Goal: Task Accomplishment & Management: Use online tool/utility

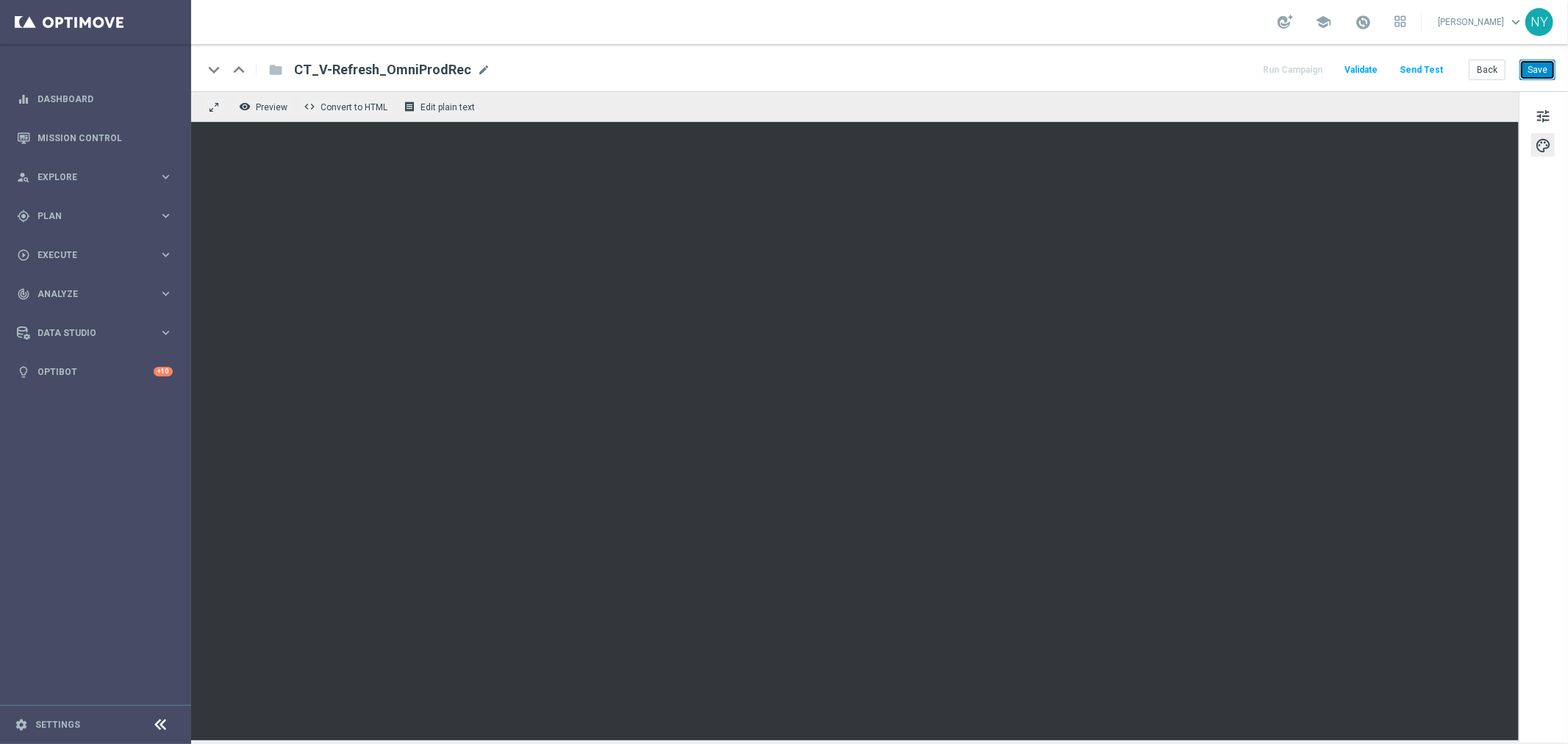
click at [1220, 66] on button "Save" at bounding box center [1537, 70] width 36 height 20
click at [1220, 70] on button "Send Test" at bounding box center [1421, 70] width 48 height 20
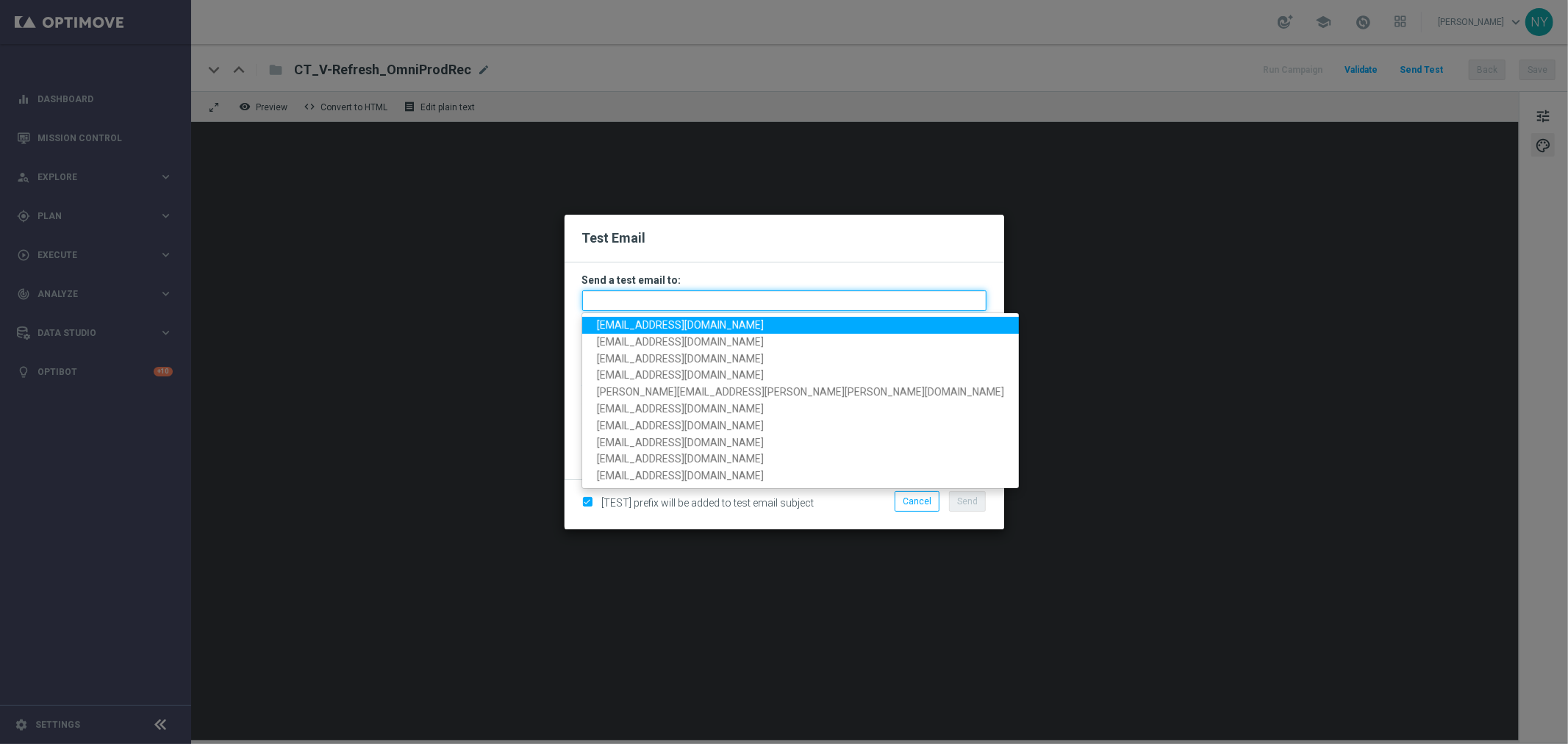
click at [625, 298] on input "text" at bounding box center [784, 301] width 404 height 20
click at [598, 298] on input "text" at bounding box center [784, 301] width 404 height 20
paste input "neilyetts3-bdwhb@litmusemail.com"
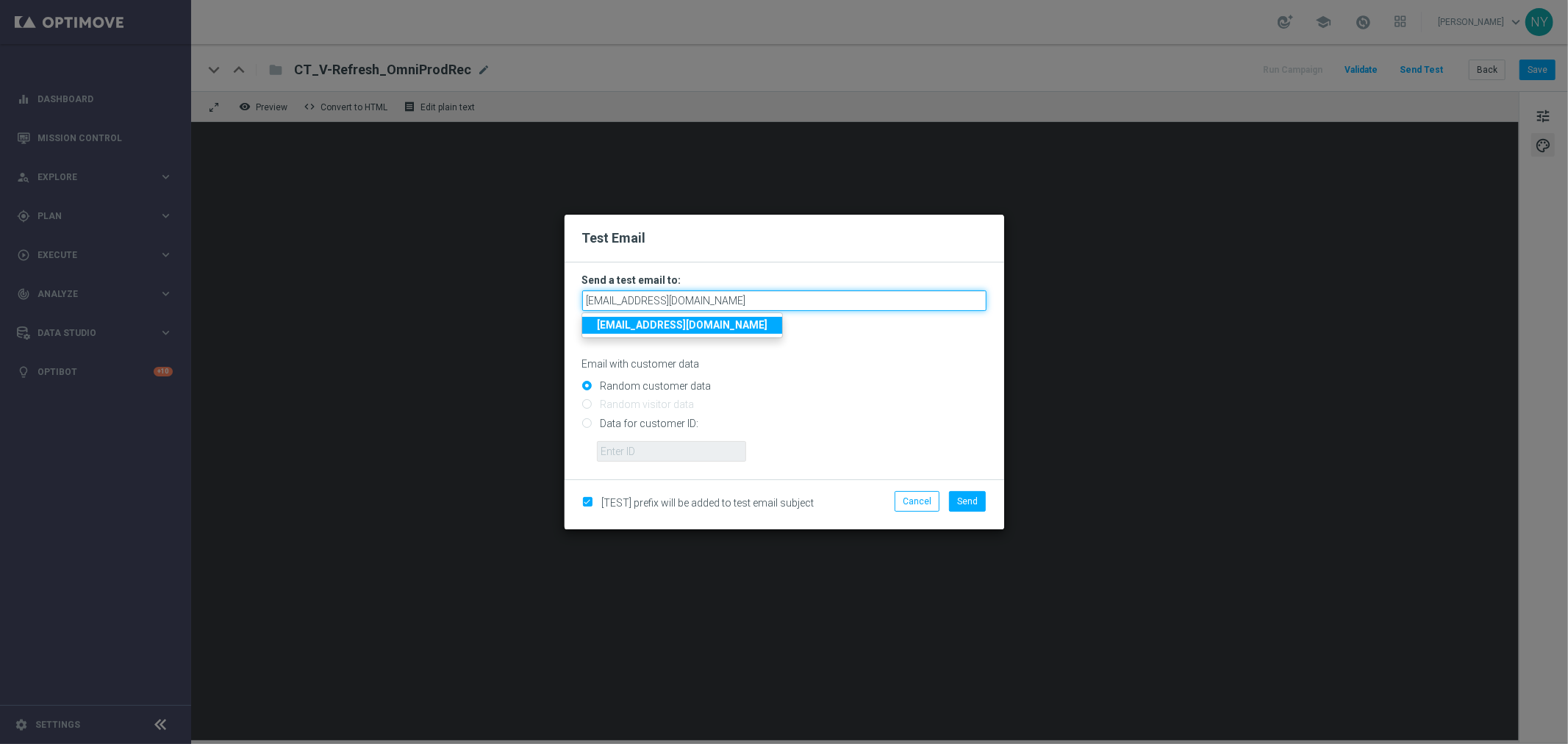
type input "neilyetts3-bdwhb@litmusemail.com"
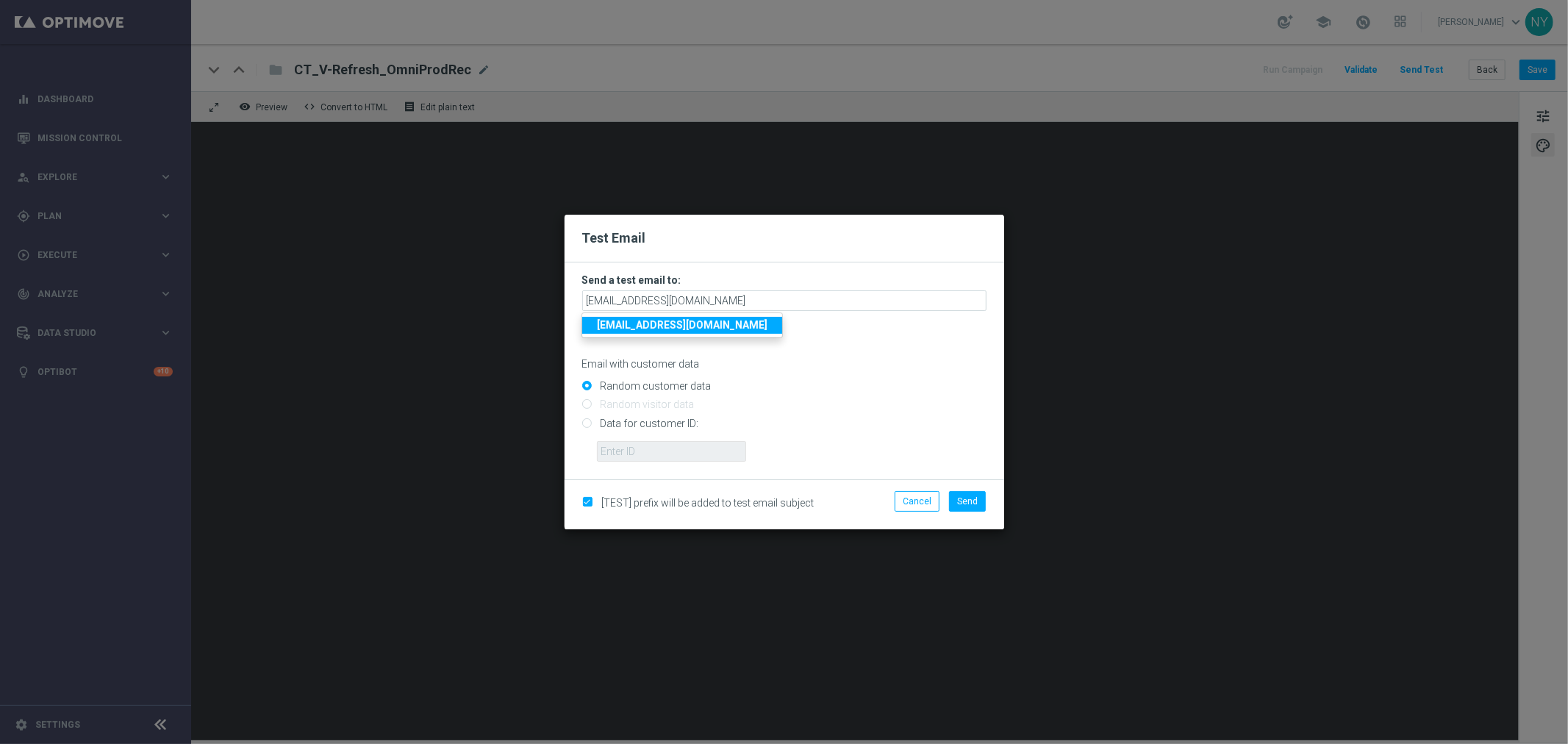
click at [748, 387] on input "Random customer data" at bounding box center [784, 392] width 404 height 20
click at [589, 423] on input "Data for customer ID:" at bounding box center [784, 429] width 404 height 20
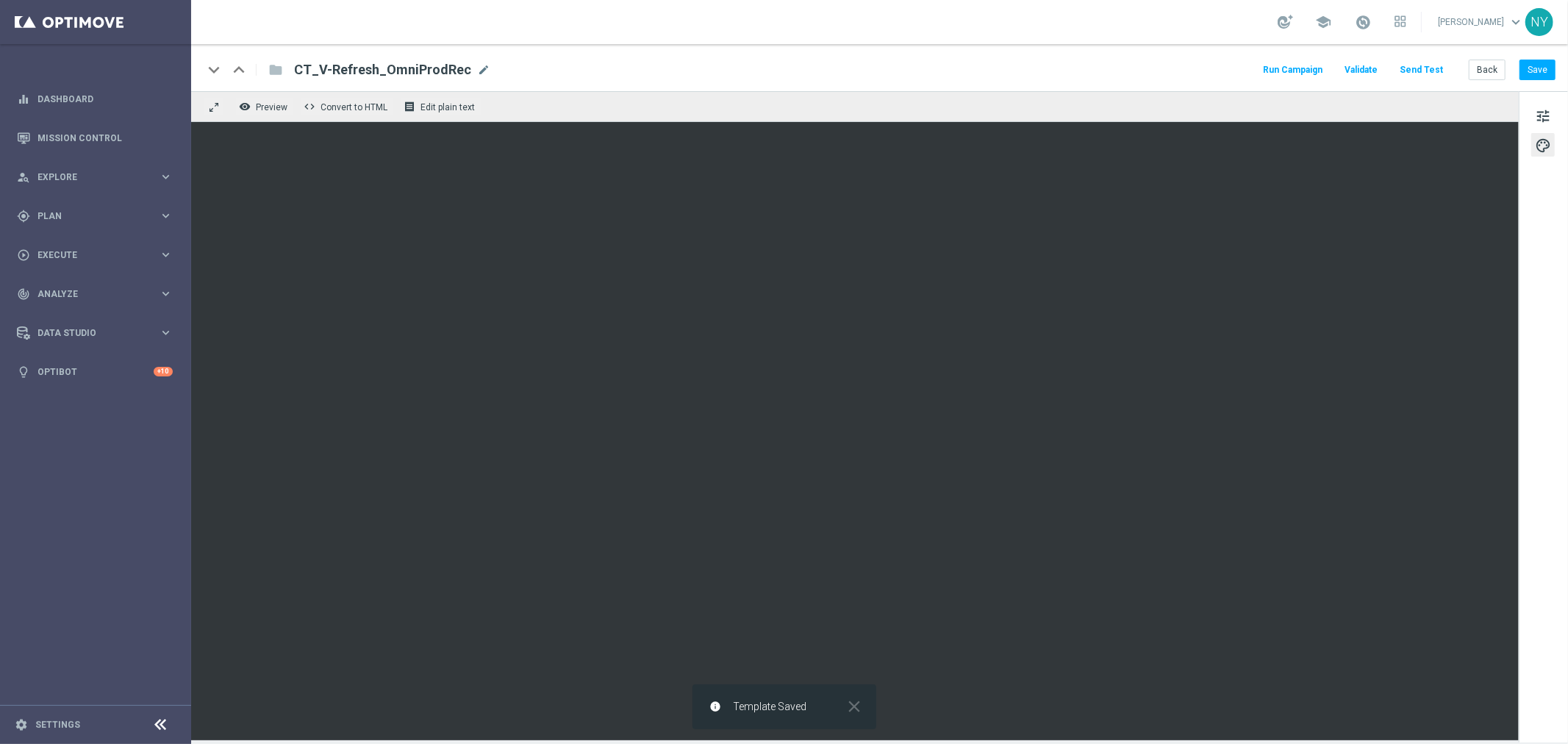
click at [1220, 67] on button "Send Test" at bounding box center [1421, 70] width 48 height 20
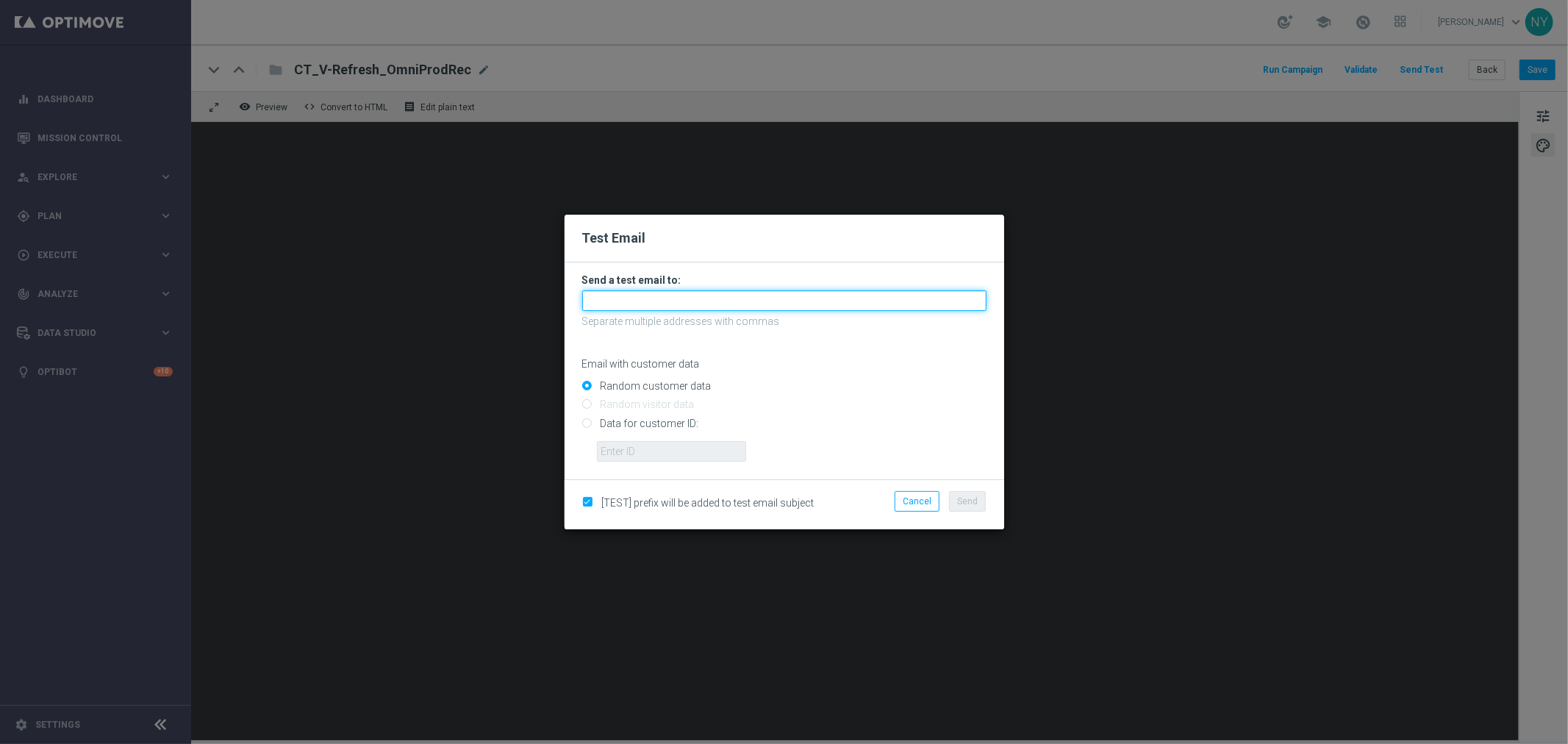
click at [620, 295] on input "text" at bounding box center [784, 301] width 404 height 20
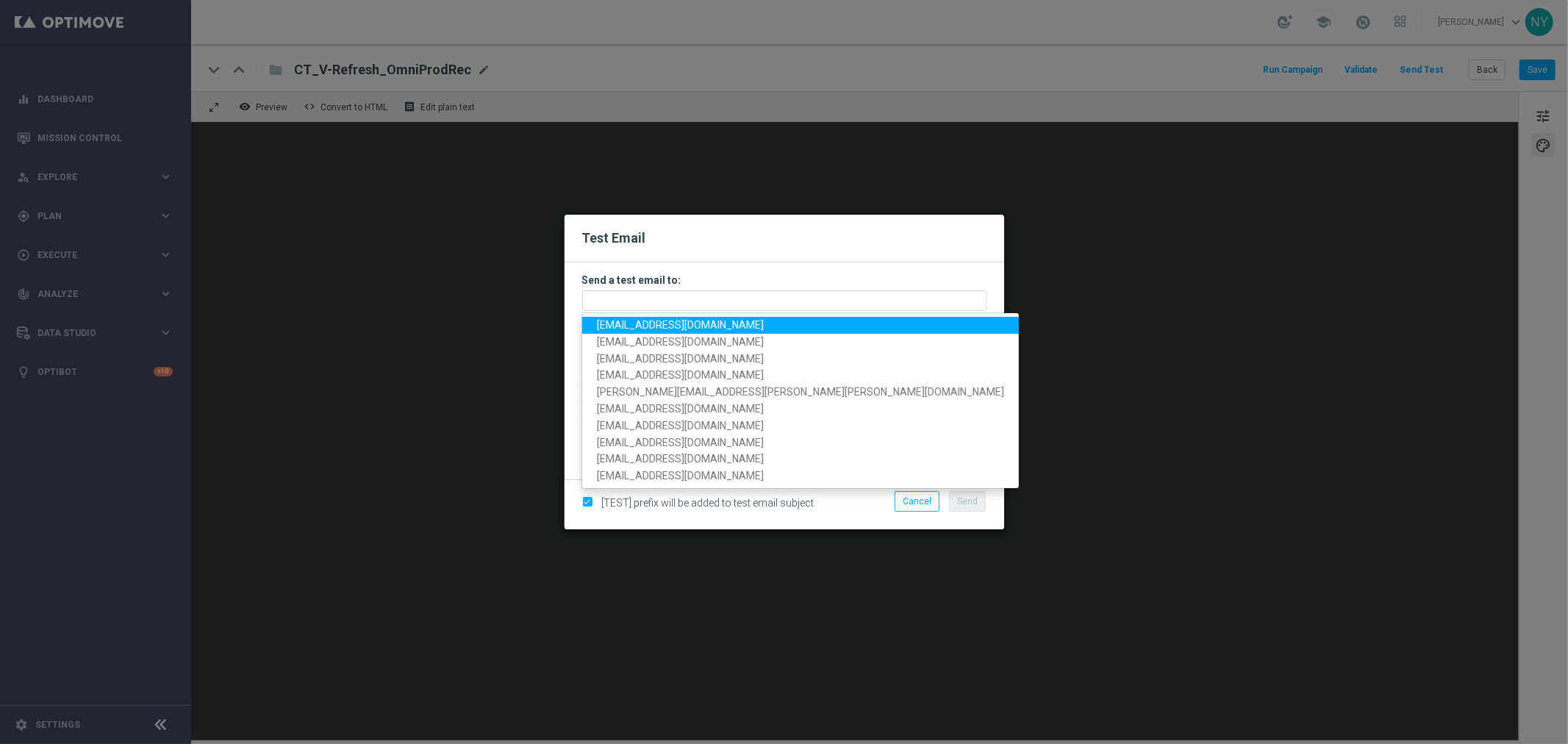
click at [656, 328] on span "neilyetts3-bdwhb@litmusemail.com" at bounding box center [680, 325] width 167 height 12
type input "neilyetts3-bdwhb@litmusemail.com"
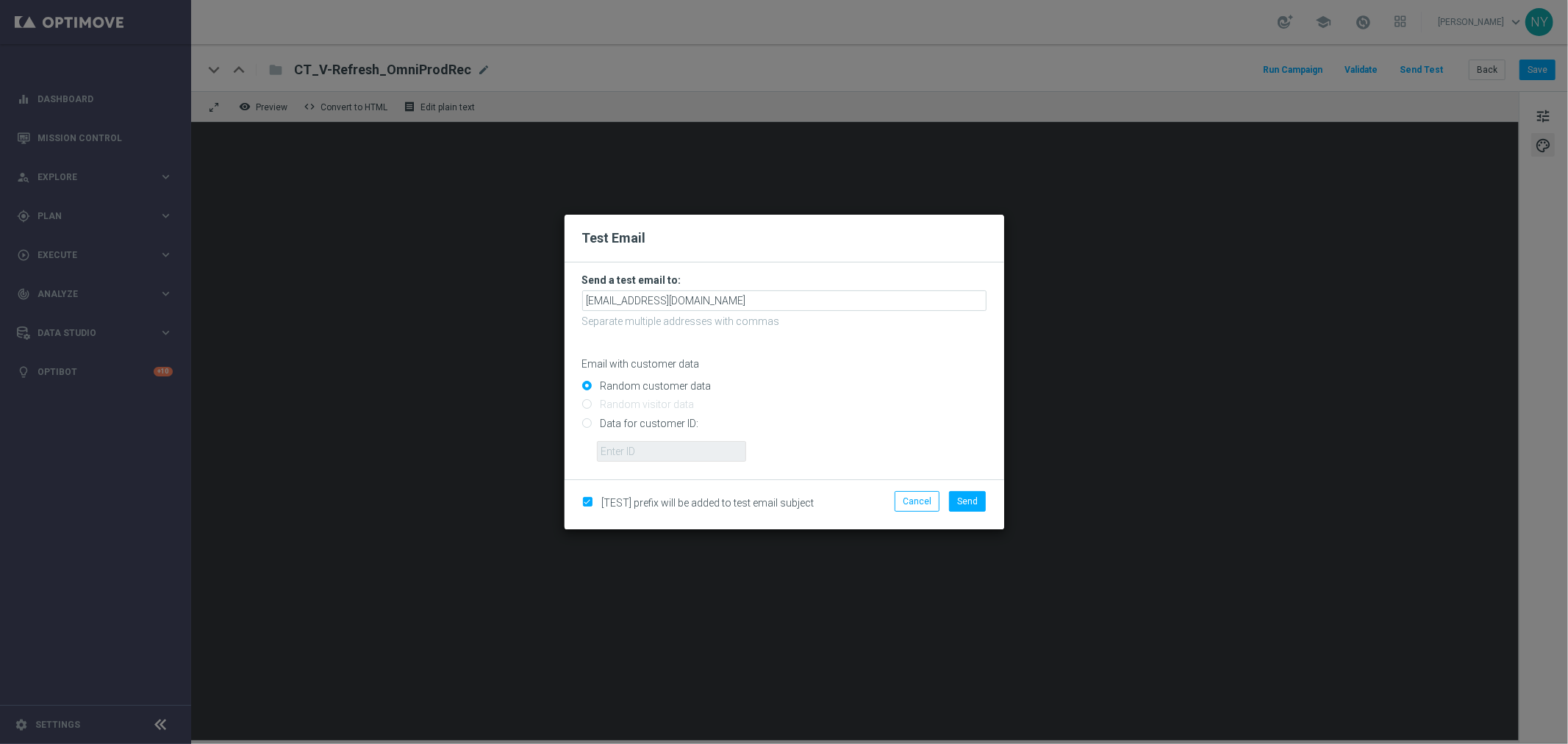
click at [589, 421] on input "Data for customer ID:" at bounding box center [784, 429] width 404 height 20
radio input "true"
click at [621, 452] on input "text" at bounding box center [671, 451] width 149 height 20
click at [634, 445] on input "text" at bounding box center [671, 451] width 149 height 20
paste input "10000006208"
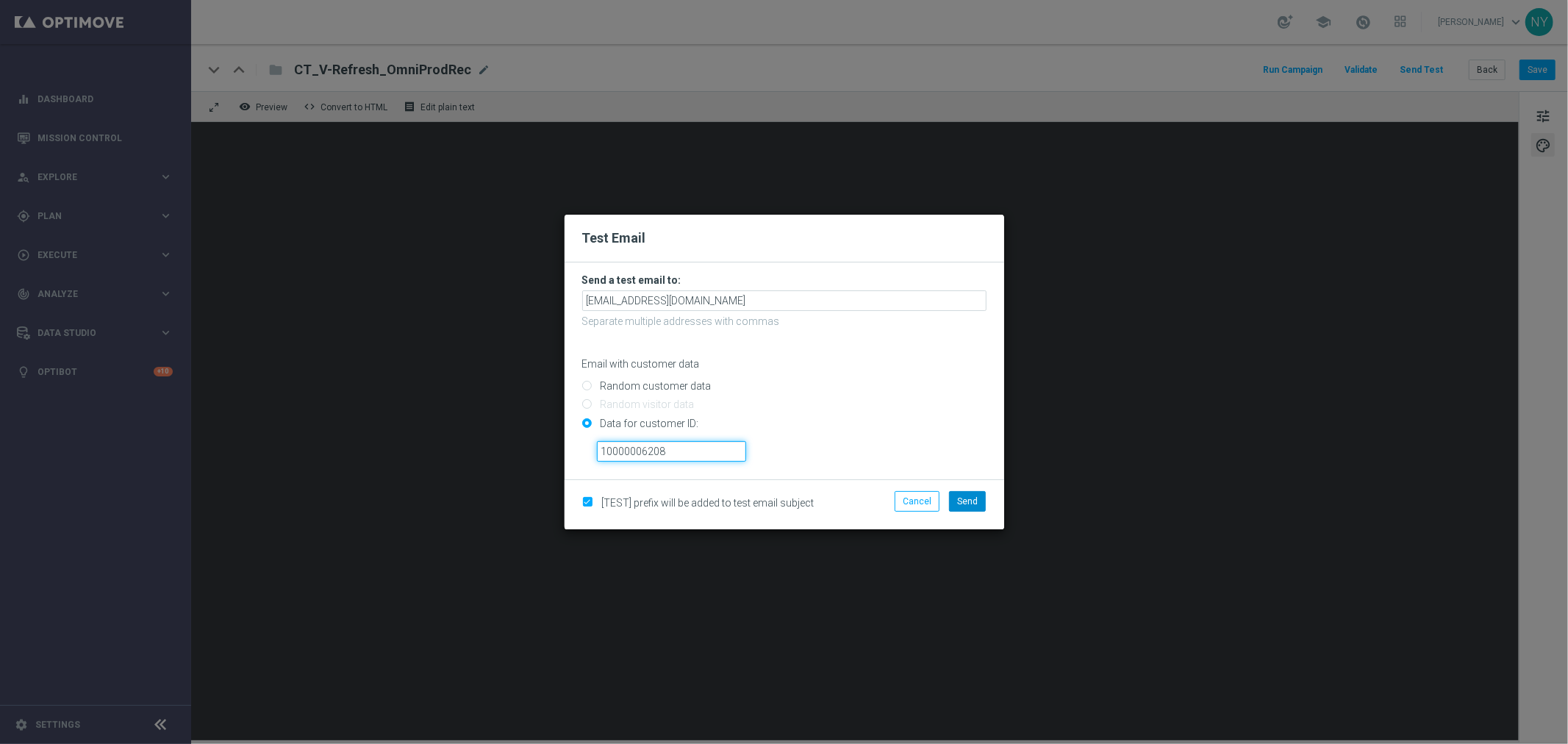
type input "10000006208"
click at [963, 501] on span "Send" at bounding box center [967, 501] width 20 height 10
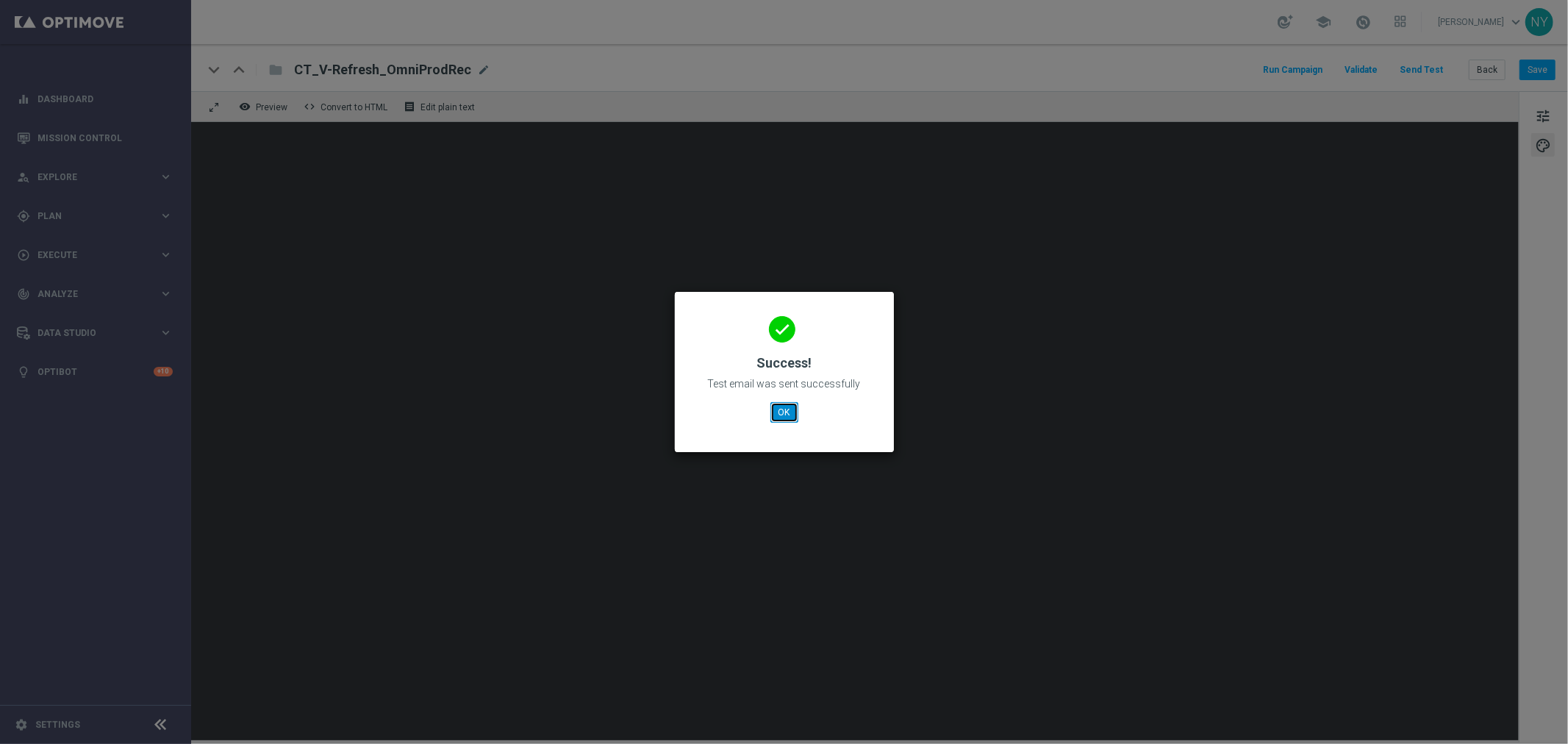
click at [794, 415] on button "OK" at bounding box center [784, 413] width 28 height 20
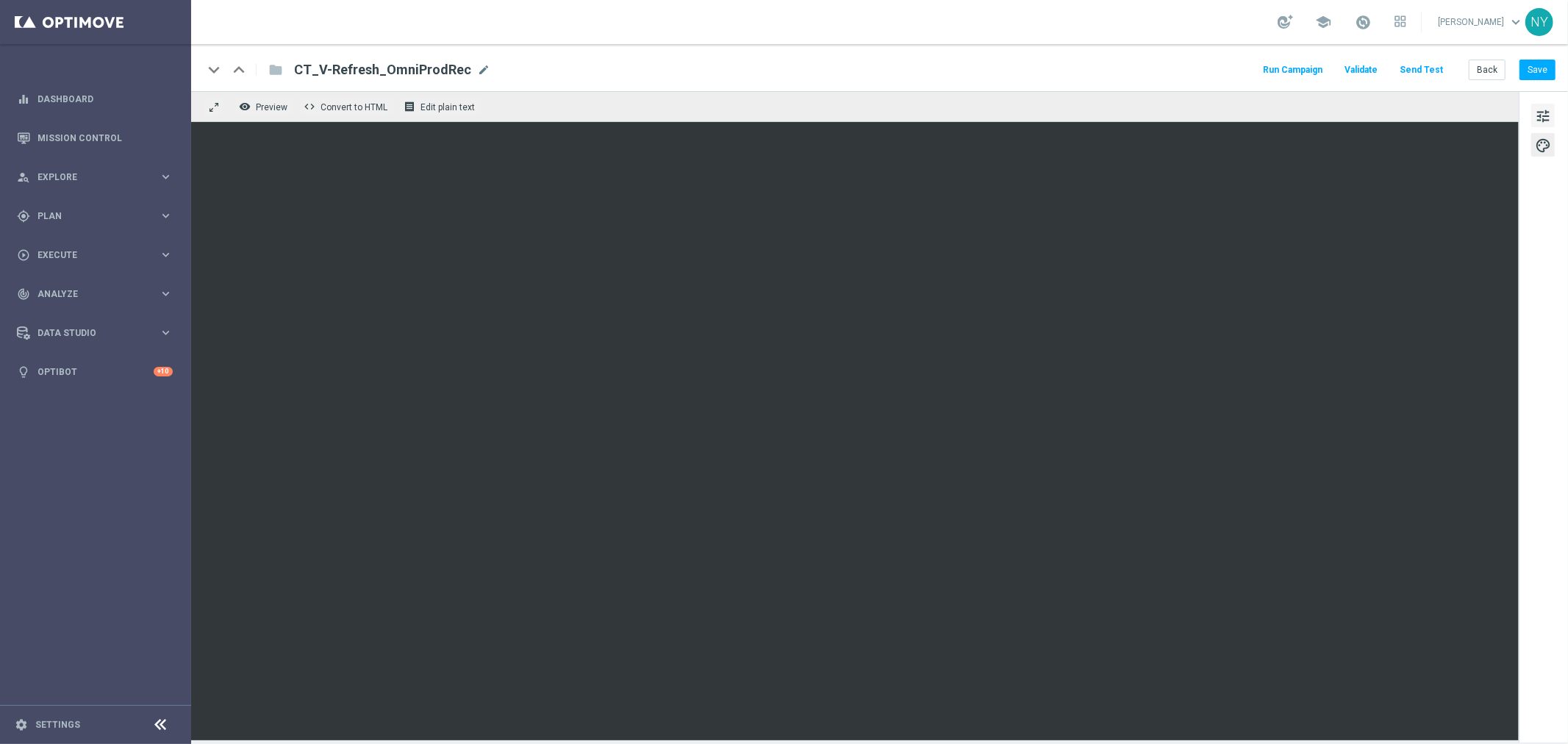
click at [1220, 116] on span "tune" at bounding box center [1543, 116] width 16 height 19
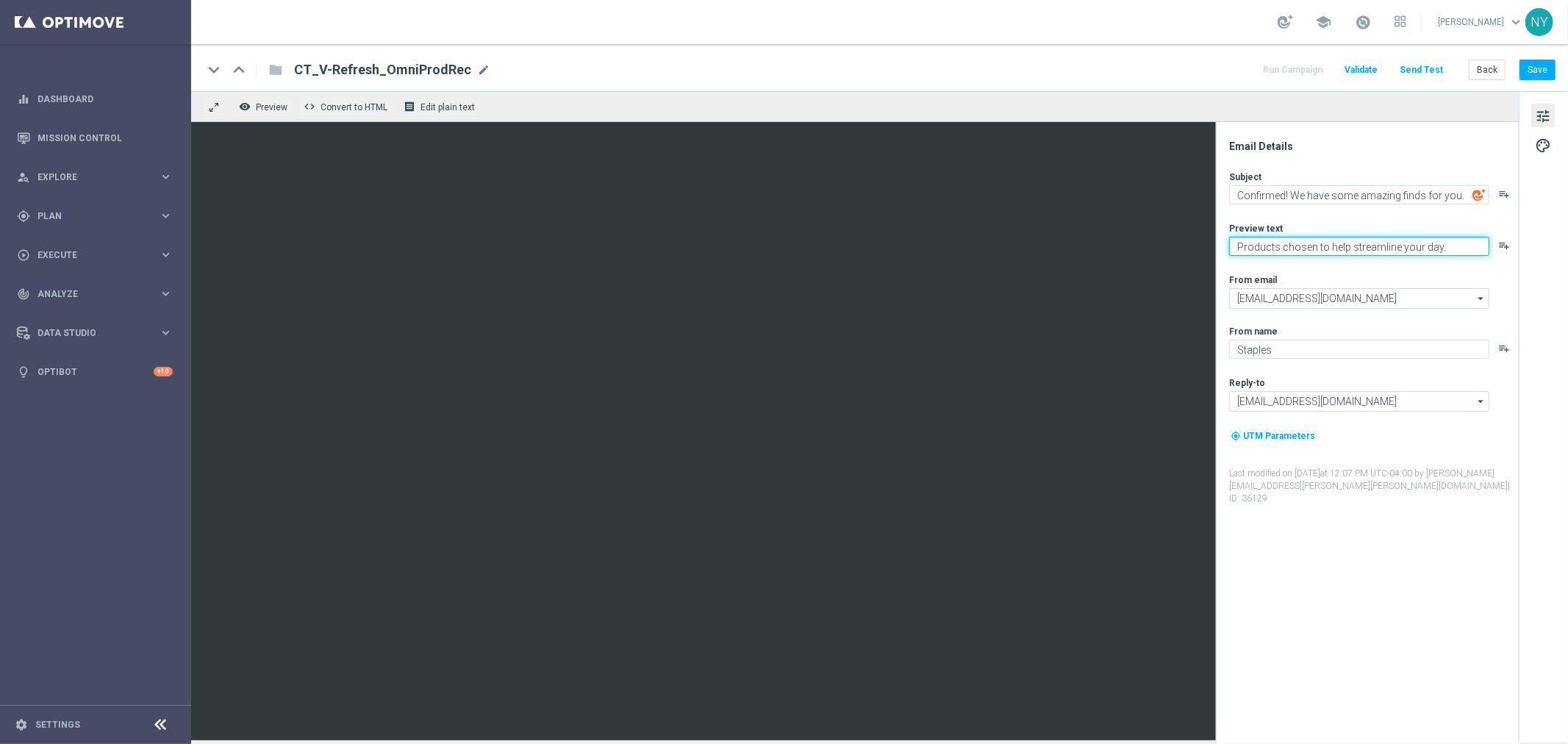
type textarea "Products chosen to help streamline your day."
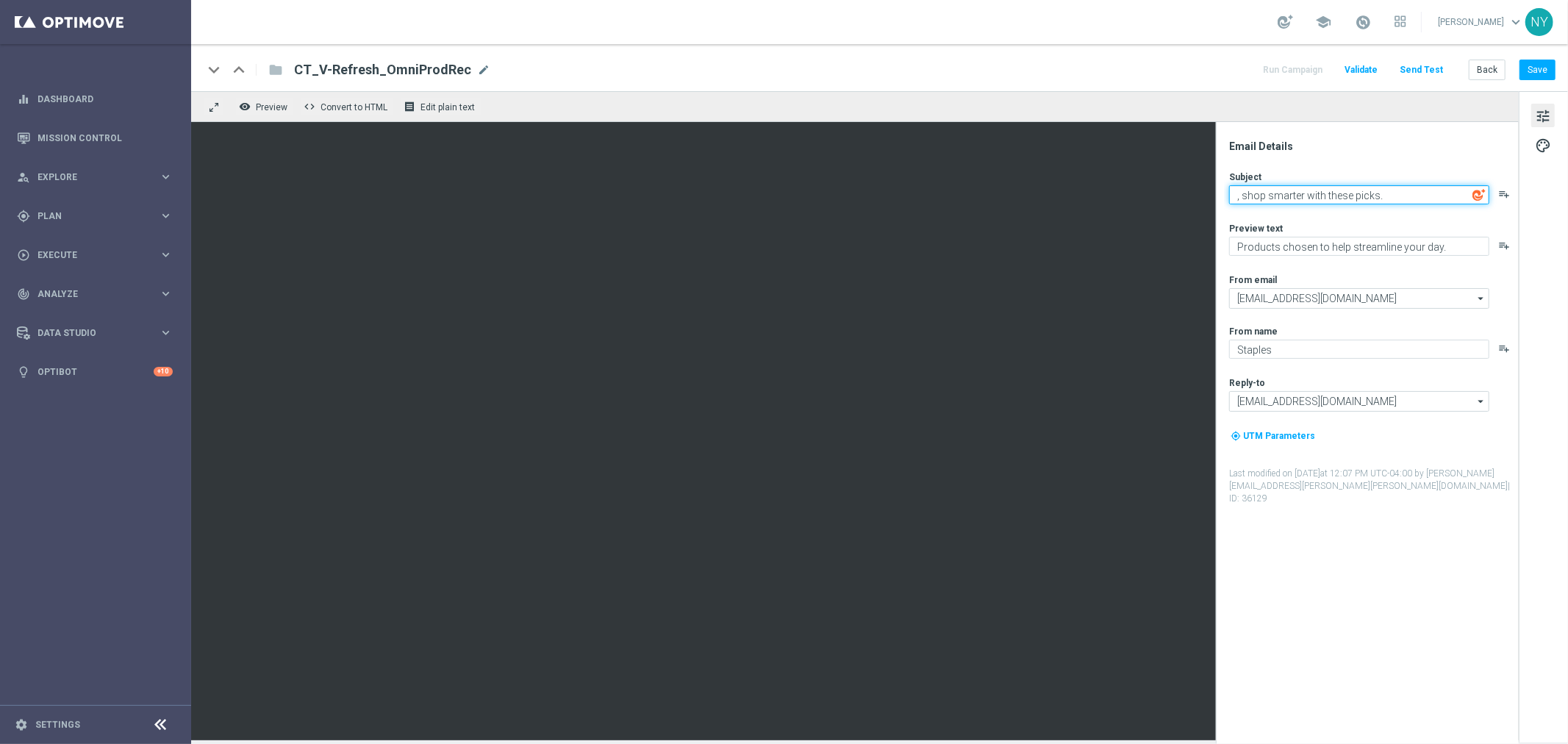
click at [1220, 196] on textarea ", shop smarter with these picks." at bounding box center [1359, 195] width 260 height 19
paste textarea "[%IF:[%SLP_FIRST_NAME%]%][%SLP_FIRST_NAME%][%END:IF%][%ELSE%]Dear customer[%END…"
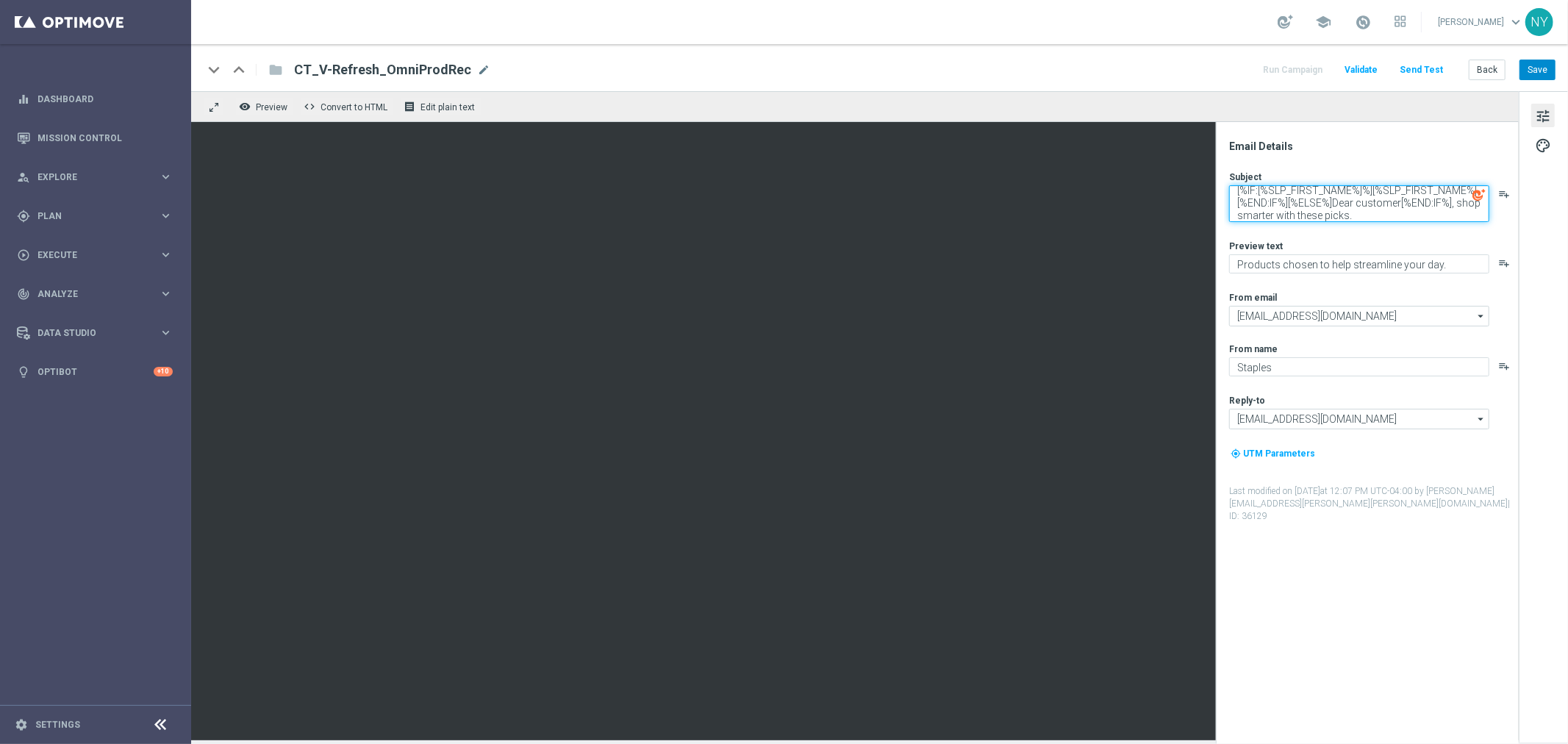
type textarea "[%IF:[%SLP_FIRST_NAME%]%][%SLP_FIRST_NAME%][%END:IF%][%ELSE%]Dear customer[%END…"
click at [1220, 64] on button "Save" at bounding box center [1537, 70] width 36 height 20
click at [1220, 71] on button "Save" at bounding box center [1537, 70] width 36 height 20
click at [1220, 67] on button "Send Test" at bounding box center [1421, 70] width 48 height 20
click at [1220, 66] on button "Send Test" at bounding box center [1421, 70] width 48 height 20
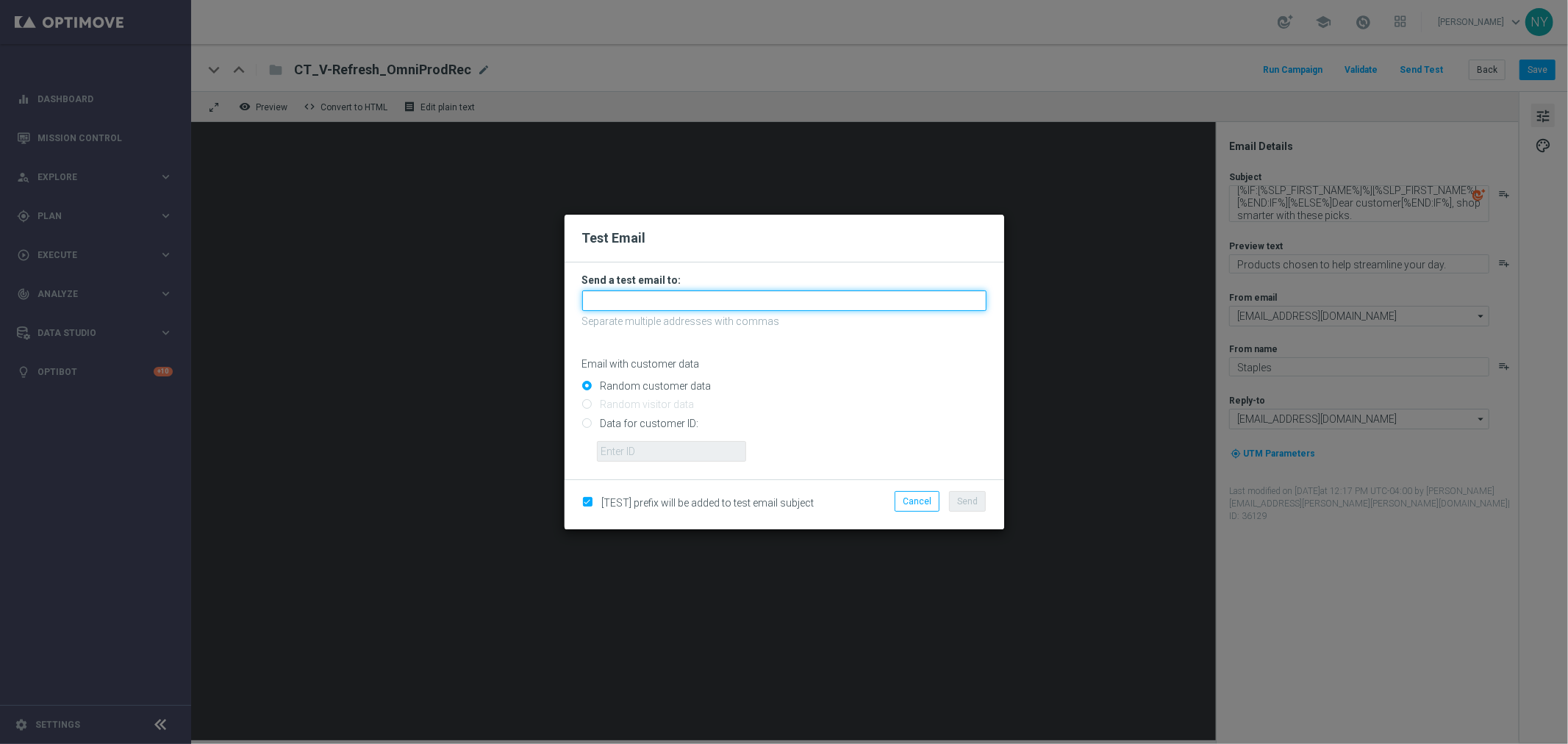
click at [627, 298] on input "text" at bounding box center [784, 301] width 404 height 20
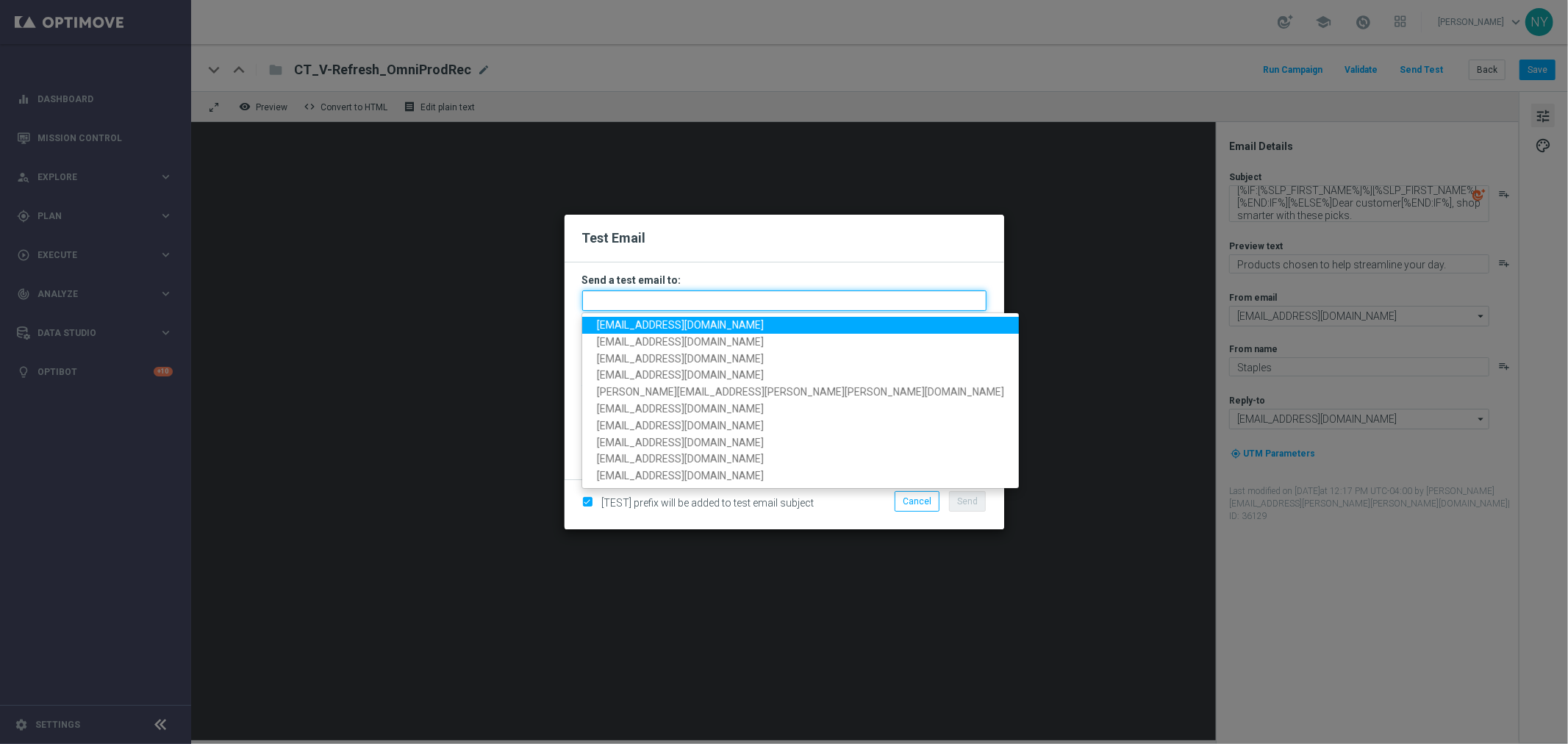
paste input "neilyetts3-bdwhb@litmusemail.com"
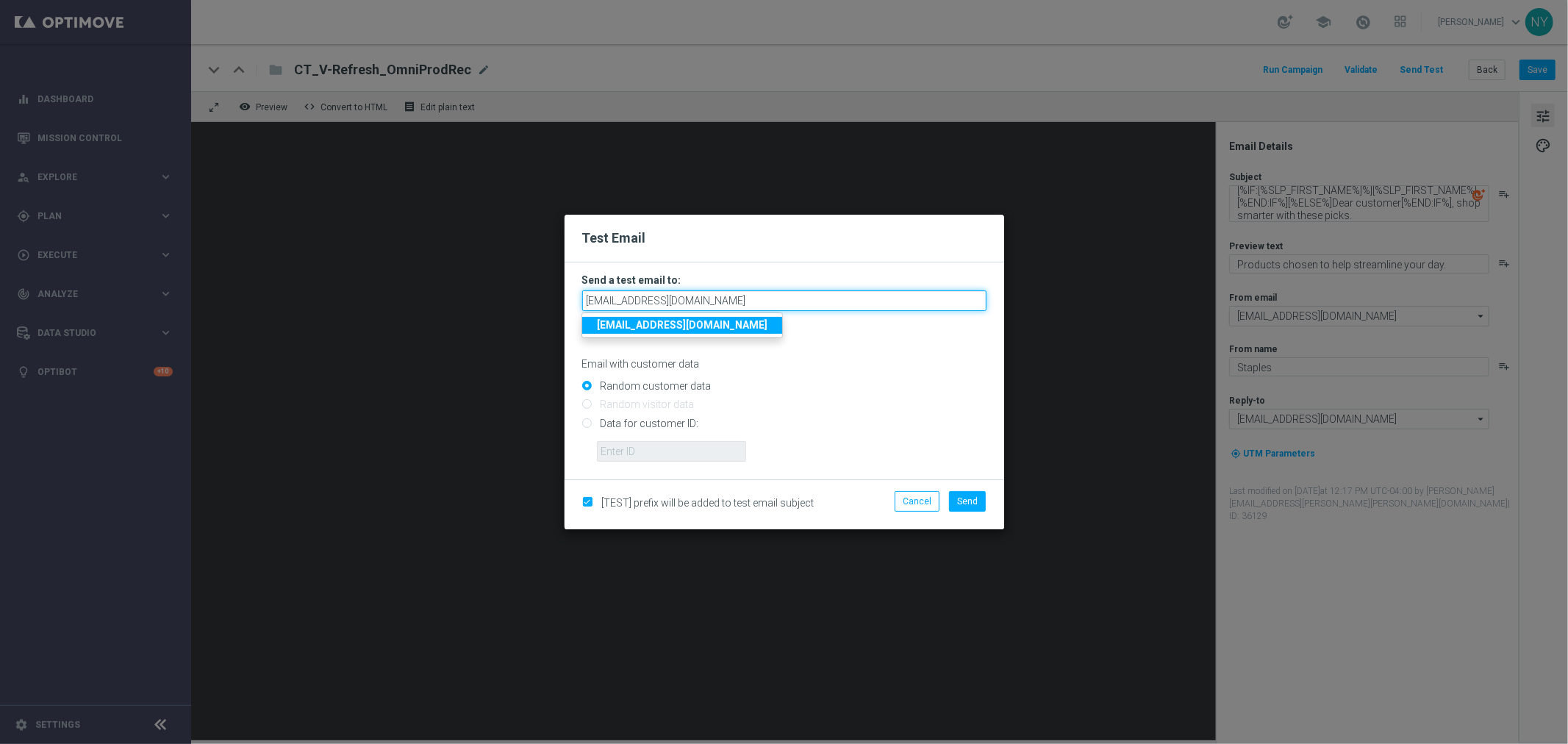
type input "neilyetts3-bdwhb@litmusemail.com"
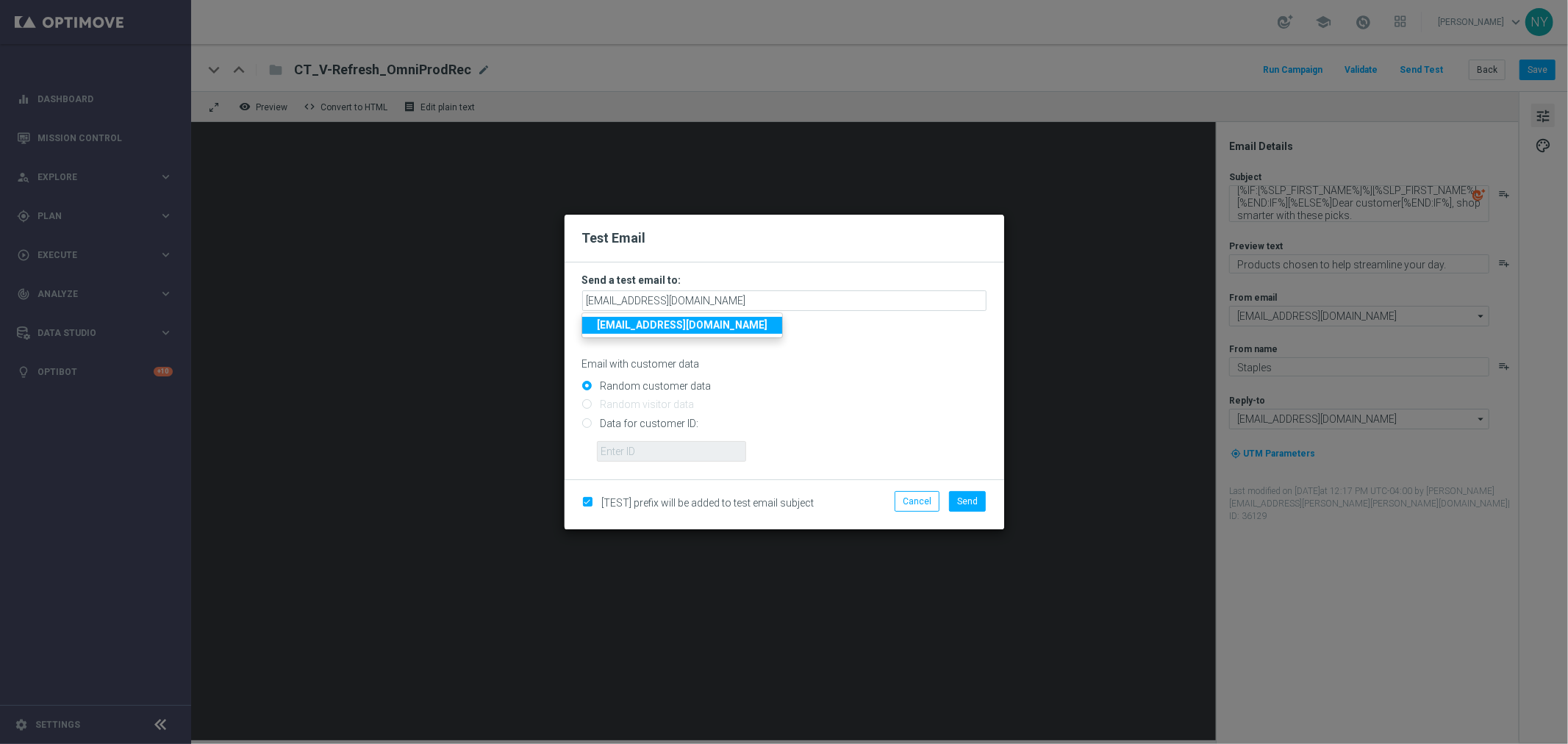
click at [858, 378] on div "Random customer data" at bounding box center [784, 383] width 404 height 18
click at [584, 427] on input "Data for customer ID:" at bounding box center [784, 429] width 404 height 20
radio input "true"
click at [604, 439] on div at bounding box center [791, 446] width 412 height 31
click at [632, 454] on input "text" at bounding box center [671, 451] width 149 height 20
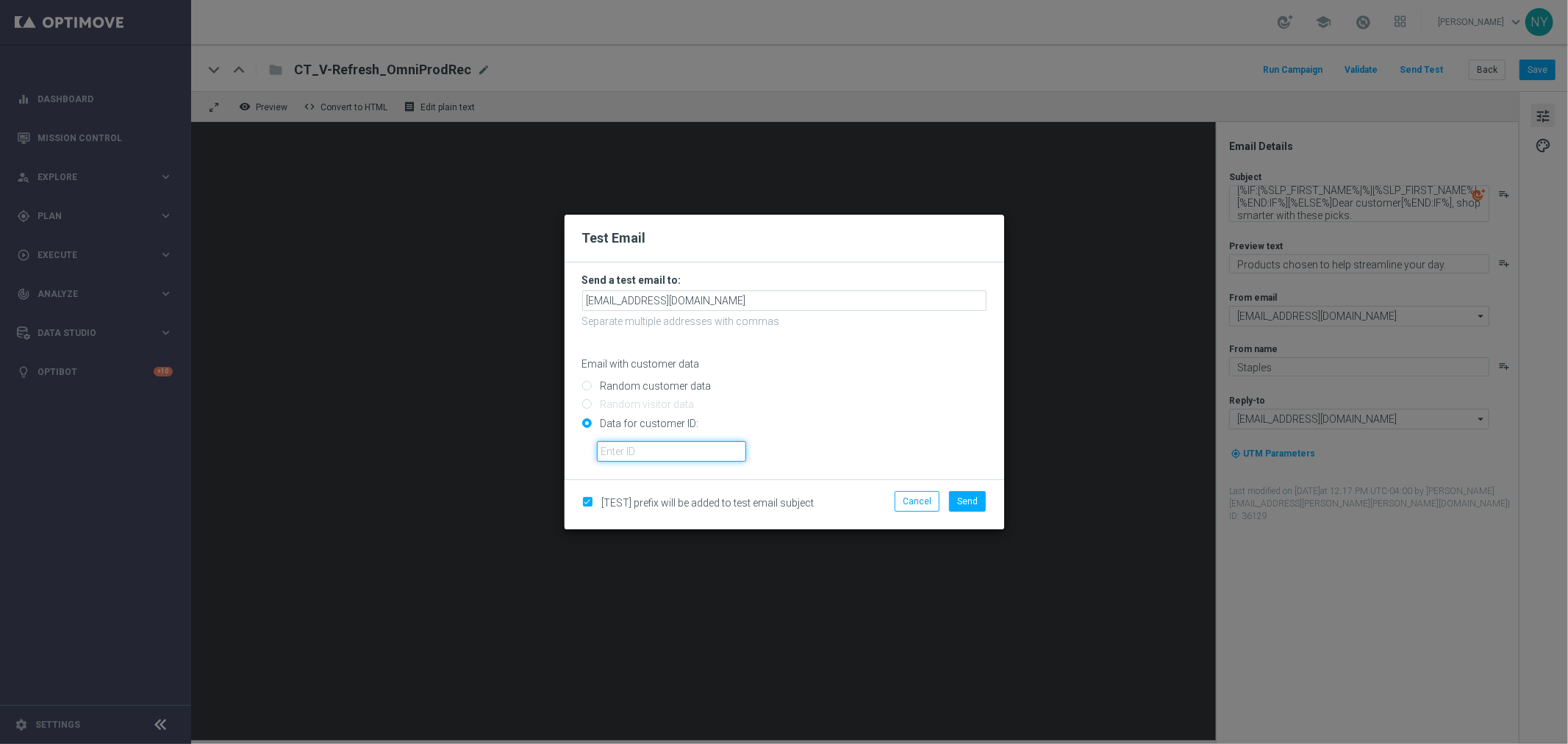
paste input "10000006208"
type input "10000006208"
click at [972, 504] on span "Send" at bounding box center [967, 501] width 20 height 10
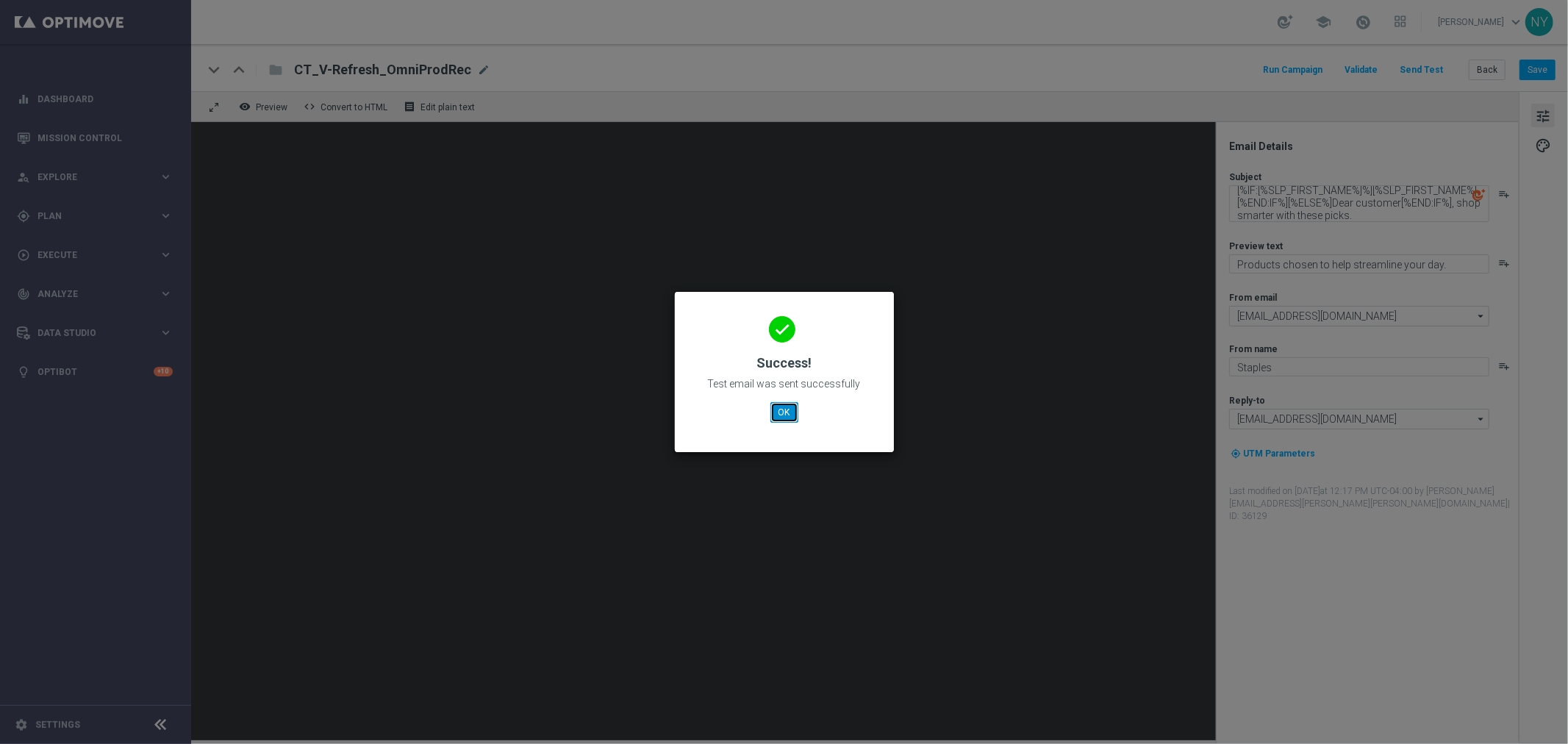
click at [779, 410] on button "OK" at bounding box center [784, 413] width 28 height 20
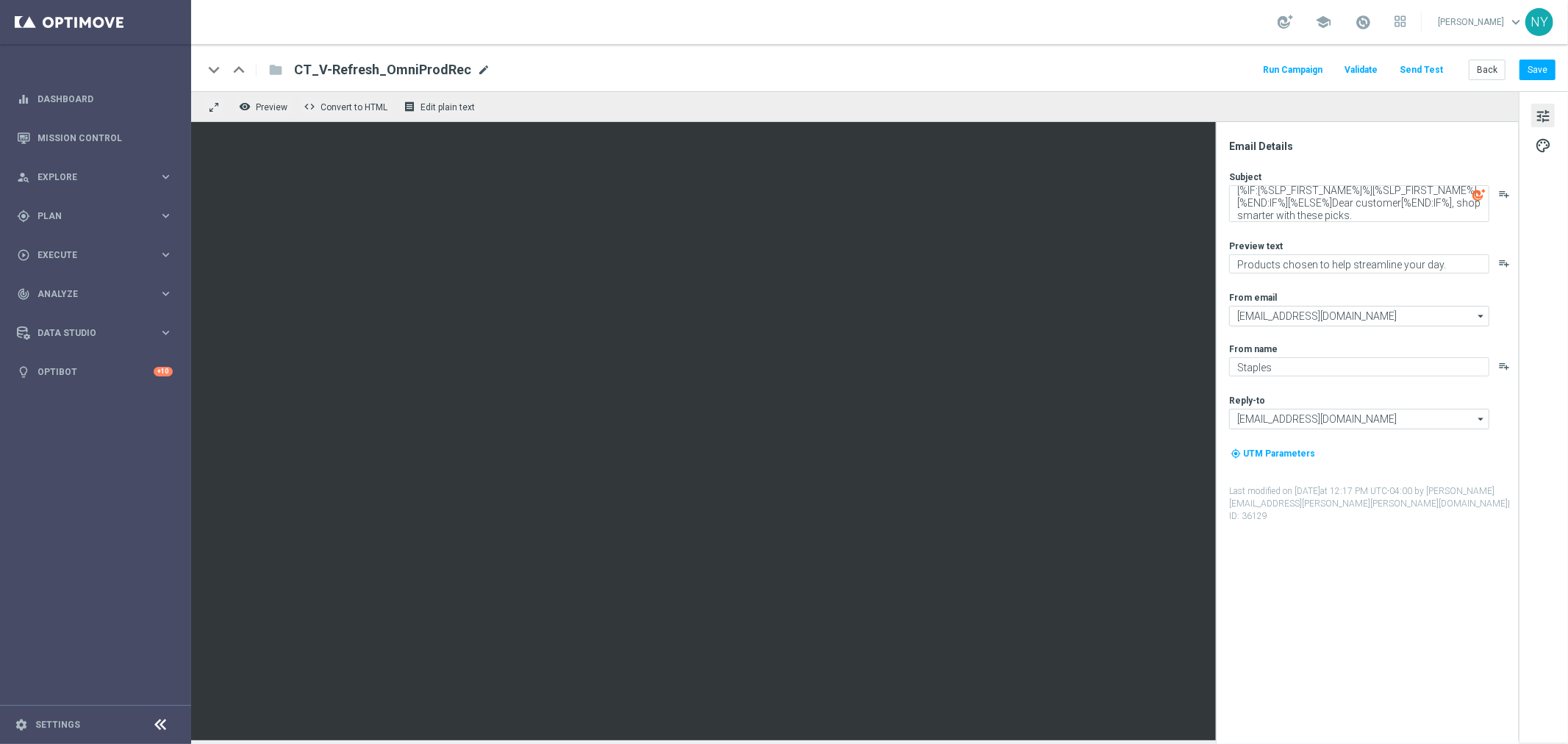
click at [477, 64] on span "mode_edit" at bounding box center [483, 70] width 13 height 13
click at [1220, 74] on button "Save" at bounding box center [1537, 70] width 36 height 20
click at [557, 66] on span "mode_edit" at bounding box center [563, 70] width 13 height 13
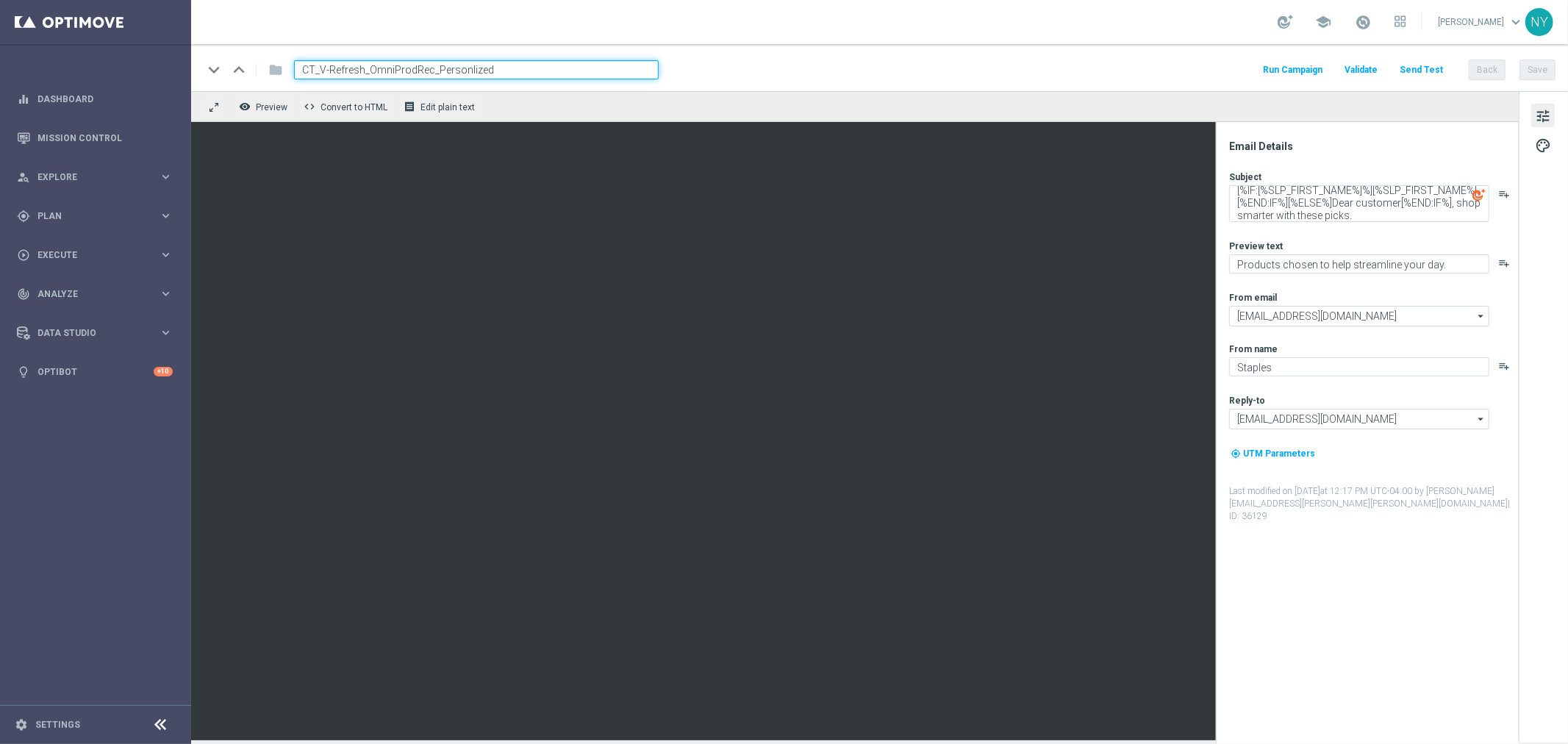
drag, startPoint x: 502, startPoint y: 71, endPoint x: 122, endPoint y: 74, distance: 380.0
click at [140, 71] on main "equalizer Dashboard Mission Control" at bounding box center [784, 372] width 1568 height 744
click at [486, 64] on input "CT_V-Refresh_OmniProdRec_Personlized" at bounding box center [476, 70] width 365 height 19
click at [436, 67] on input "CT_V-Refresh_OmniProdRec_Personlized" at bounding box center [476, 70] width 365 height 19
type input "CT_V-Refresh_OmniProdRec_SL_Personlized"
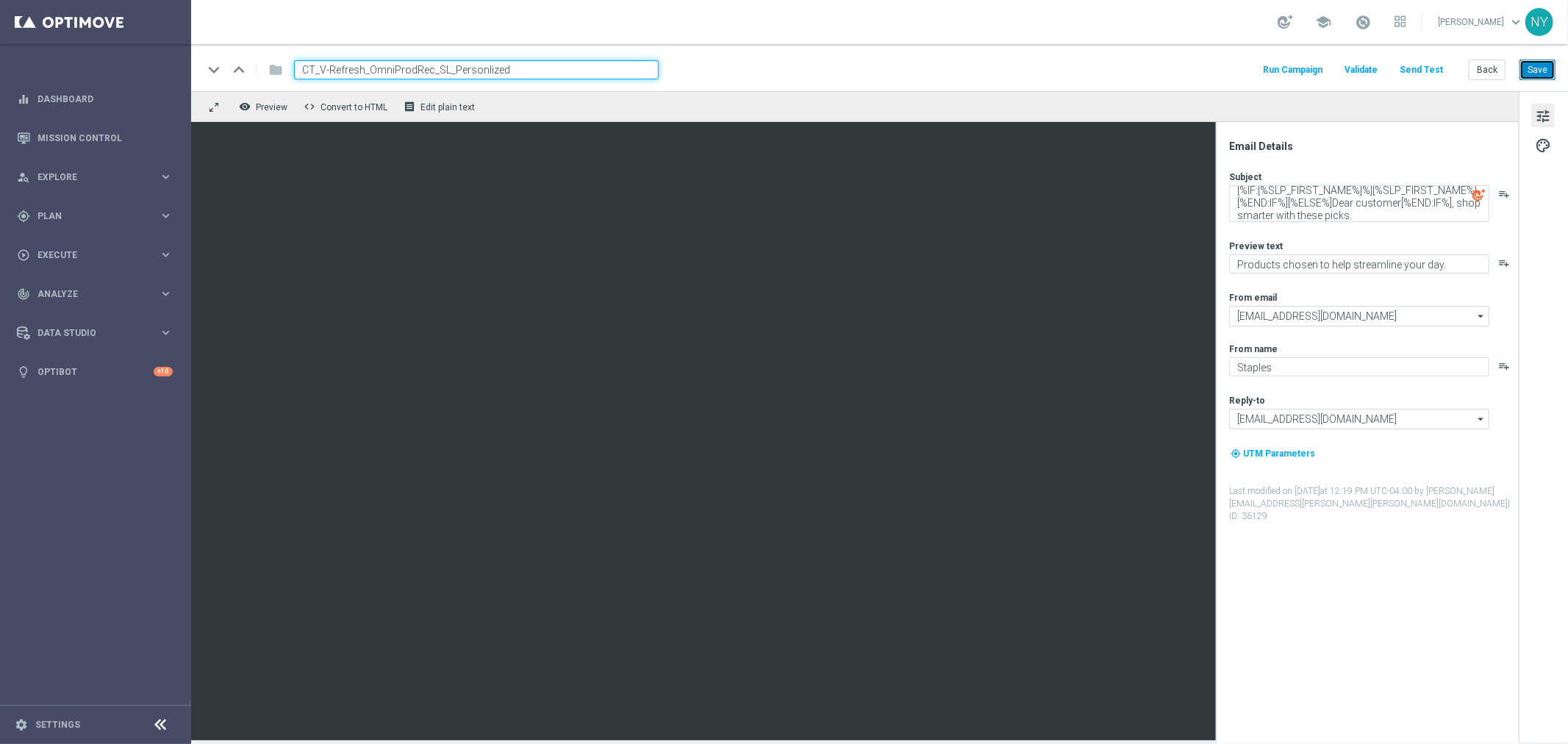
click at [1220, 64] on button "Save" at bounding box center [1537, 70] width 36 height 20
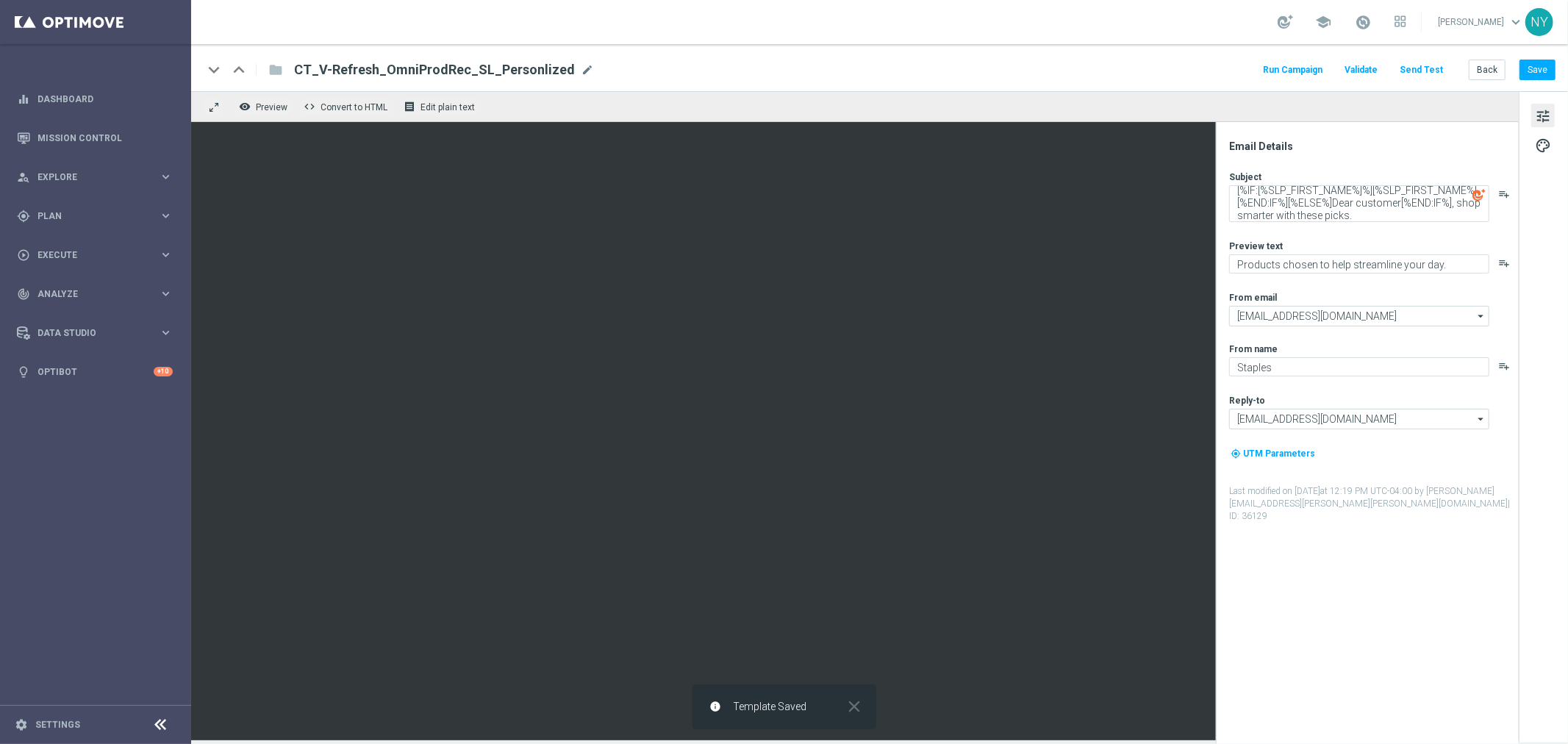
click at [1220, 64] on button "Send Test" at bounding box center [1421, 70] width 48 height 20
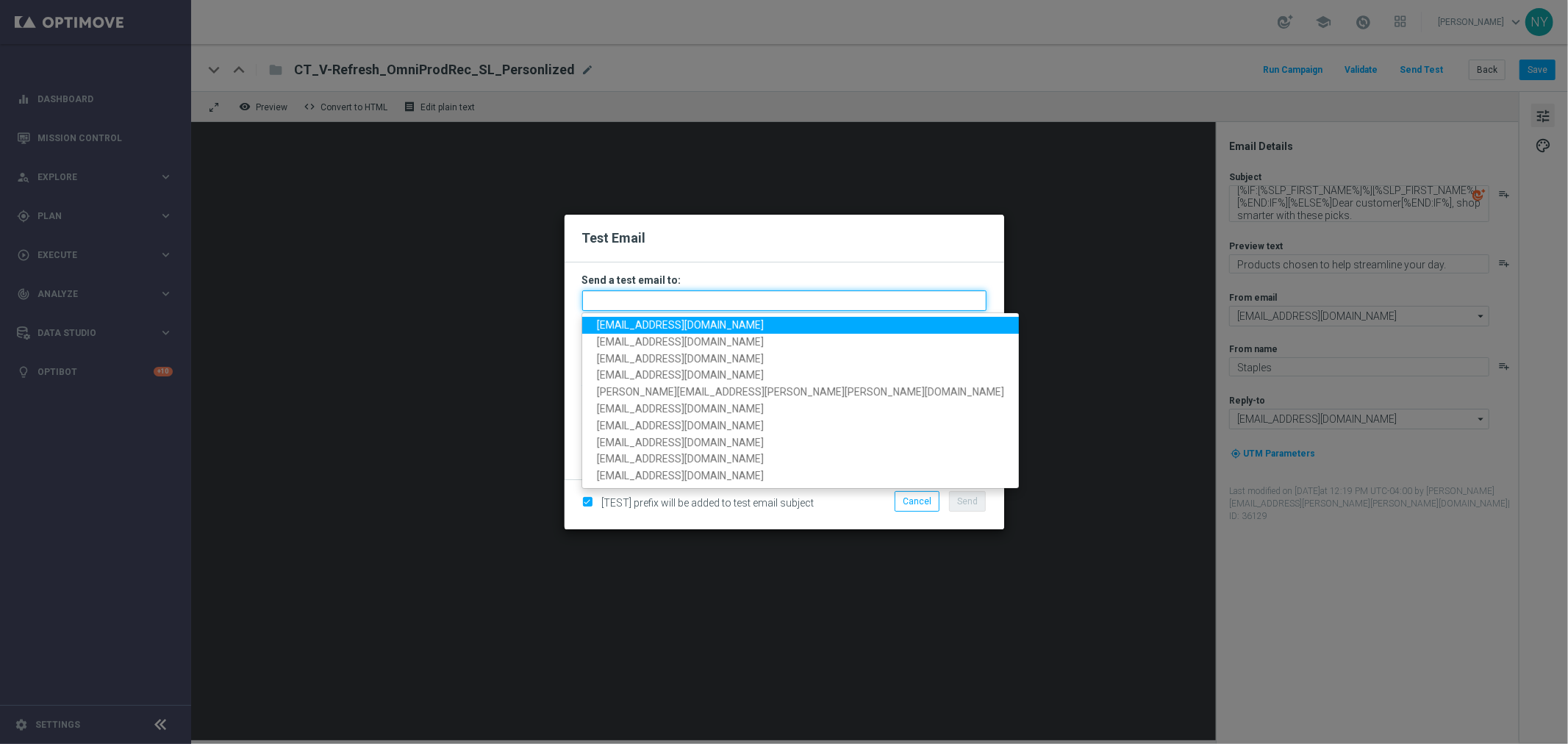
click at [611, 300] on input "text" at bounding box center [784, 301] width 404 height 20
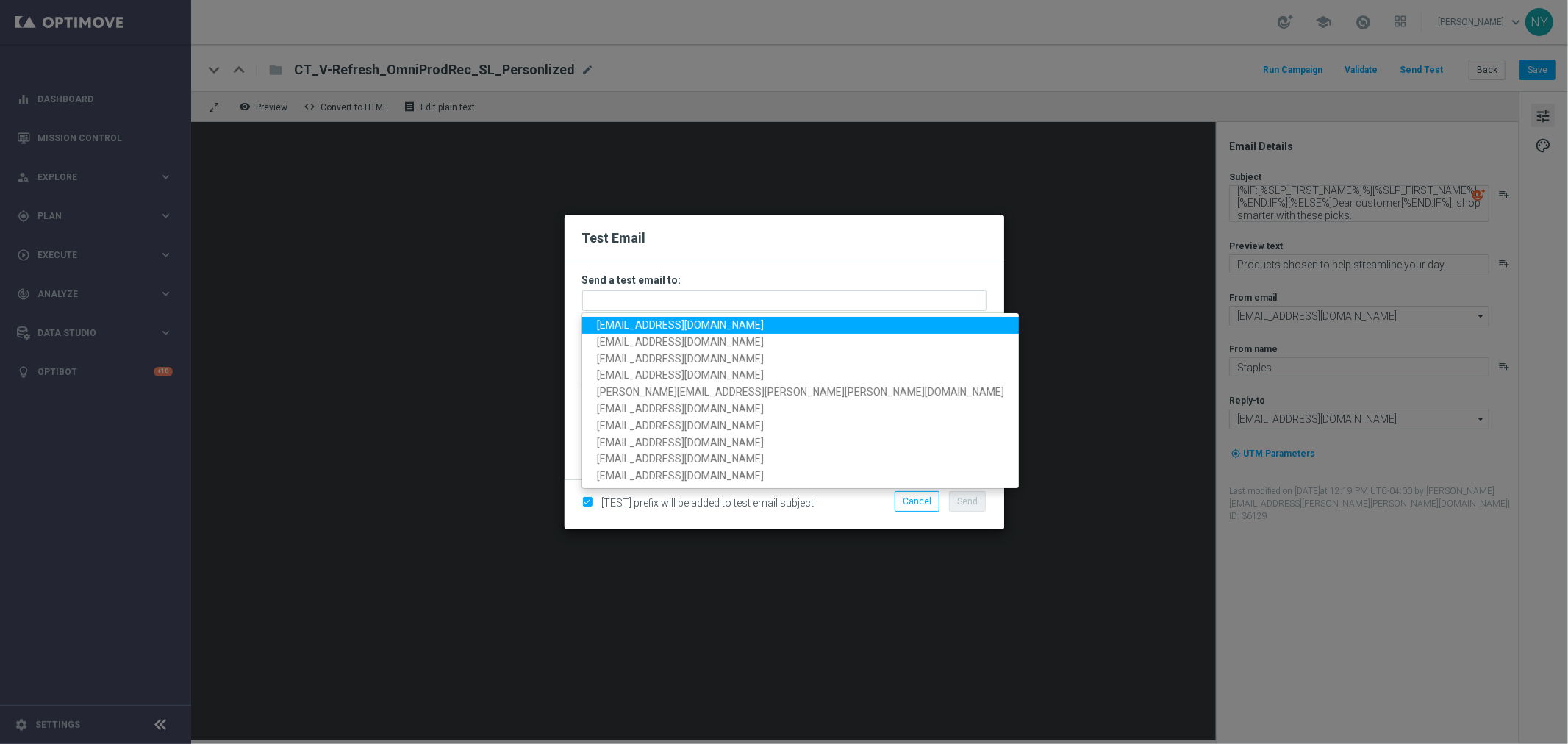
click at [632, 327] on span "neilyetts3-bdwhb@litmusemail.com" at bounding box center [680, 325] width 167 height 12
type input "neilyetts3-bdwhb@litmusemail.com"
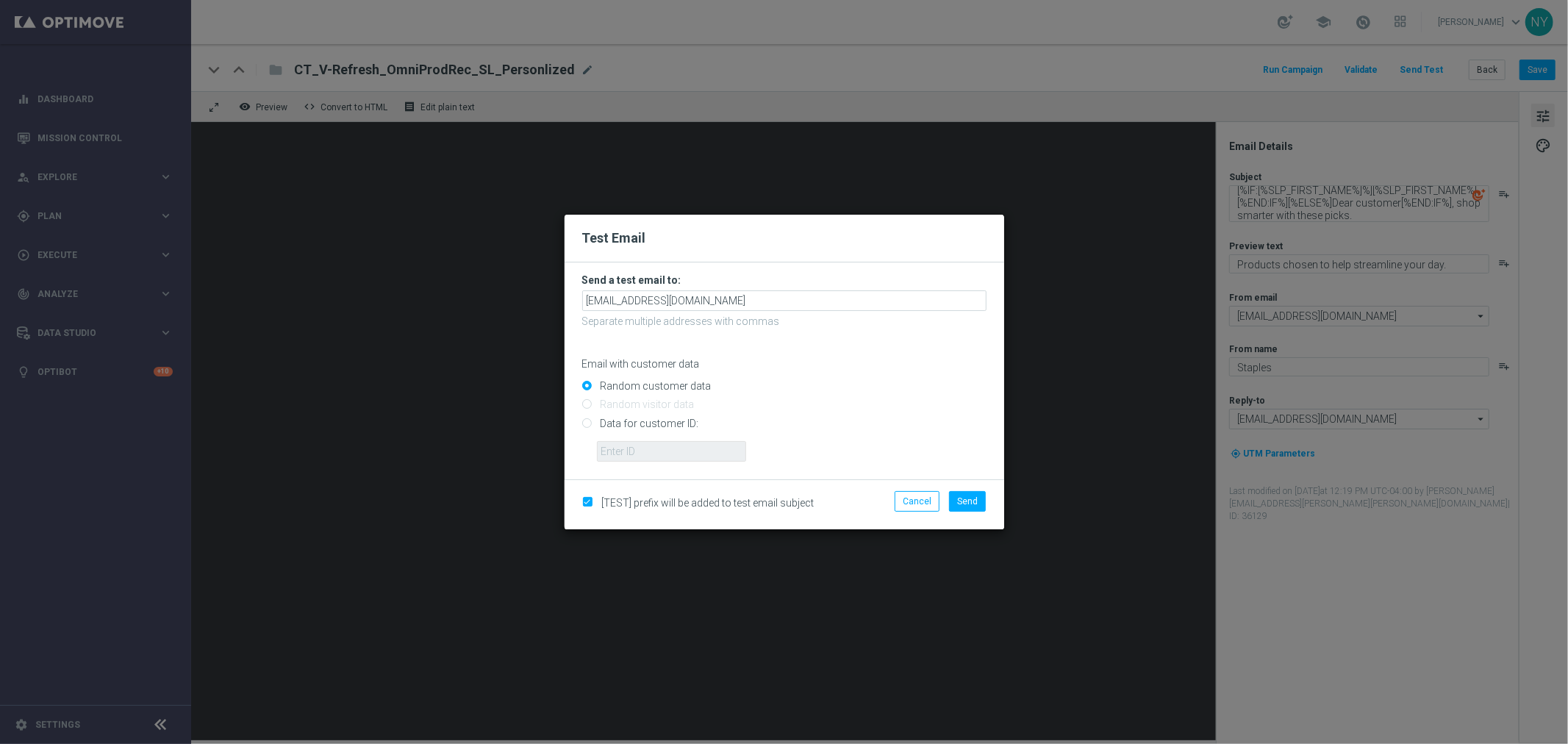
click at [585, 425] on input "Data for customer ID:" at bounding box center [784, 429] width 404 height 20
radio input "true"
click at [631, 465] on form "Send a test email to: neilyetts3-bdwhb@litmusemail.com Separate multiple addres…" at bounding box center [784, 371] width 439 height 217
click at [632, 457] on input "text" at bounding box center [671, 451] width 149 height 20
click at [620, 451] on input "text" at bounding box center [671, 451] width 149 height 20
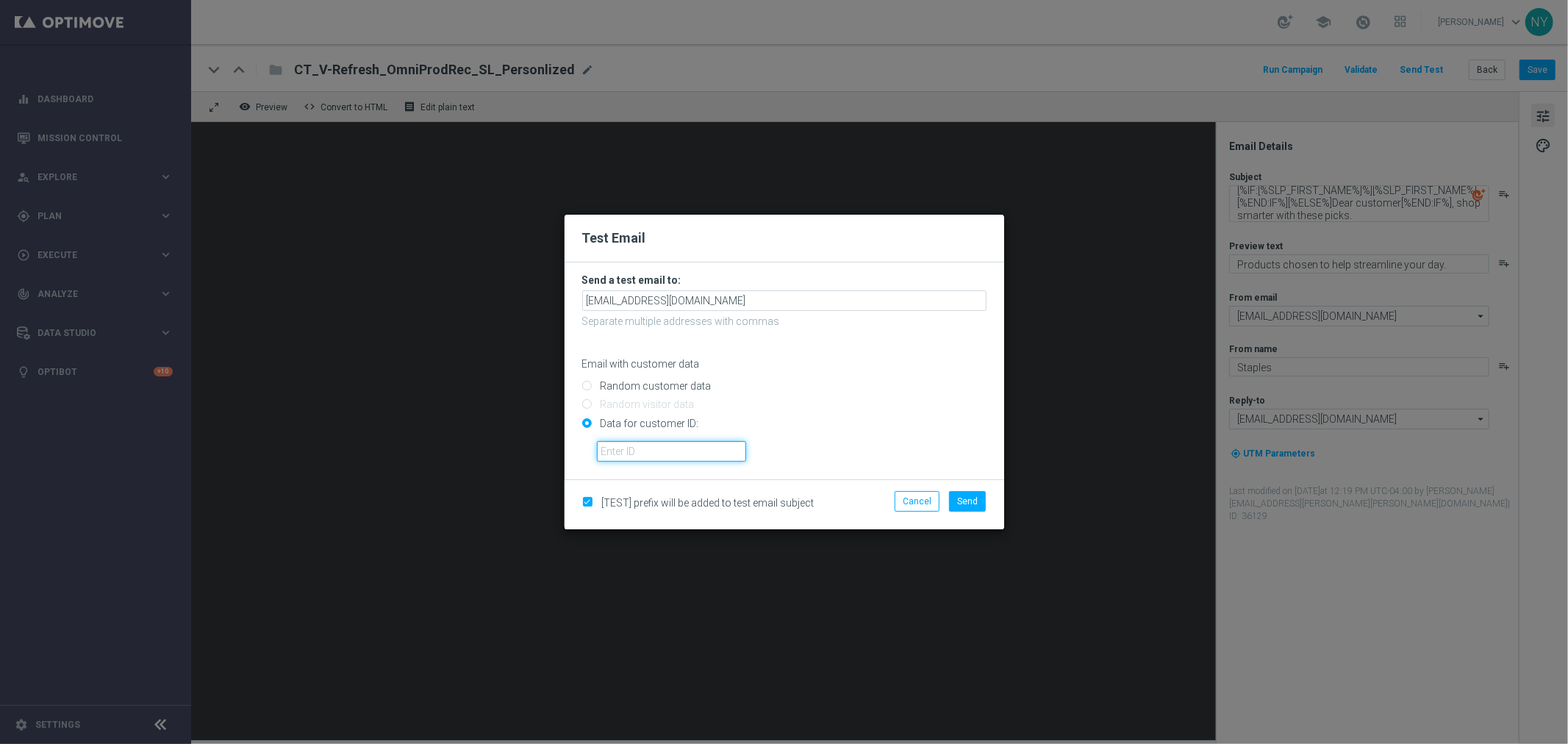
paste input "10000006208"
type input "10000006208"
click at [969, 504] on span "Send" at bounding box center [967, 501] width 20 height 10
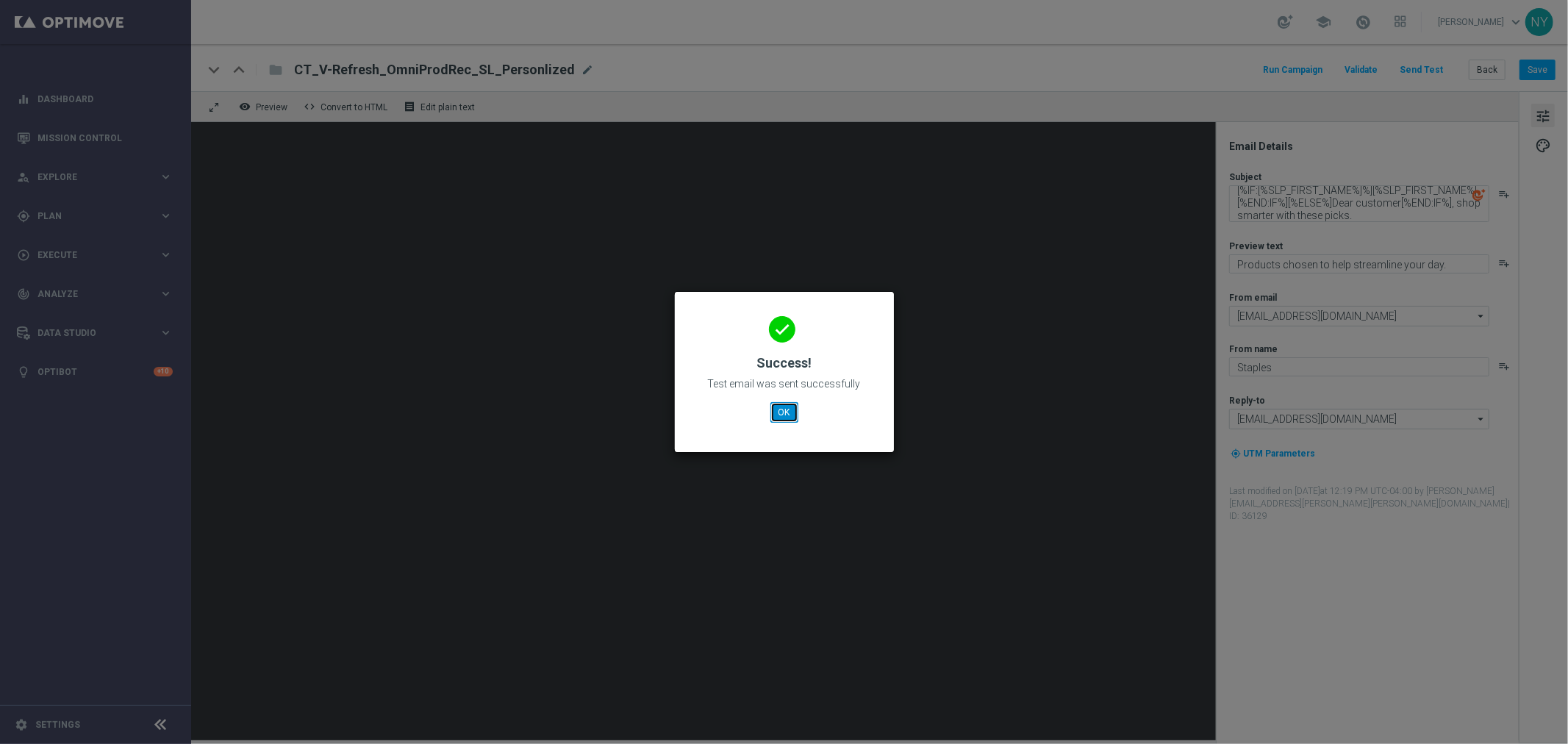
click at [791, 414] on button "OK" at bounding box center [784, 413] width 28 height 20
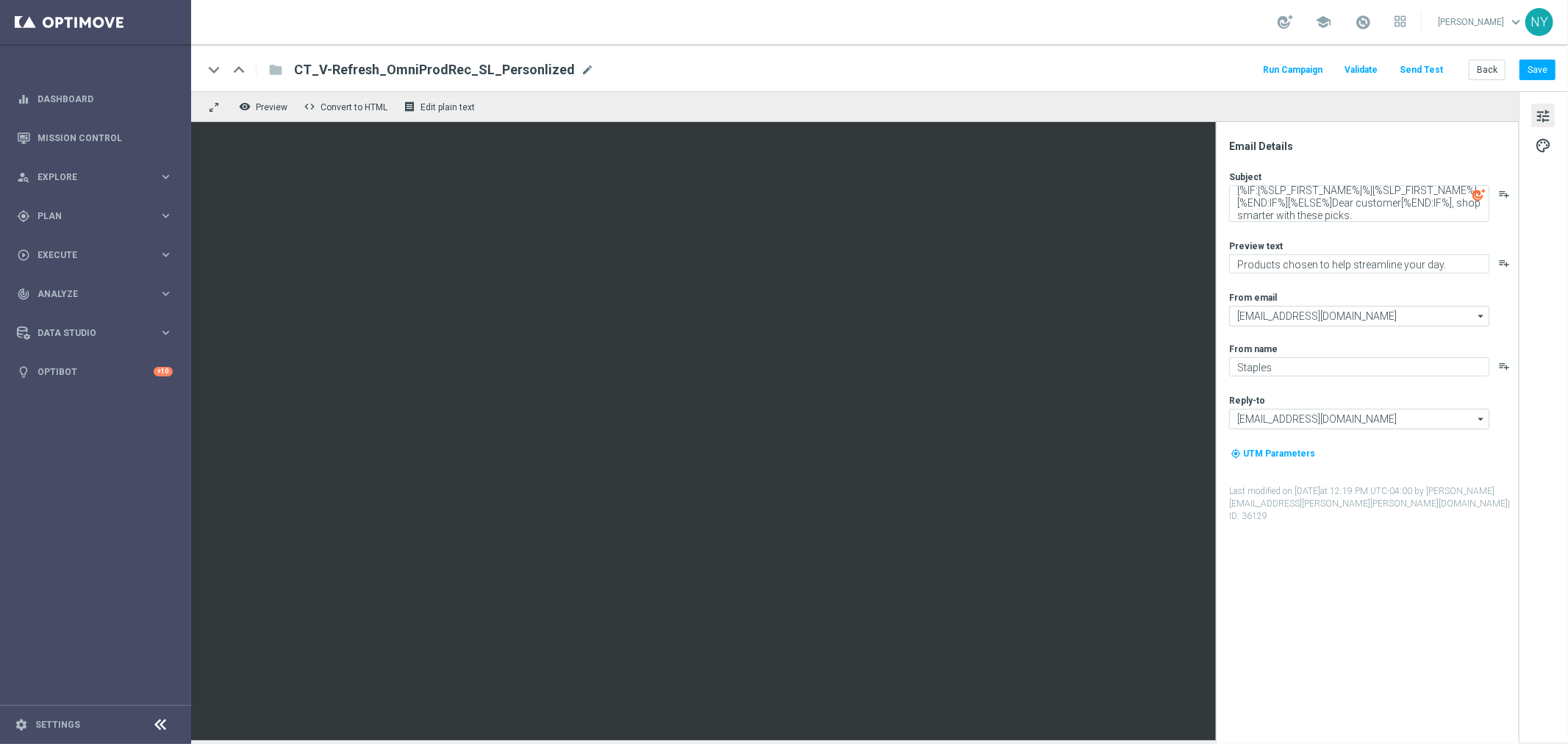
click at [567, 67] on div "CT_V-Refresh_OmniProdRec_SL_Personlized mode_edit" at bounding box center [444, 70] width 300 height 19
drag, startPoint x: 532, startPoint y: 63, endPoint x: 138, endPoint y: 45, distance: 394.4
click at [141, 46] on main "equalizer Dashboard Mission Control" at bounding box center [784, 372] width 1568 height 744
click at [1220, 70] on button "Save" at bounding box center [1537, 70] width 36 height 20
click at [1220, 70] on button "Back" at bounding box center [1486, 70] width 37 height 20
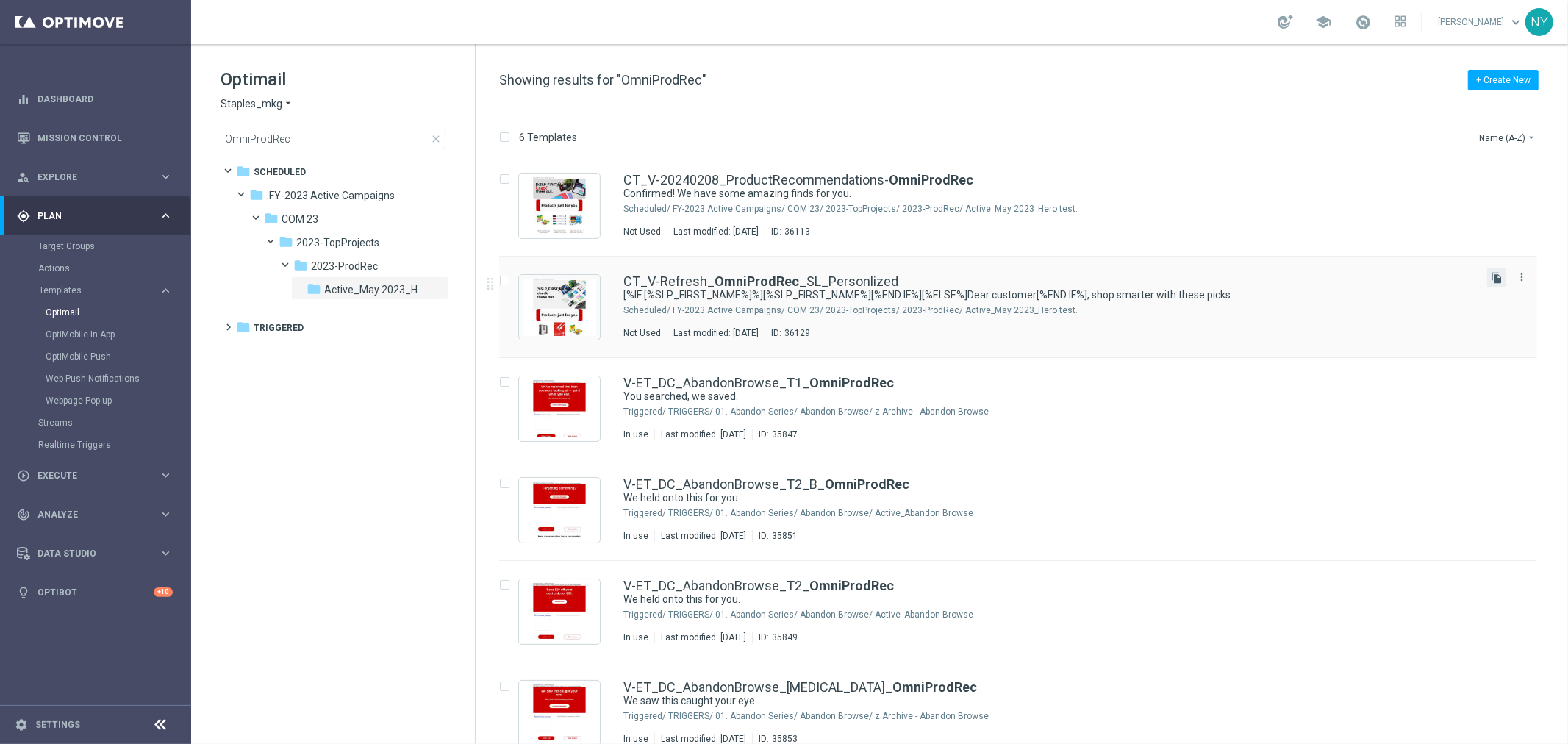
click at [1220, 279] on icon "file_copy" at bounding box center [1496, 278] width 12 height 12
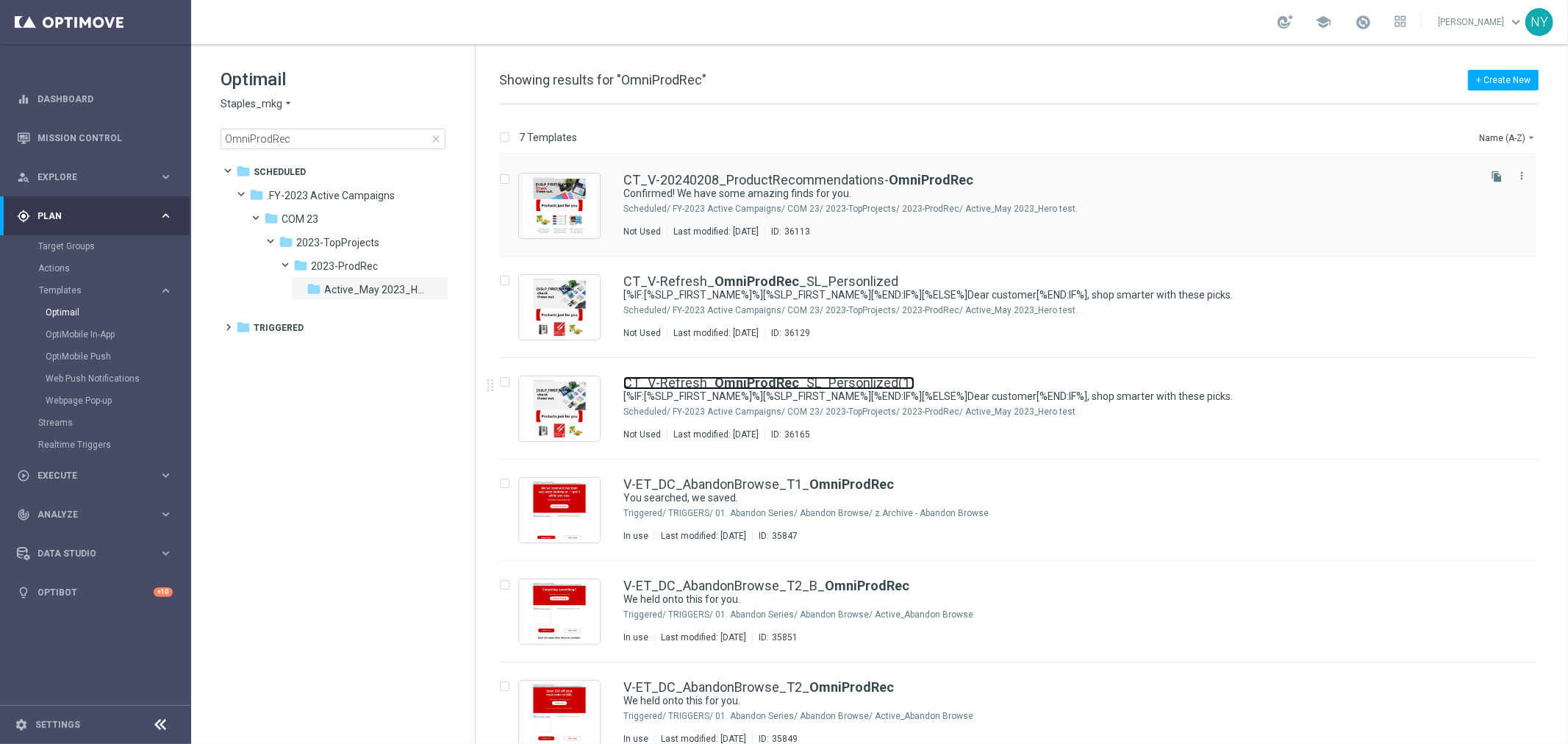
click at [865, 382] on link "CT_V-Refresh_ OmniProdRec _SL_Personlized(1)" at bounding box center [769, 383] width 291 height 13
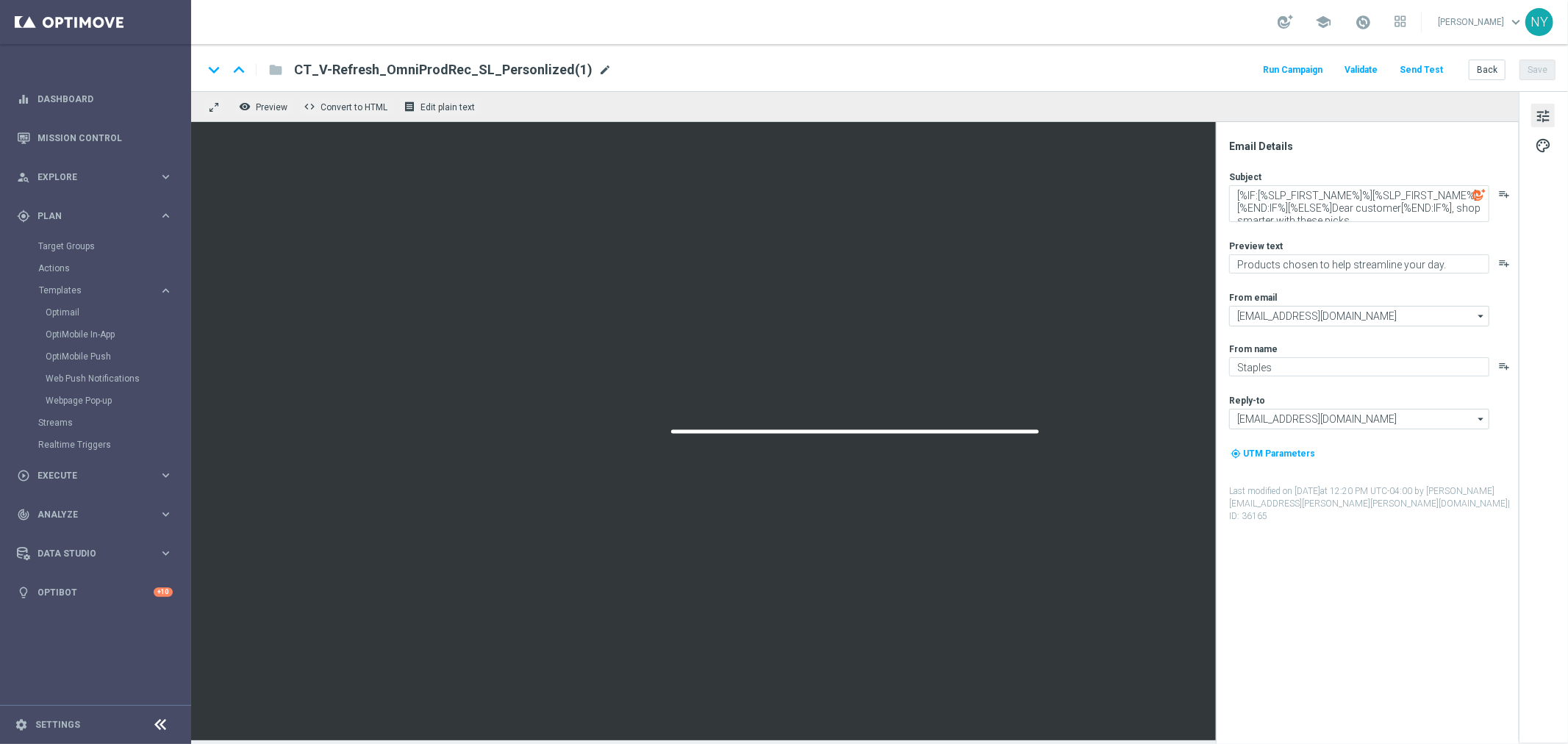
click at [598, 64] on span "mode_edit" at bounding box center [605, 70] width 13 height 13
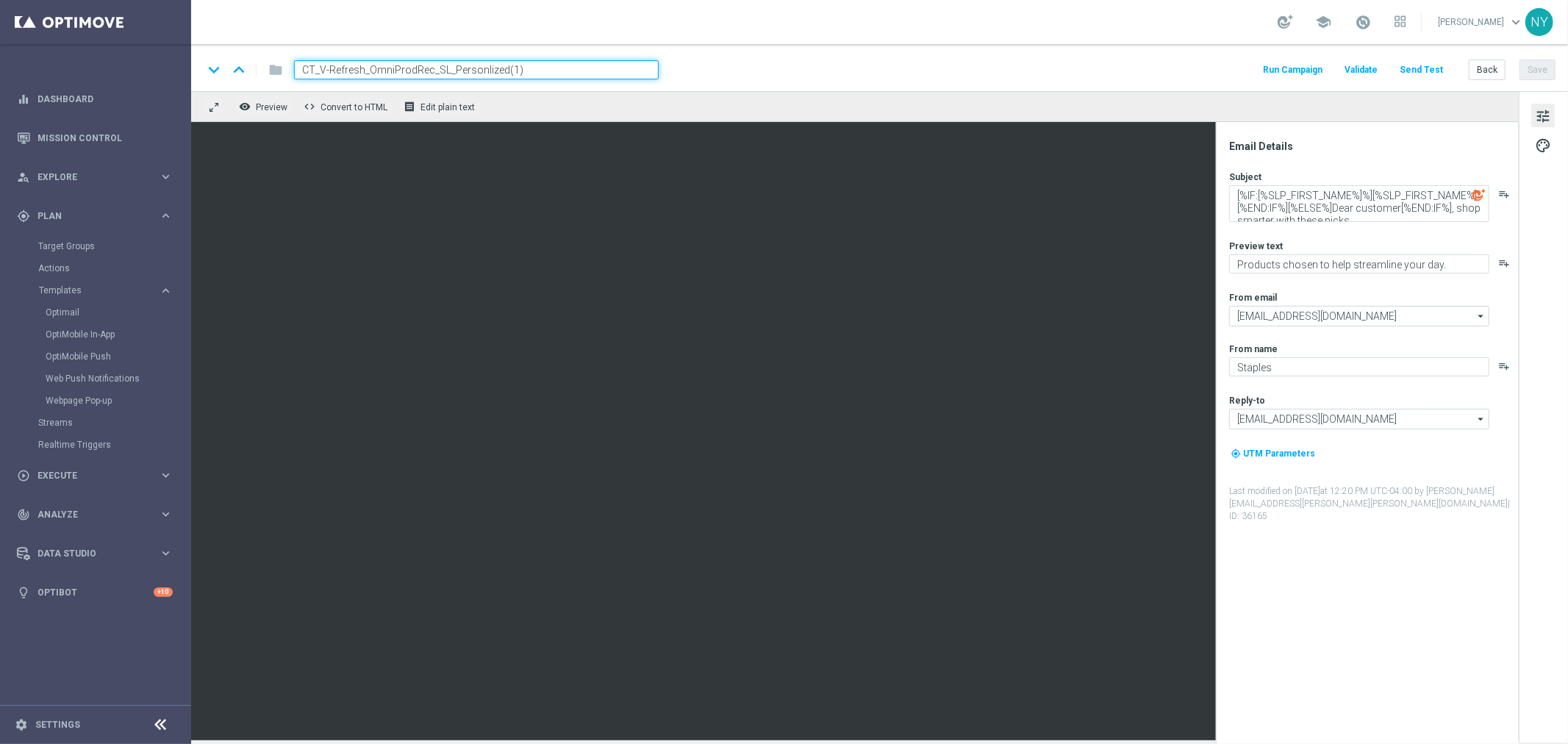
click at [451, 69] on input "CT_V-Refresh_OmniProdRec_SL_Personlized(1)" at bounding box center [476, 70] width 365 height 19
drag, startPoint x: 452, startPoint y: 69, endPoint x: 454, endPoint y: 59, distance: 10.2
click at [452, 67] on input "CT_V-Refresh_OmniProdRec_SL_Personlized(1)" at bounding box center [476, 70] width 365 height 19
click at [450, 67] on input "CT_V-Refresh_OmniProdRec_SL_Personlized(1)" at bounding box center [476, 70] width 365 height 19
click at [567, 76] on input "CT_V-Refresh_OmniProdRec_SL_NONPersonlized(1)" at bounding box center [476, 70] width 365 height 19
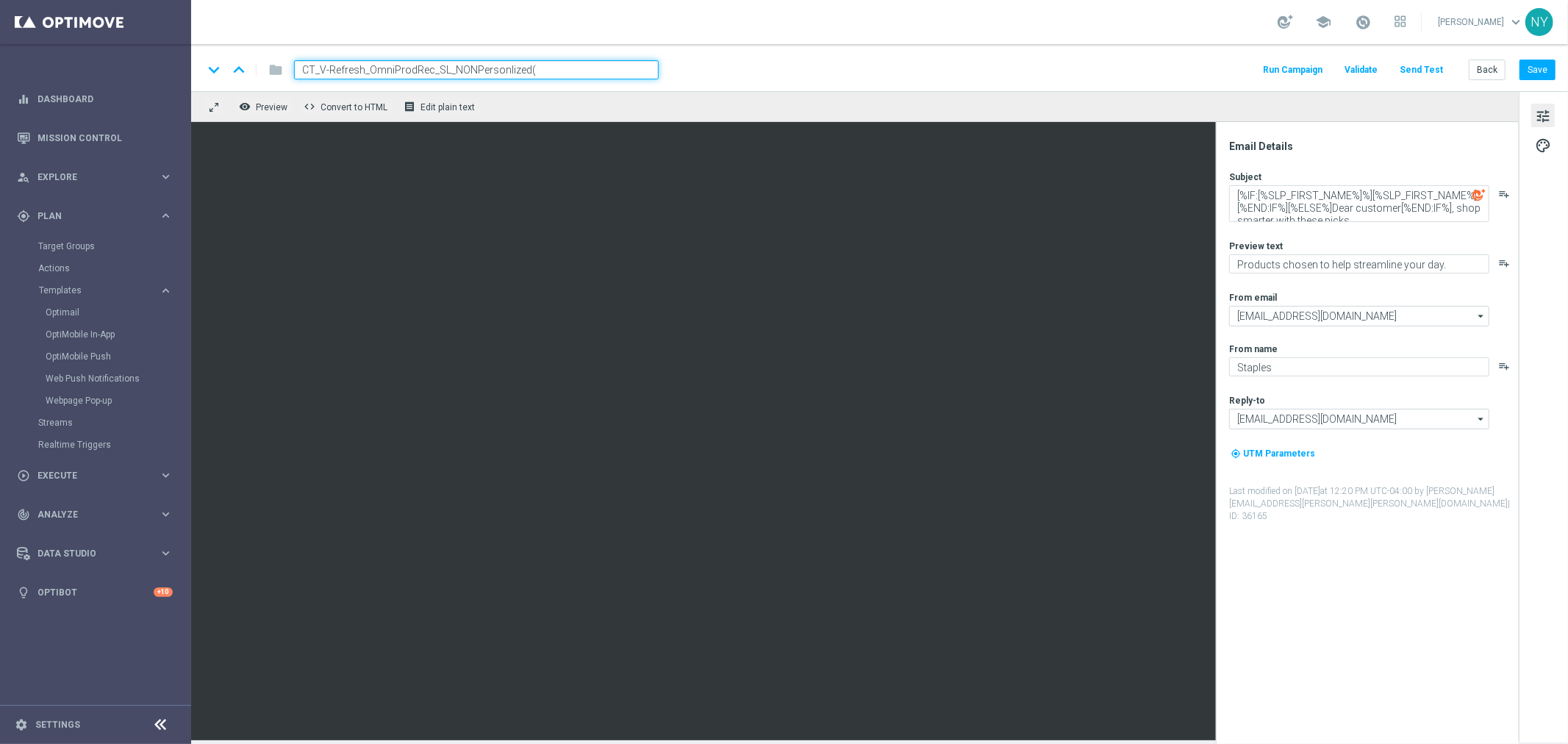
type input "CT_V-Refresh_OmniProdRec_SL_NONPersonlized"
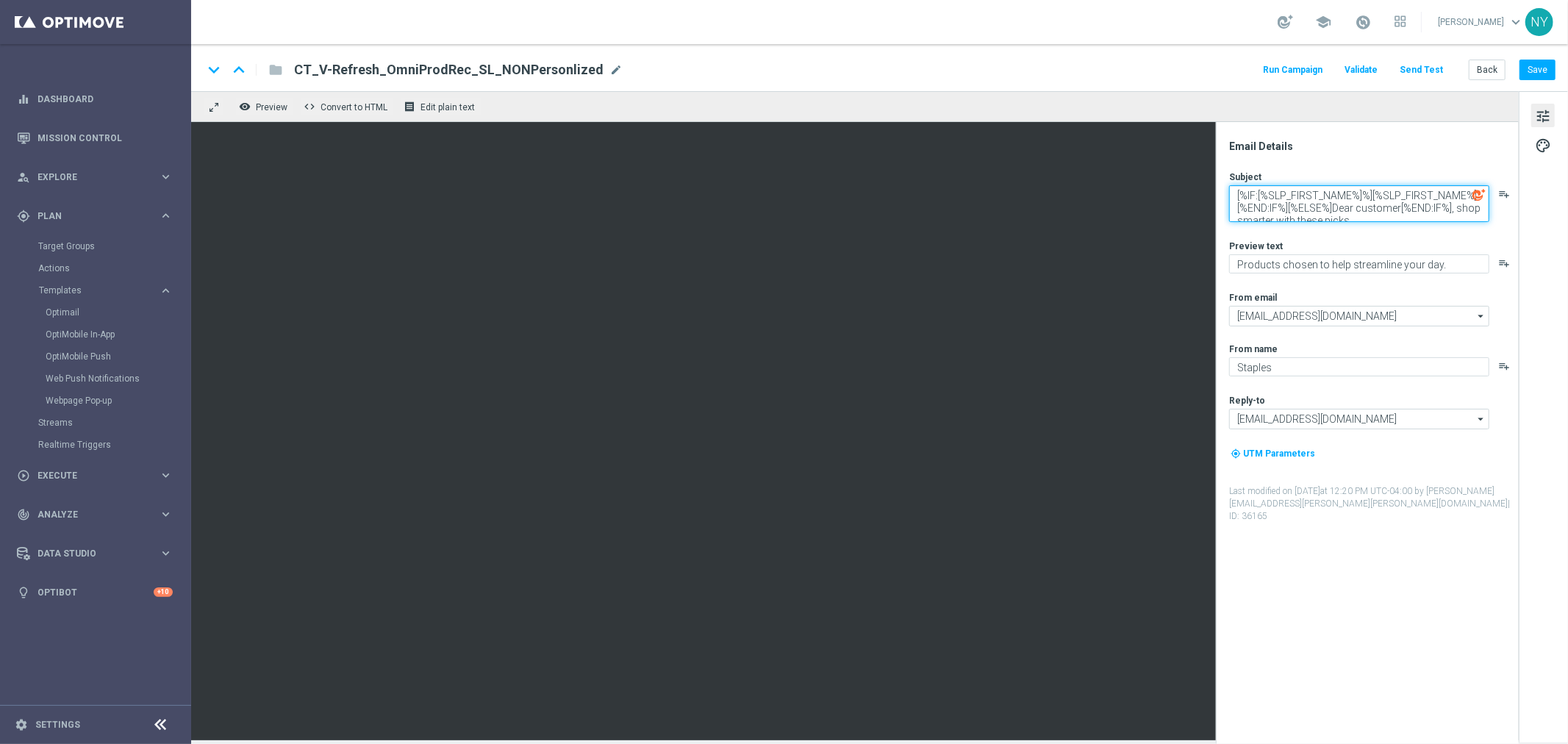
click at [1220, 215] on textarea "[%IF:[%SLP_FIRST_NAME%]%][%SLP_FIRST_NAME%][%END:IF%][%ELSE%]Dear customer[%END…" at bounding box center [1359, 203] width 260 height 37
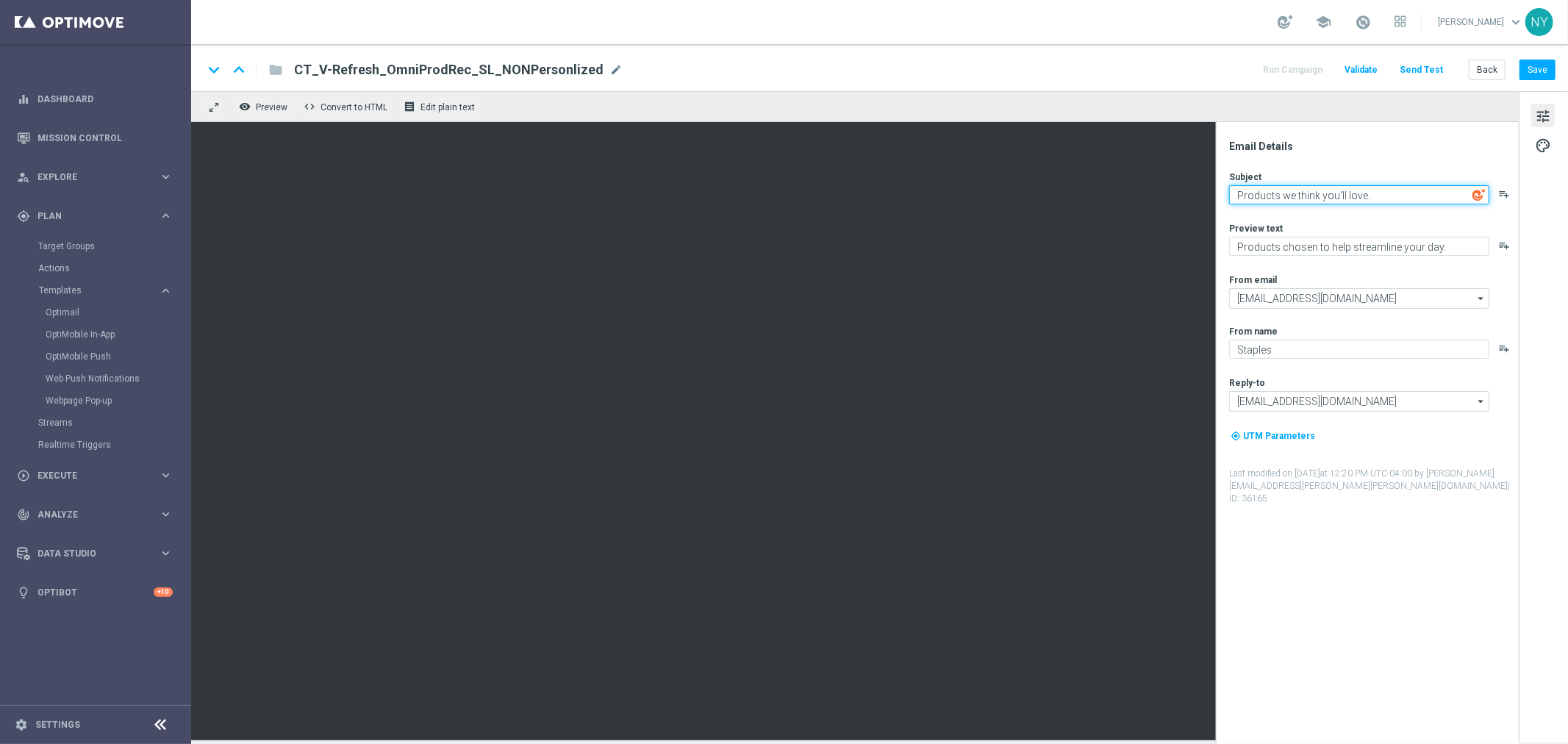
type textarea "Products we think you'll love."
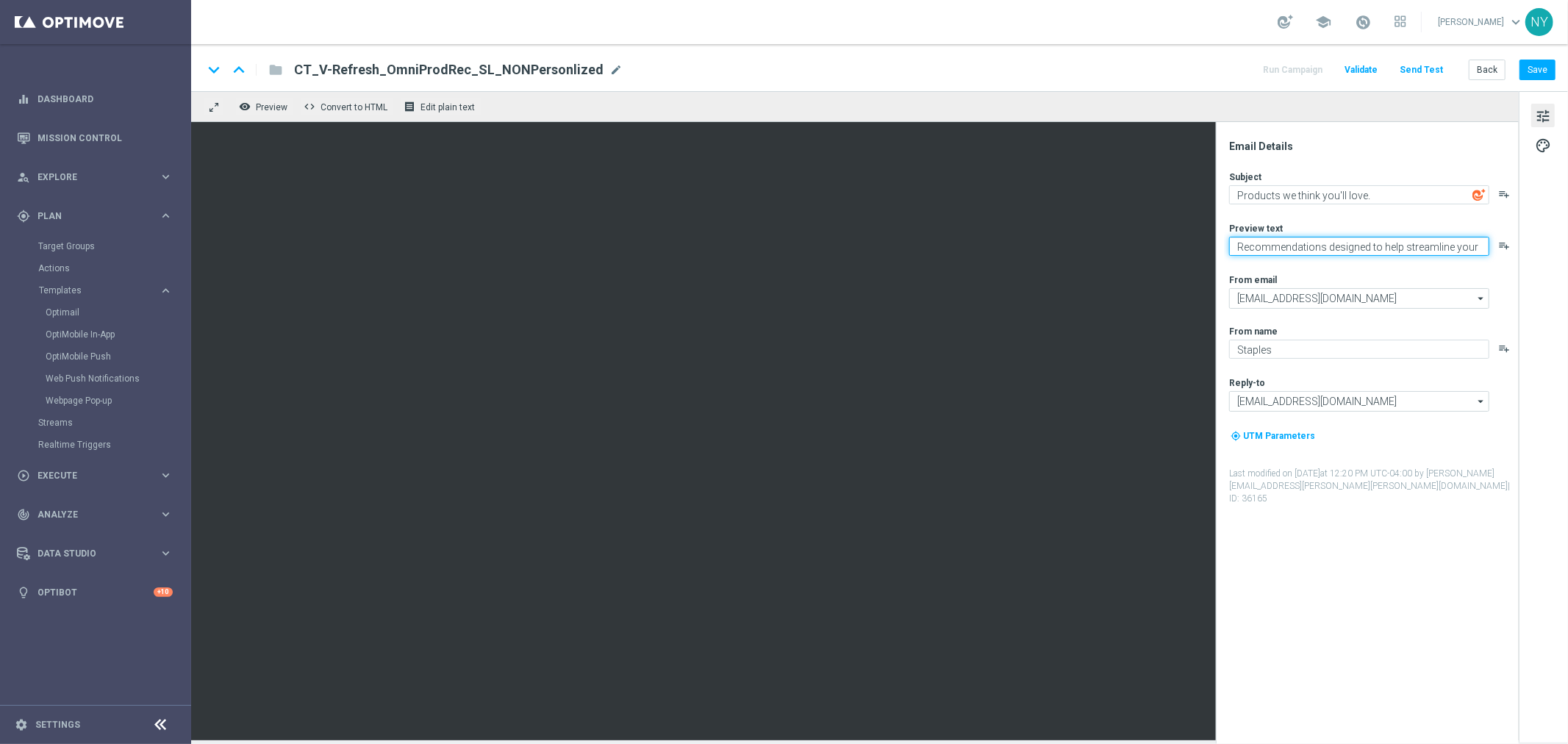
scroll to position [11, 0]
type textarea "Recommendations designed to help streamline your day."
click at [609, 69] on span "mode_edit" at bounding box center [616, 70] width 13 height 13
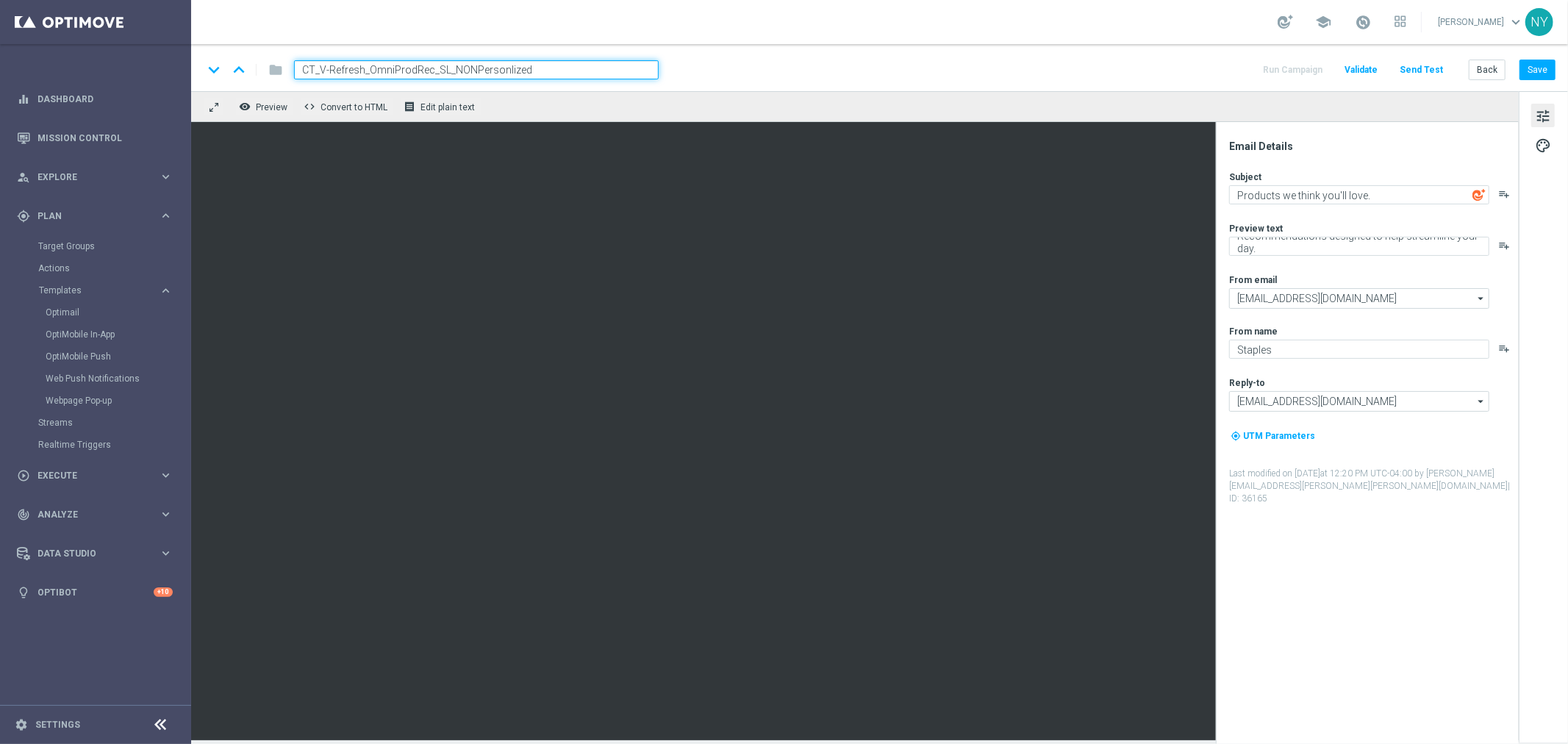
click at [467, 69] on input "CT_V-Refresh_OmniProdRec_SL_NONPersonlized" at bounding box center [476, 70] width 365 height 19
click at [471, 69] on input "CT_V-Refresh_OmniProdRec_SL_NONPersonlized" at bounding box center [476, 70] width 365 height 19
type input "CT_V-Refresh_OmniProdRec_SL_NON-Personlized"
click at [1220, 71] on button "Save" at bounding box center [1537, 70] width 36 height 20
click at [1220, 64] on button "Send Test" at bounding box center [1421, 70] width 48 height 20
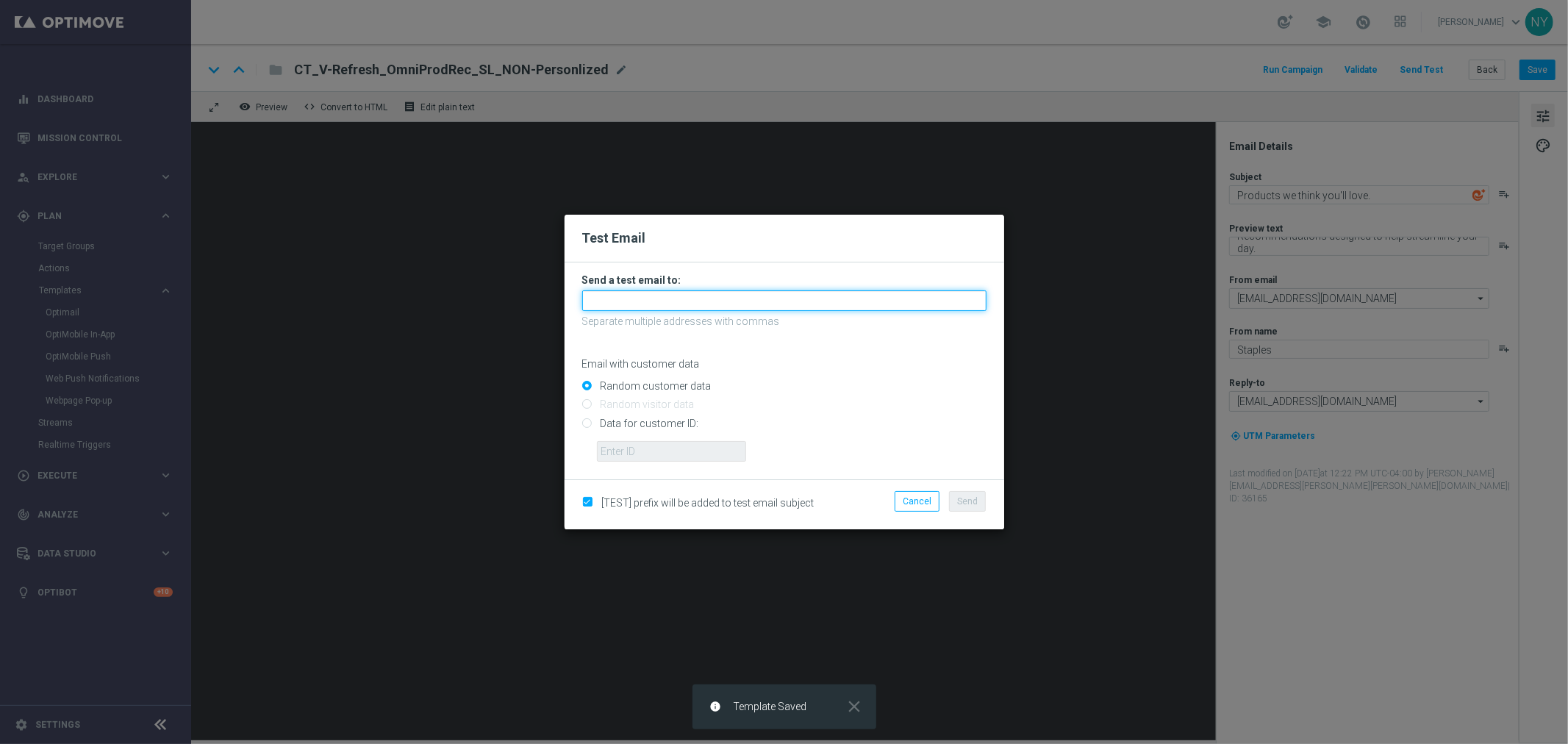
click at [622, 296] on input "text" at bounding box center [784, 301] width 404 height 20
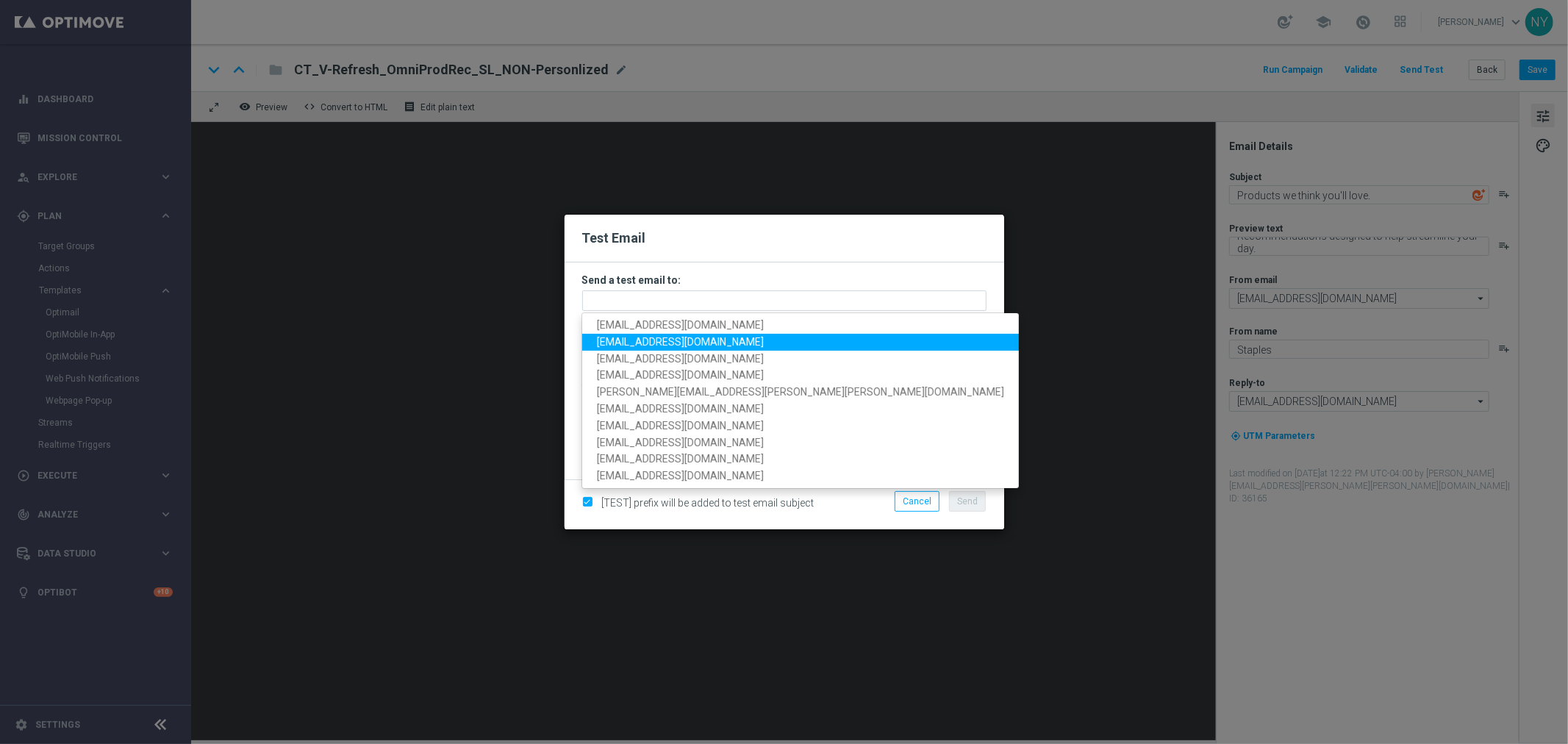
click at [659, 341] on span "neilyetts3@litmusemail.com" at bounding box center [680, 341] width 167 height 12
type input "neilyetts3@litmusemail.com"
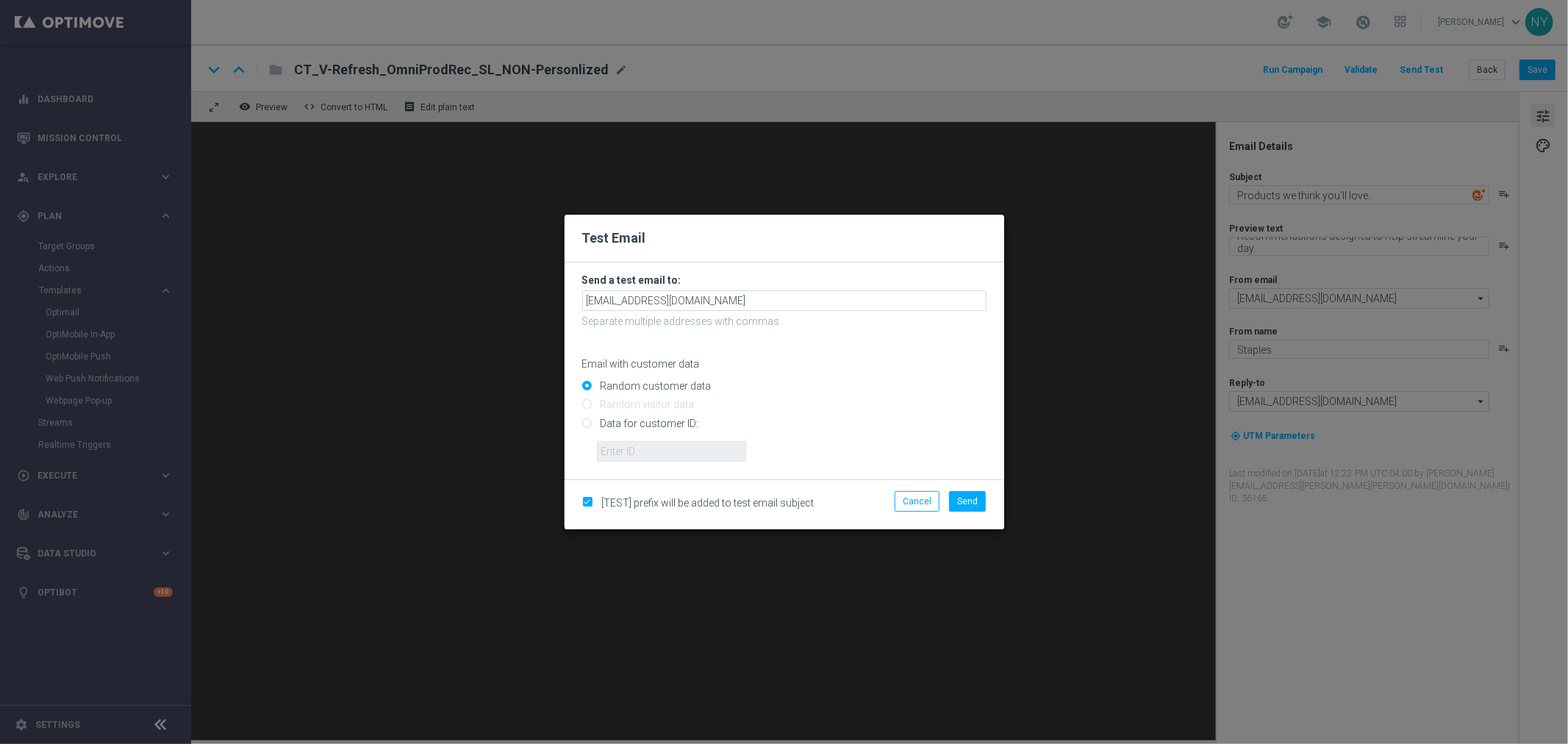
click at [588, 424] on input "Data for customer ID:" at bounding box center [784, 429] width 404 height 20
radio input "true"
click at [643, 446] on input "text" at bounding box center [671, 451] width 149 height 20
paste input "10000006208"
type input "10000006208"
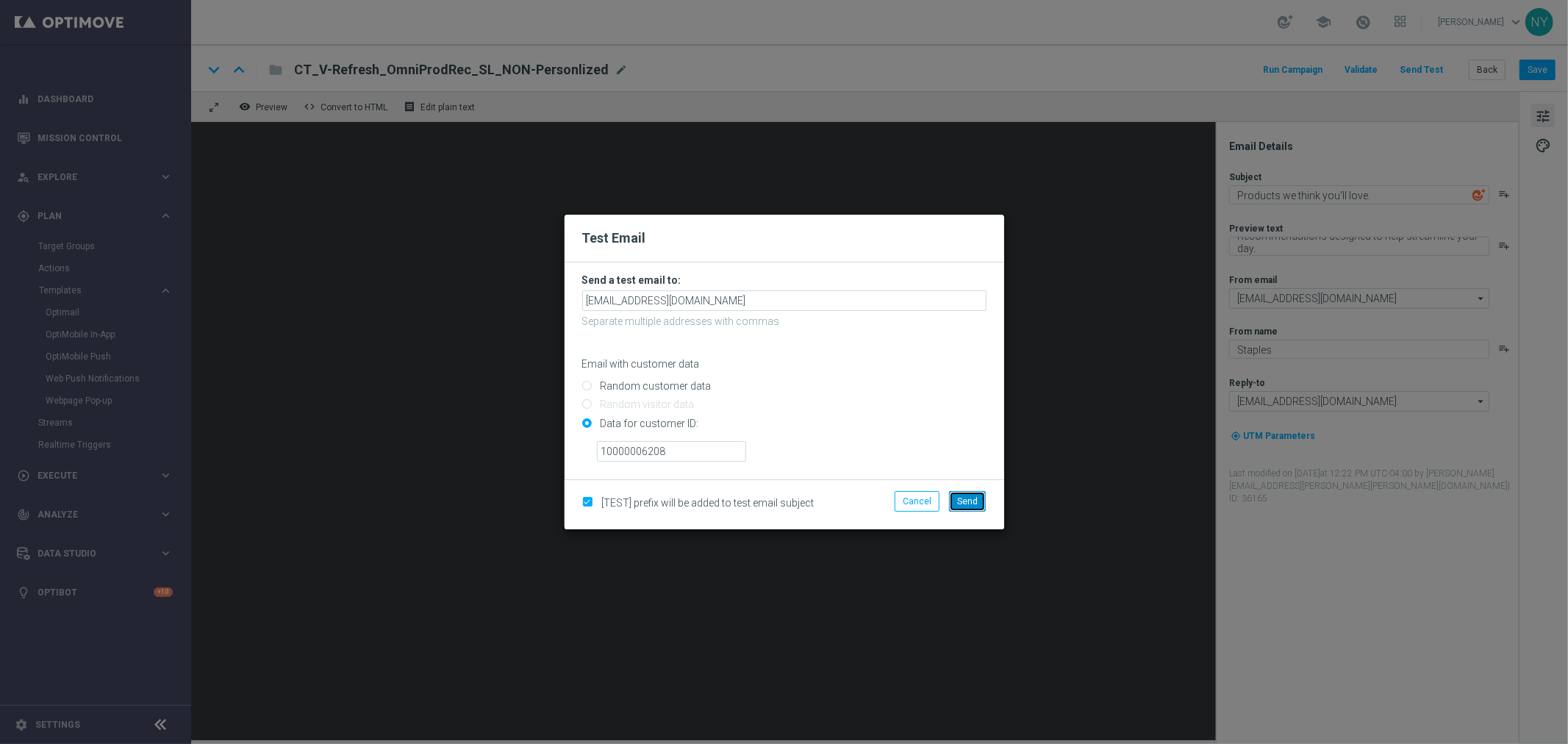
click at [964, 502] on span "Send" at bounding box center [967, 501] width 20 height 10
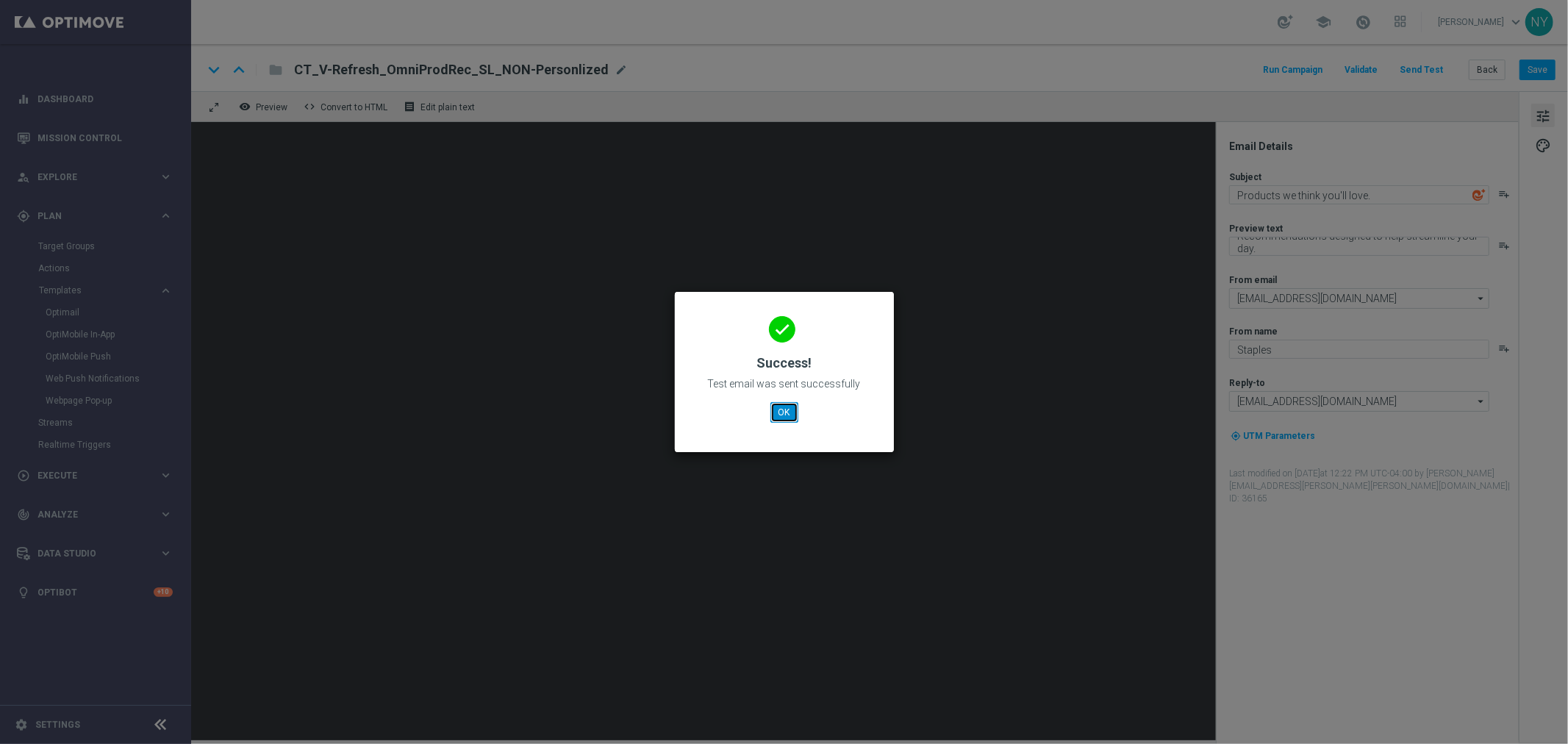
click at [784, 409] on button "OK" at bounding box center [784, 413] width 28 height 20
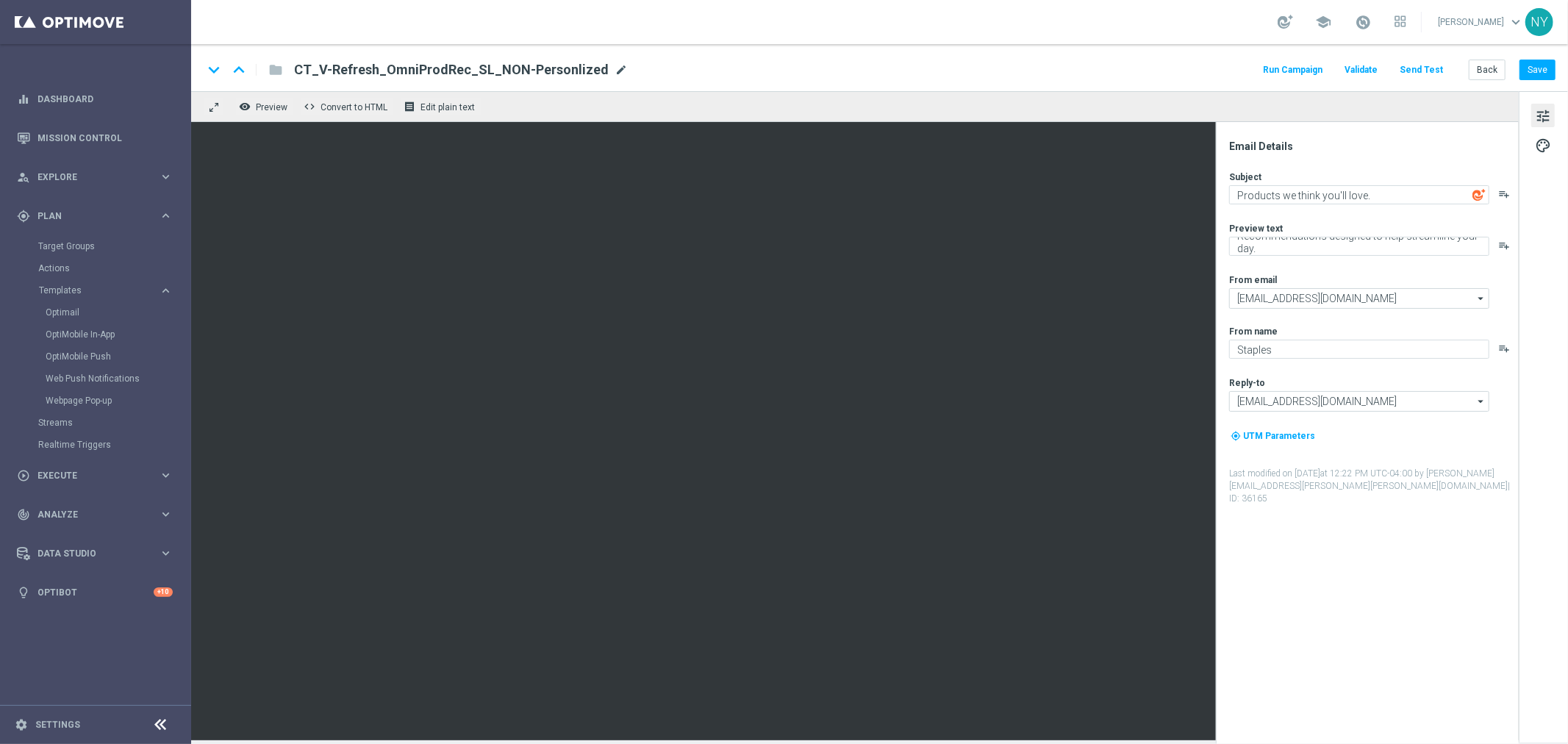
click at [614, 67] on span "mode_edit" at bounding box center [620, 70] width 13 height 13
drag, startPoint x: 561, startPoint y: 70, endPoint x: 126, endPoint y: 68, distance: 435.0
click at [126, 68] on main "equalizer Dashboard Mission Control" at bounding box center [784, 372] width 1568 height 744
paste input "NON_"
type input "CT_V-Refresh_OmniProdRec_NON_Personlized"
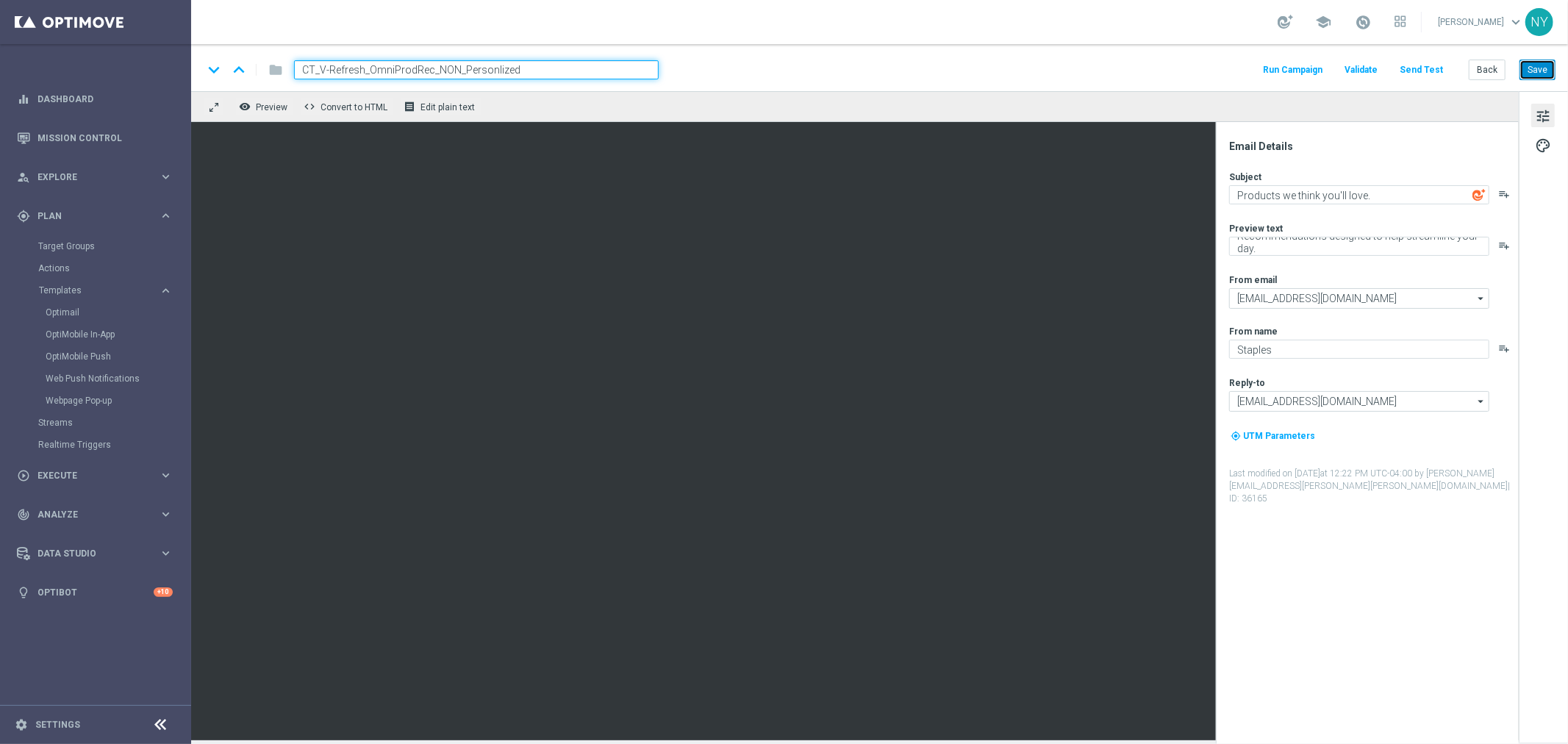
click at [1220, 66] on button "Save" at bounding box center [1537, 70] width 36 height 20
click at [1220, 71] on button "Back" at bounding box center [1486, 70] width 37 height 20
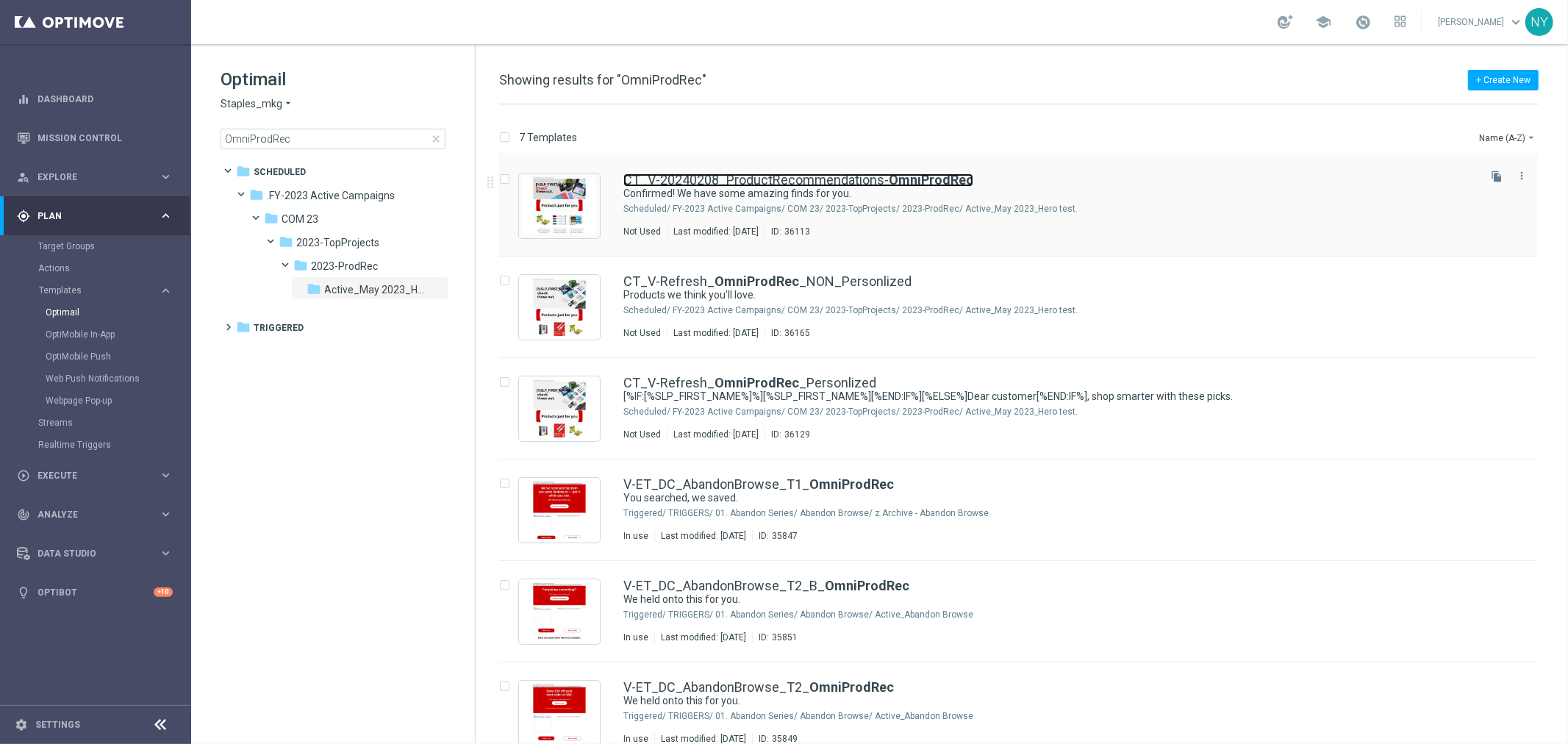
click at [784, 175] on link "CT_V-20240208_ProductRecommendations- OmniProdRec" at bounding box center [799, 180] width 350 height 13
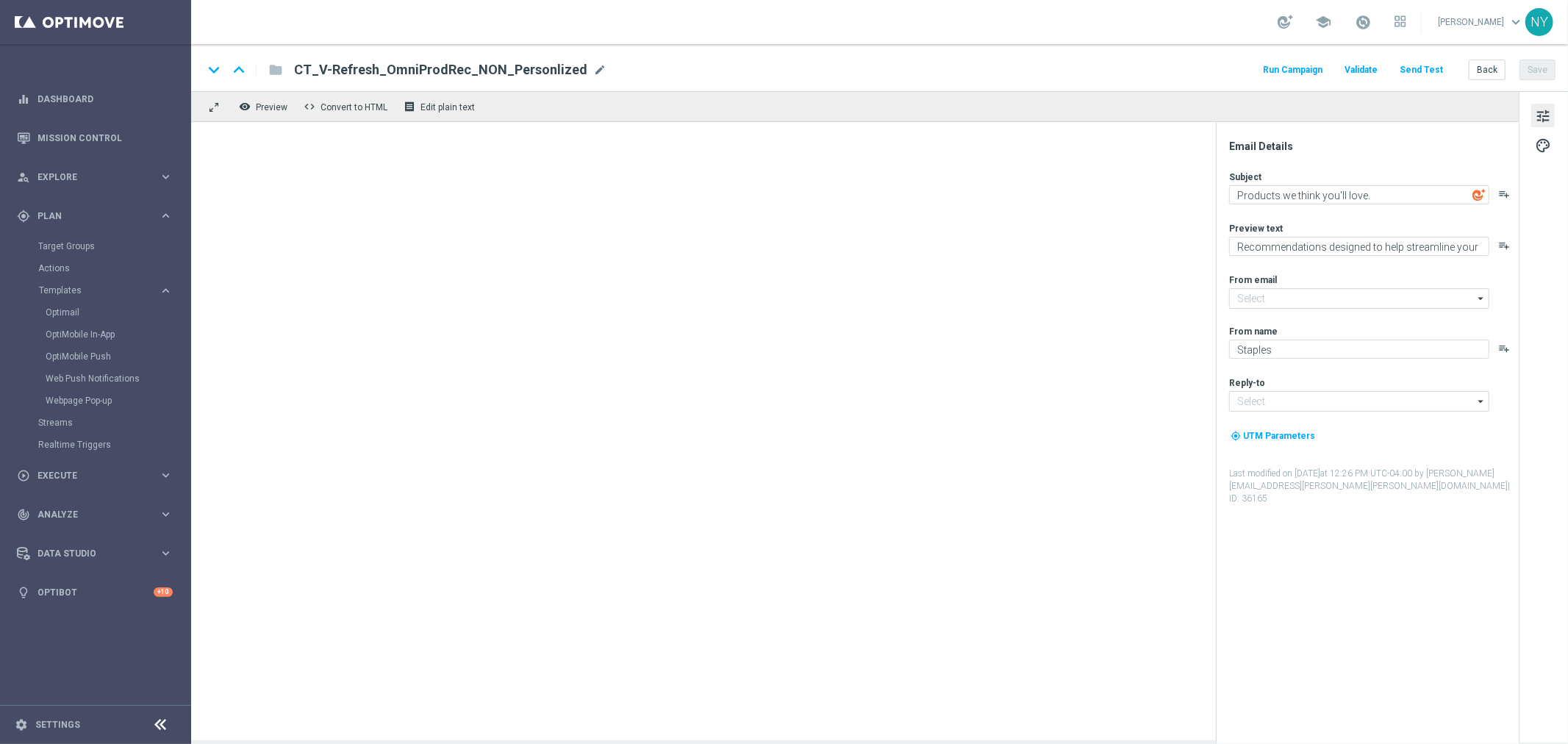
type input "[EMAIL_ADDRESS][DOMAIN_NAME]"
type textarea "Confirmed! We have some amazing finds for you."
type textarea "Your handpicked choices await."
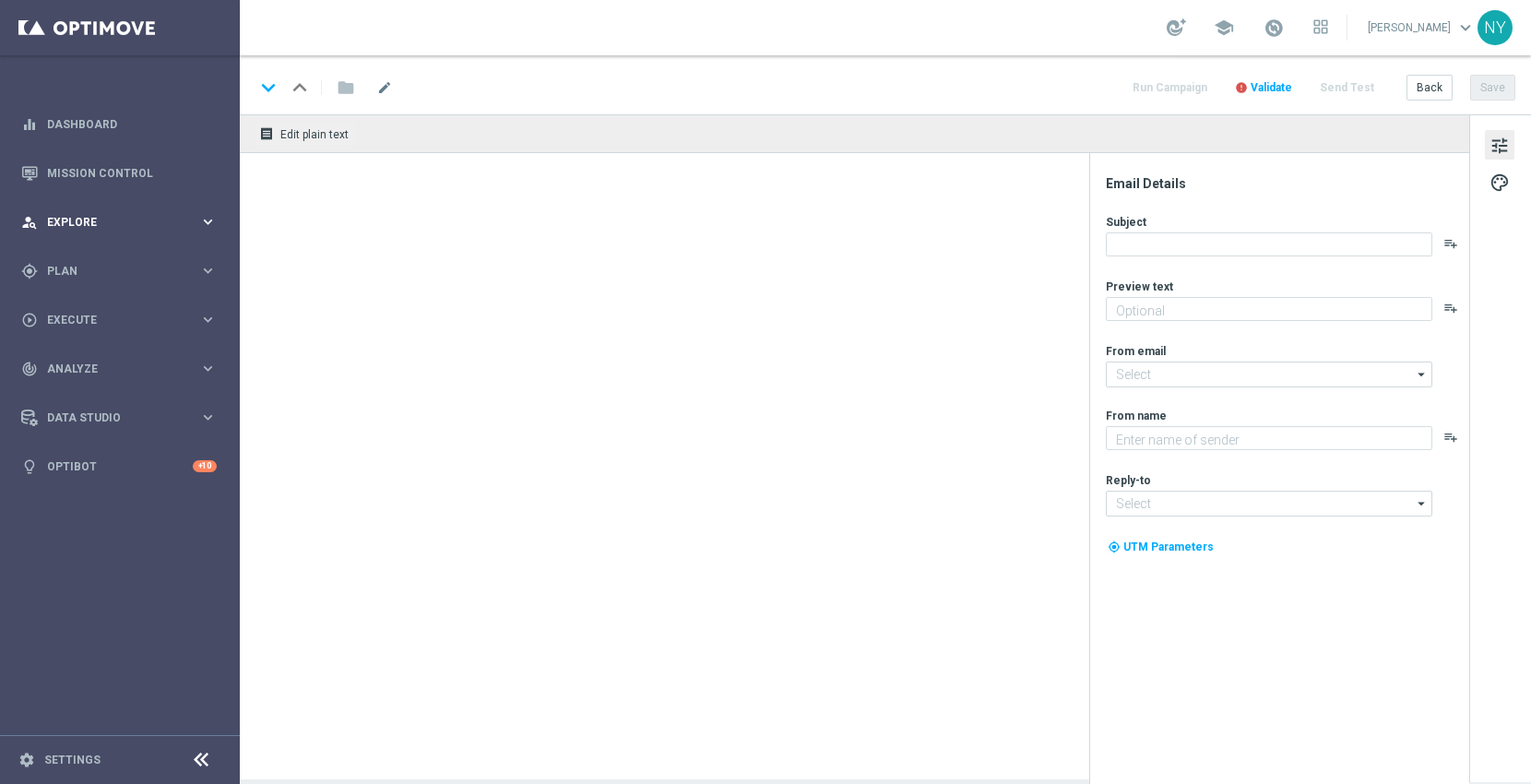
type textarea "Staples"
type input "[EMAIL_ADDRESS][DOMAIN_NAME]"
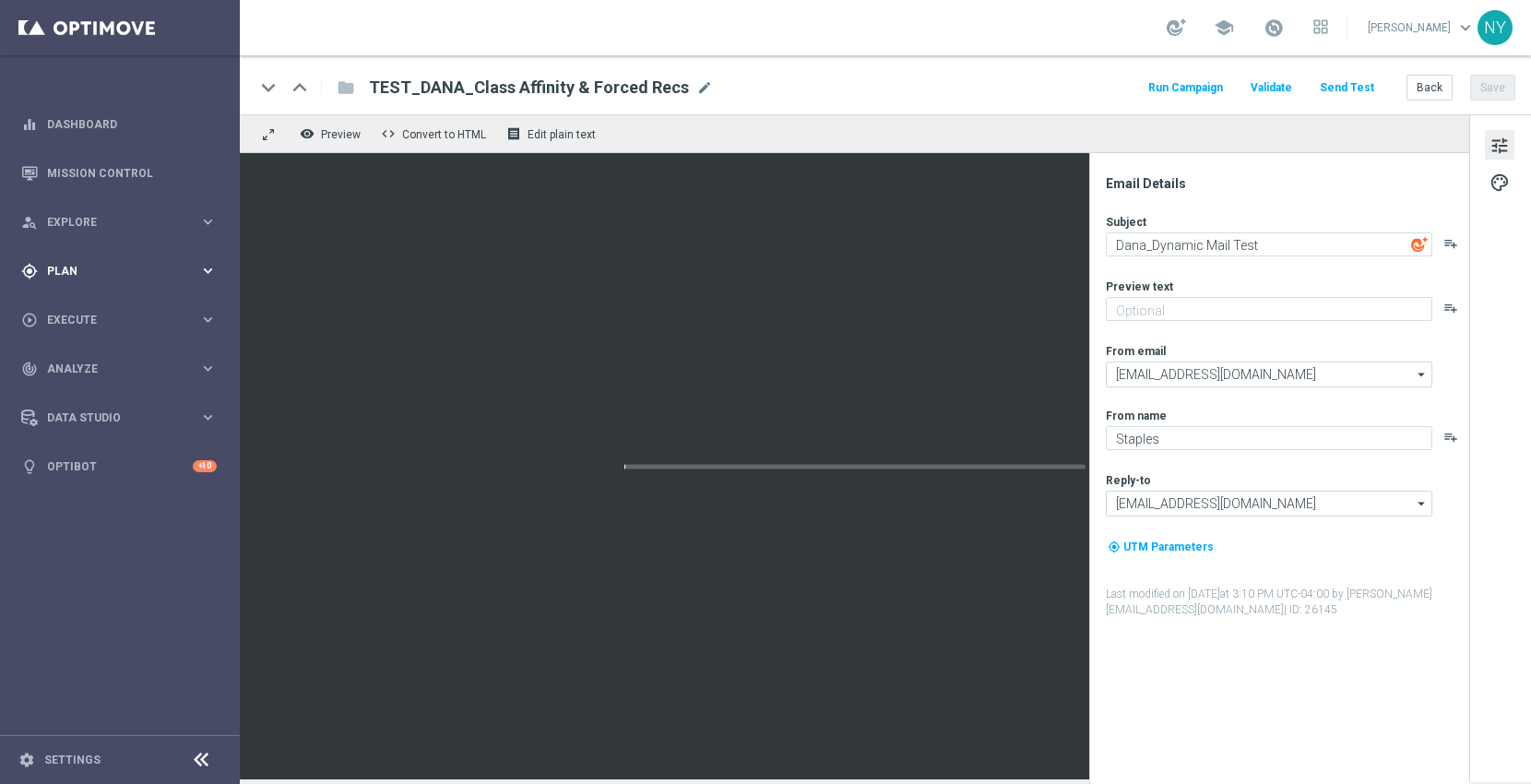
click at [62, 270] on span "Plan" at bounding box center [123, 271] width 153 height 11
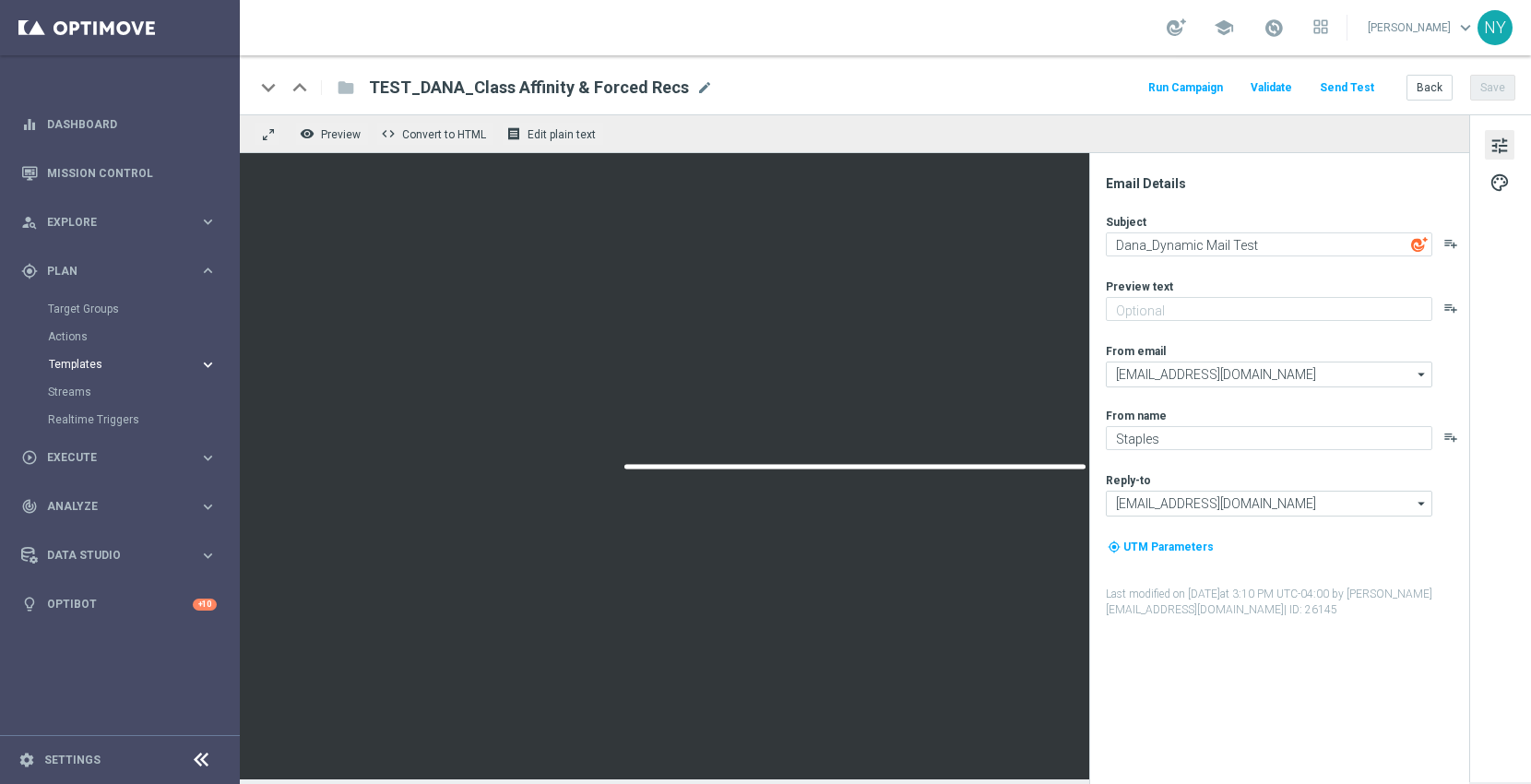
click at [86, 361] on span "Templates" at bounding box center [115, 364] width 132 height 11
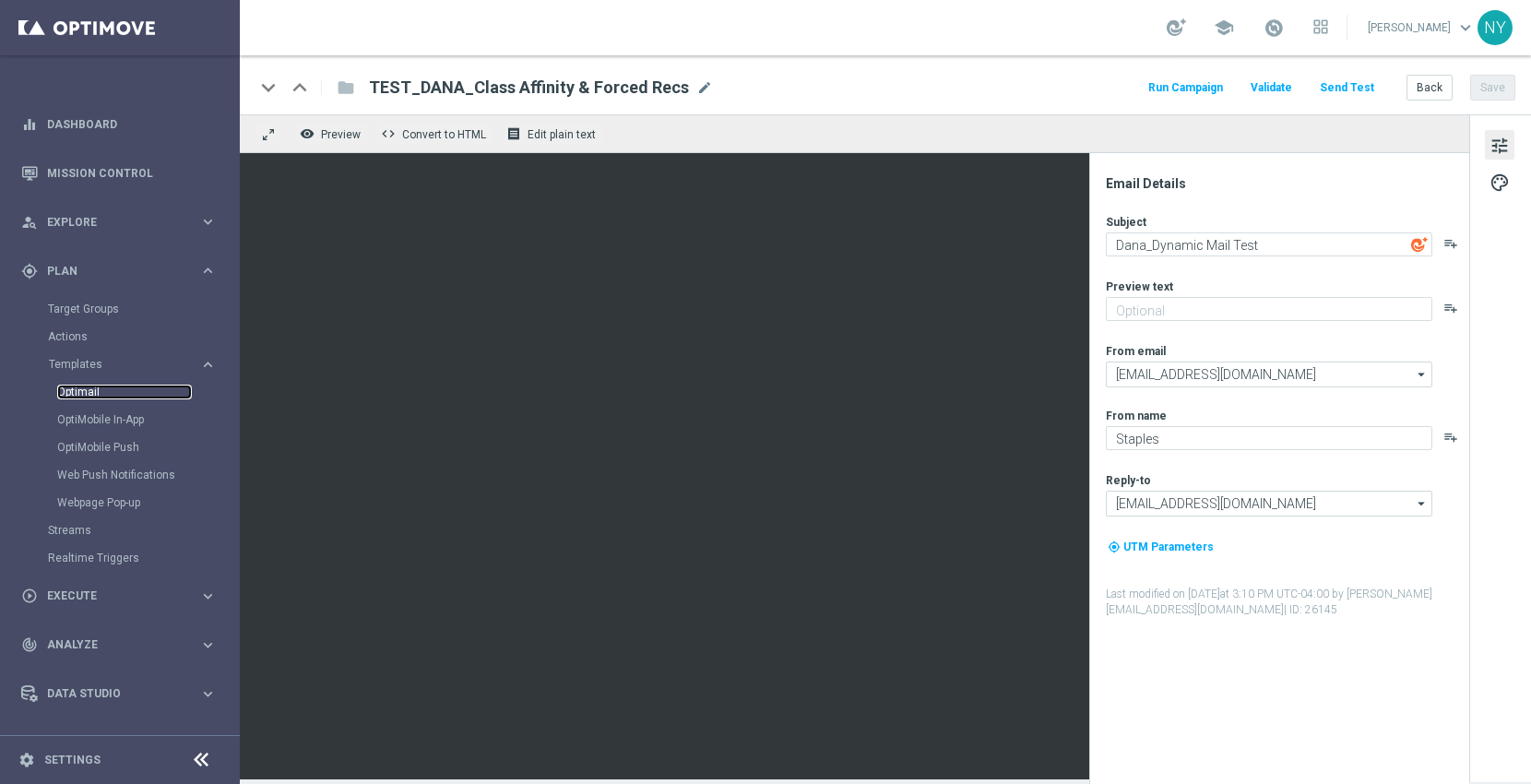
click at [92, 390] on link "Optimail" at bounding box center [124, 392] width 135 height 15
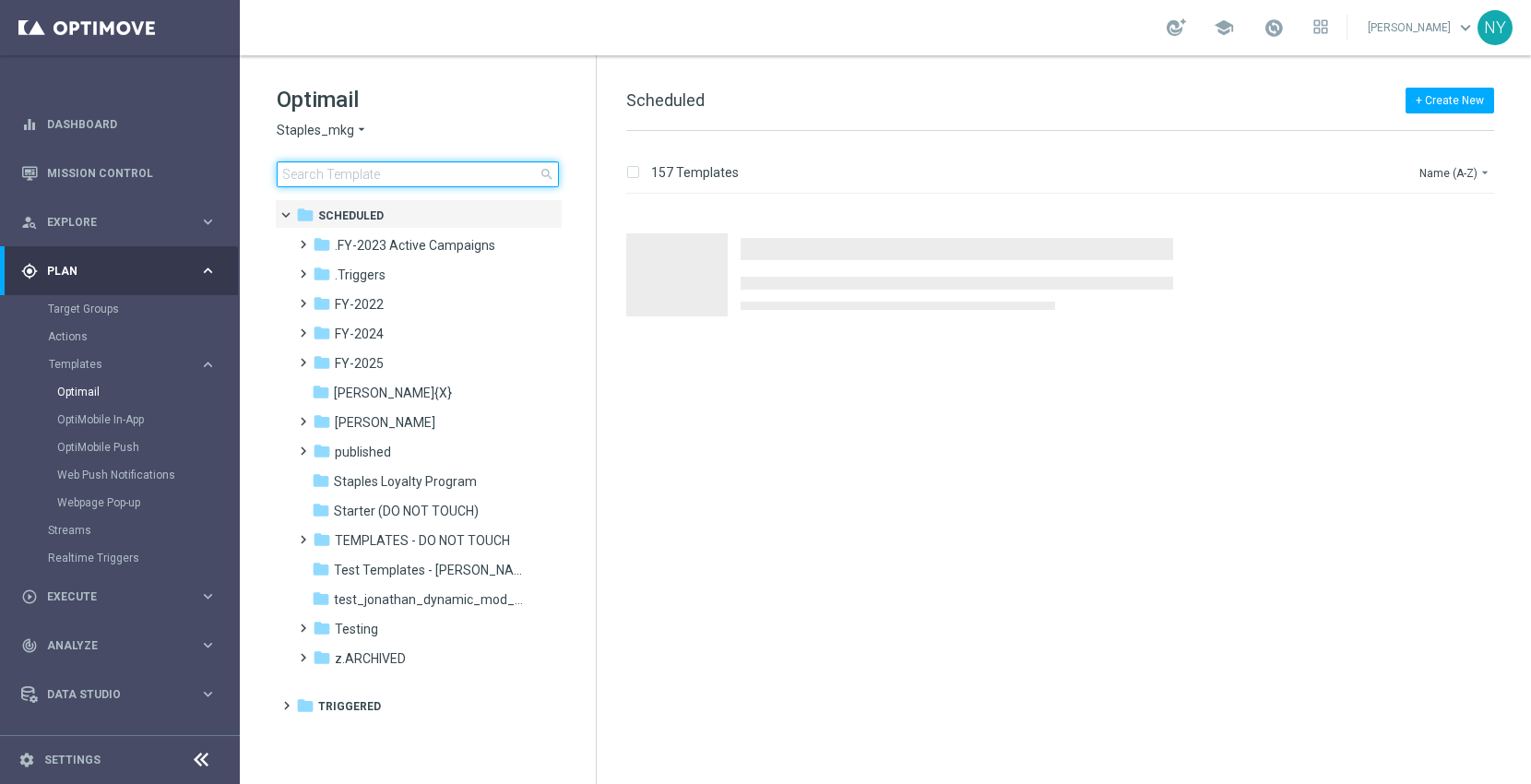
click at [402, 172] on input at bounding box center [417, 174] width 282 height 26
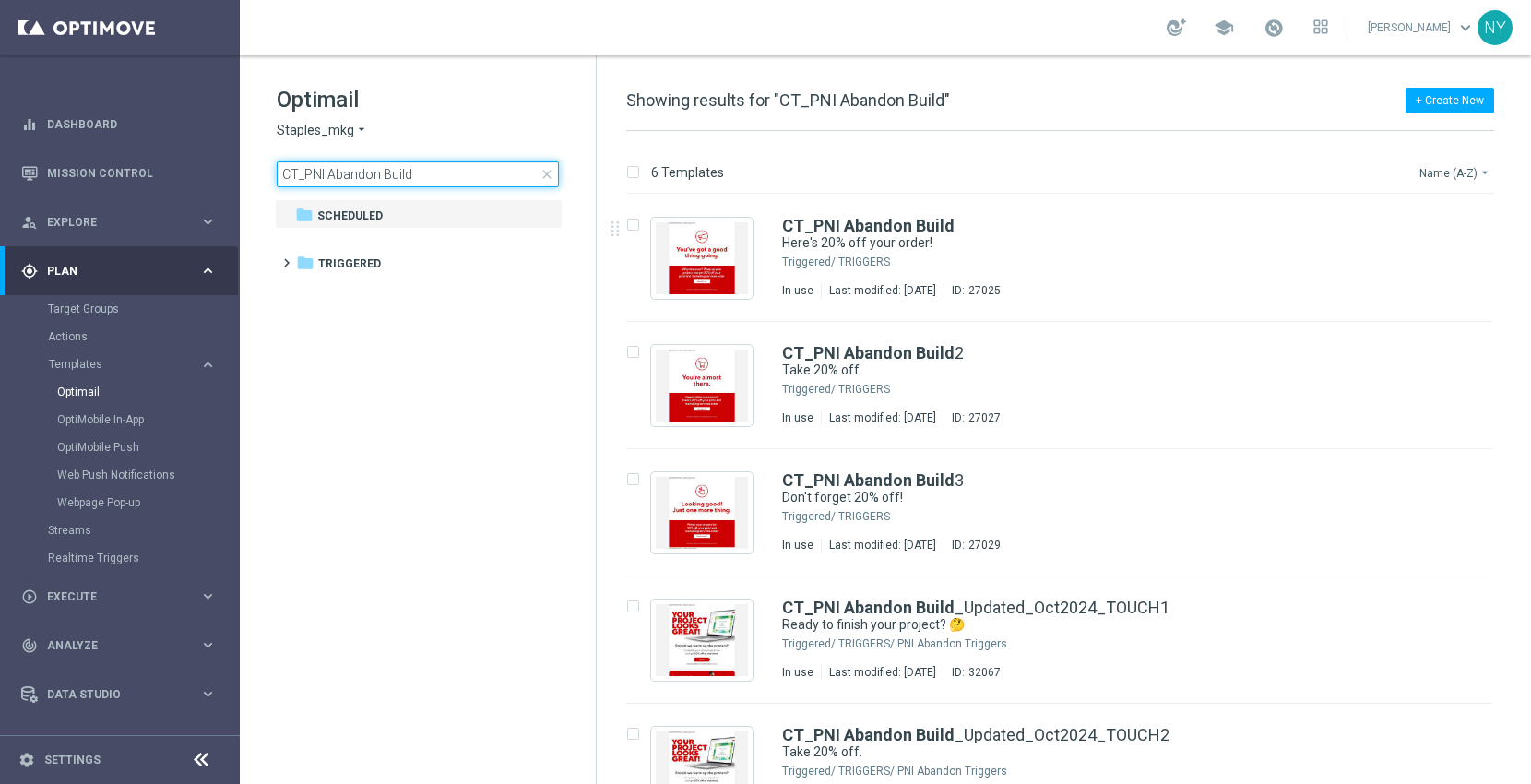
type input "CT_PNI Abandon Build"
click at [1454, 170] on button "Name (A-Z) arrow_drop_down" at bounding box center [1455, 172] width 77 height 22
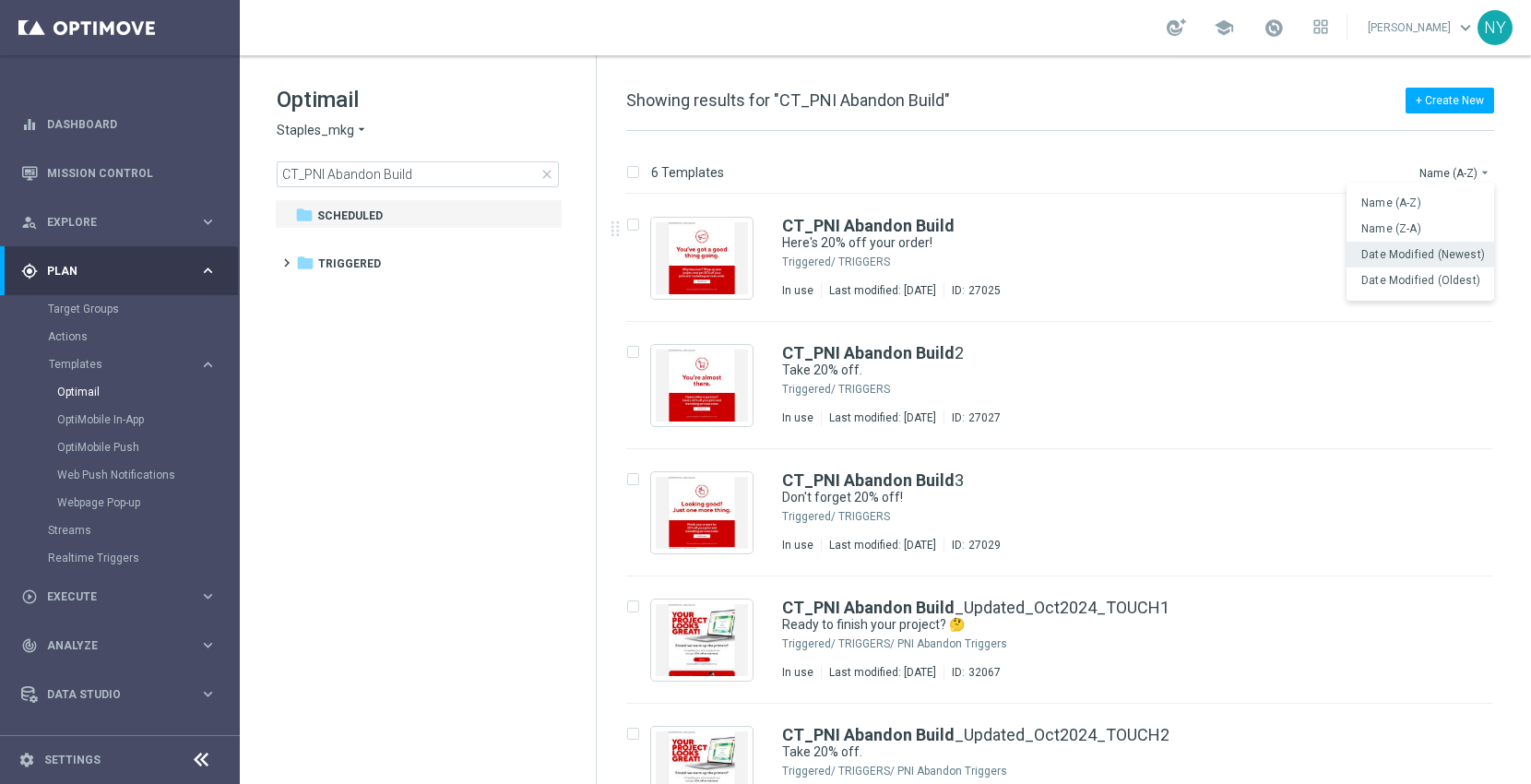
click at [1400, 257] on span "Date Modified (Newest)" at bounding box center [1423, 254] width 124 height 13
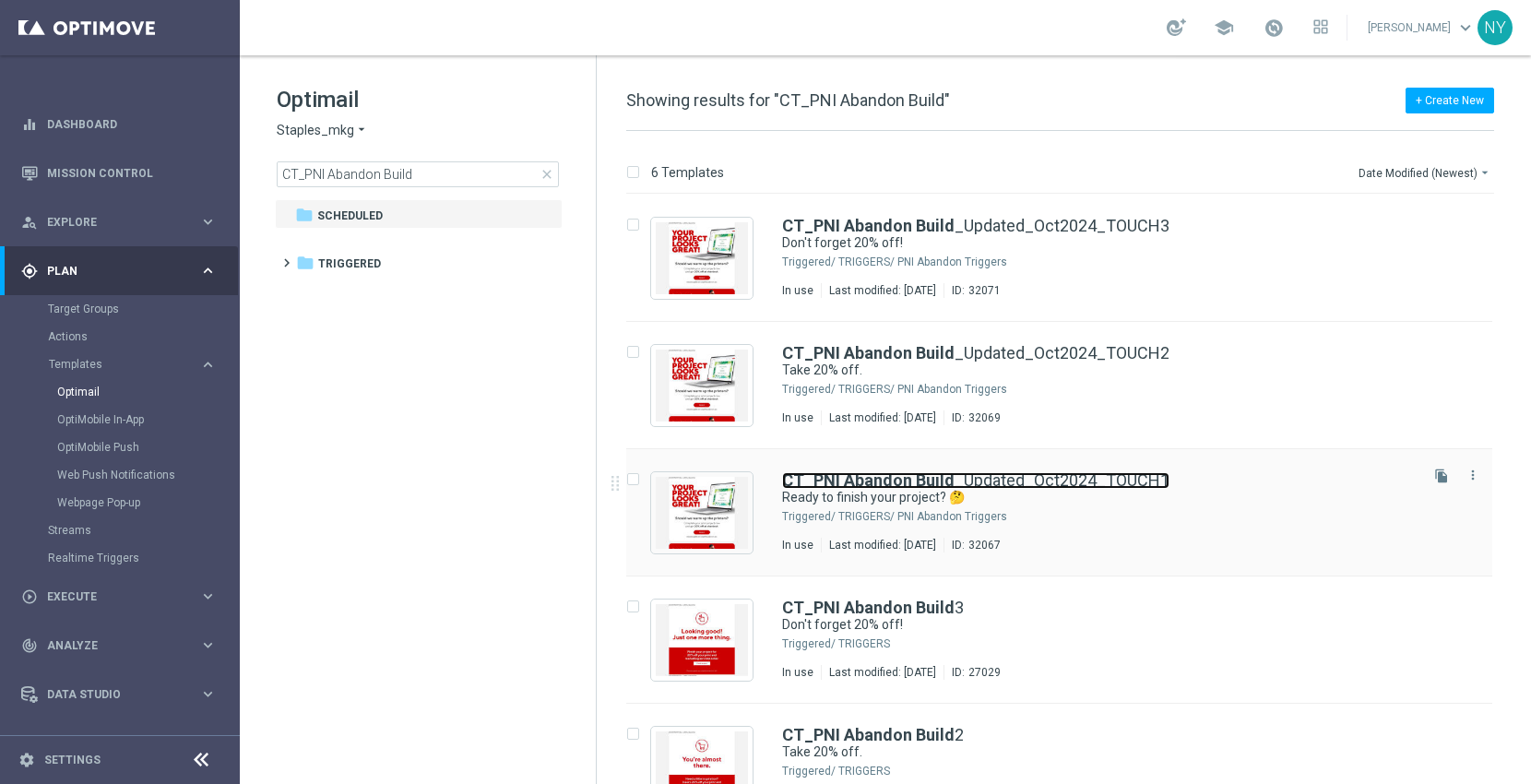
click at [946, 476] on b "CT_PNI Abandon Build" at bounding box center [868, 480] width 172 height 20
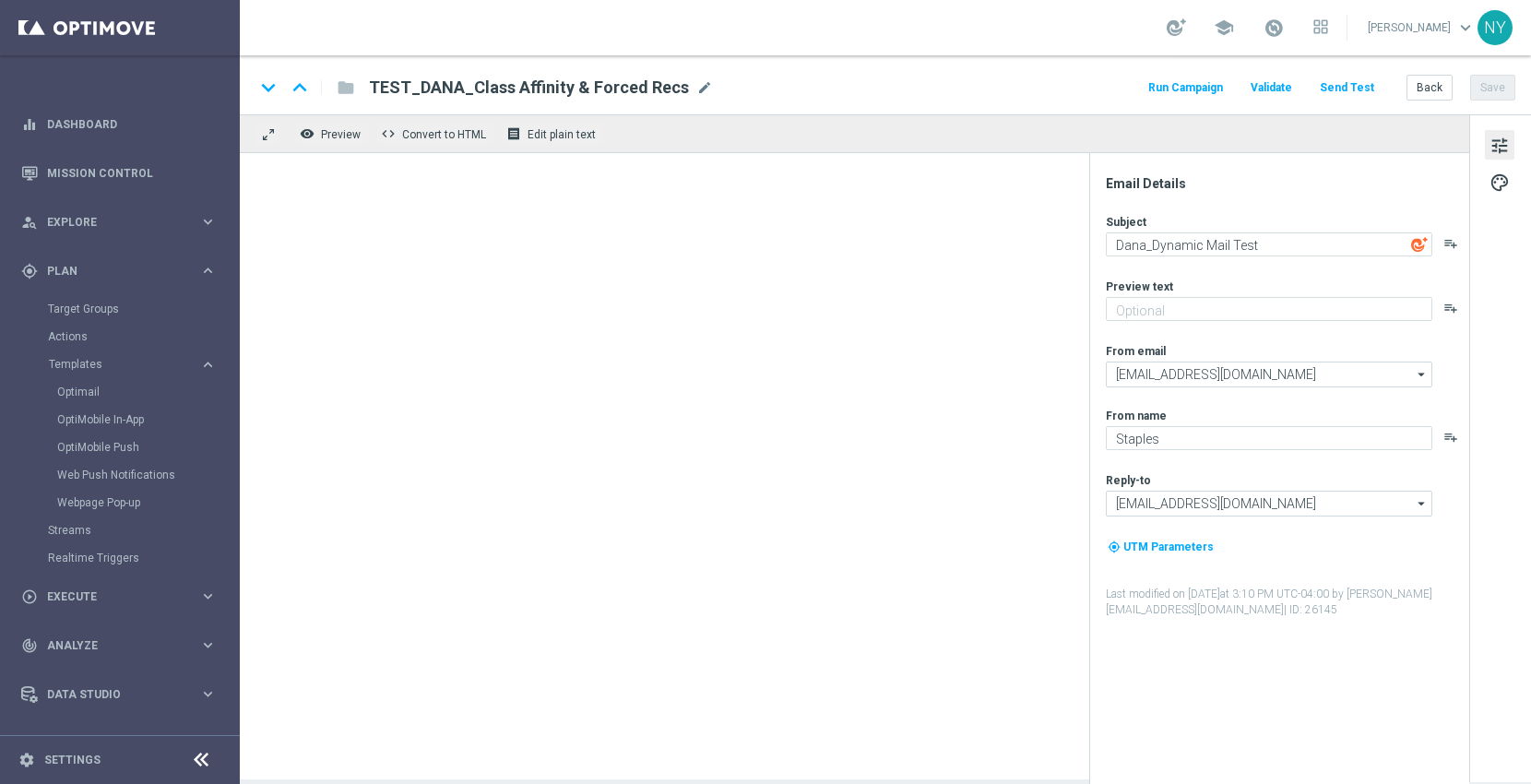
type textarea "Ready to finish your project? 🤔"
type textarea "Complete it today + save 20%!"
type input "[EMAIL_ADDRESS][DOMAIN_NAME]"
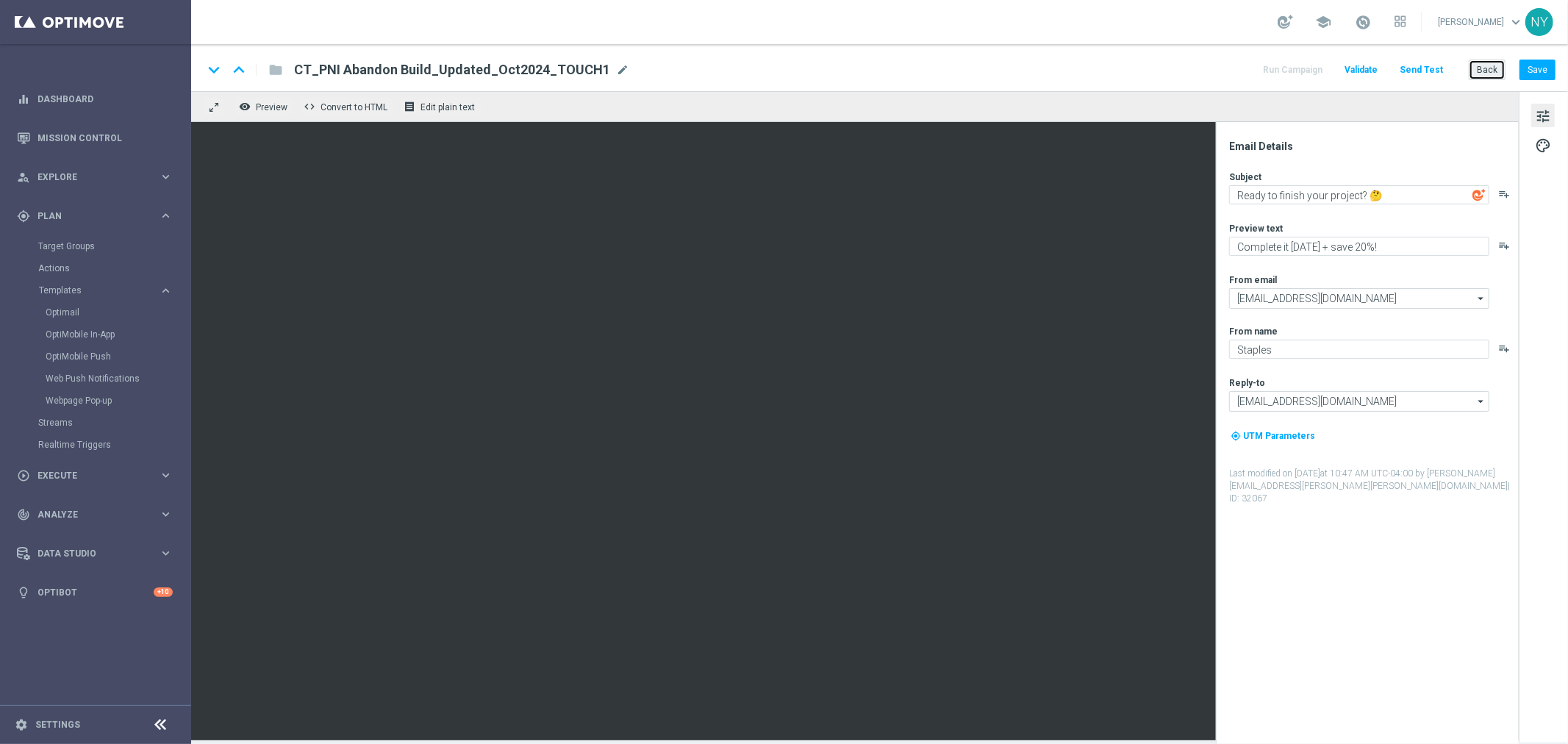
click at [1220, 71] on button "Back" at bounding box center [1486, 70] width 37 height 20
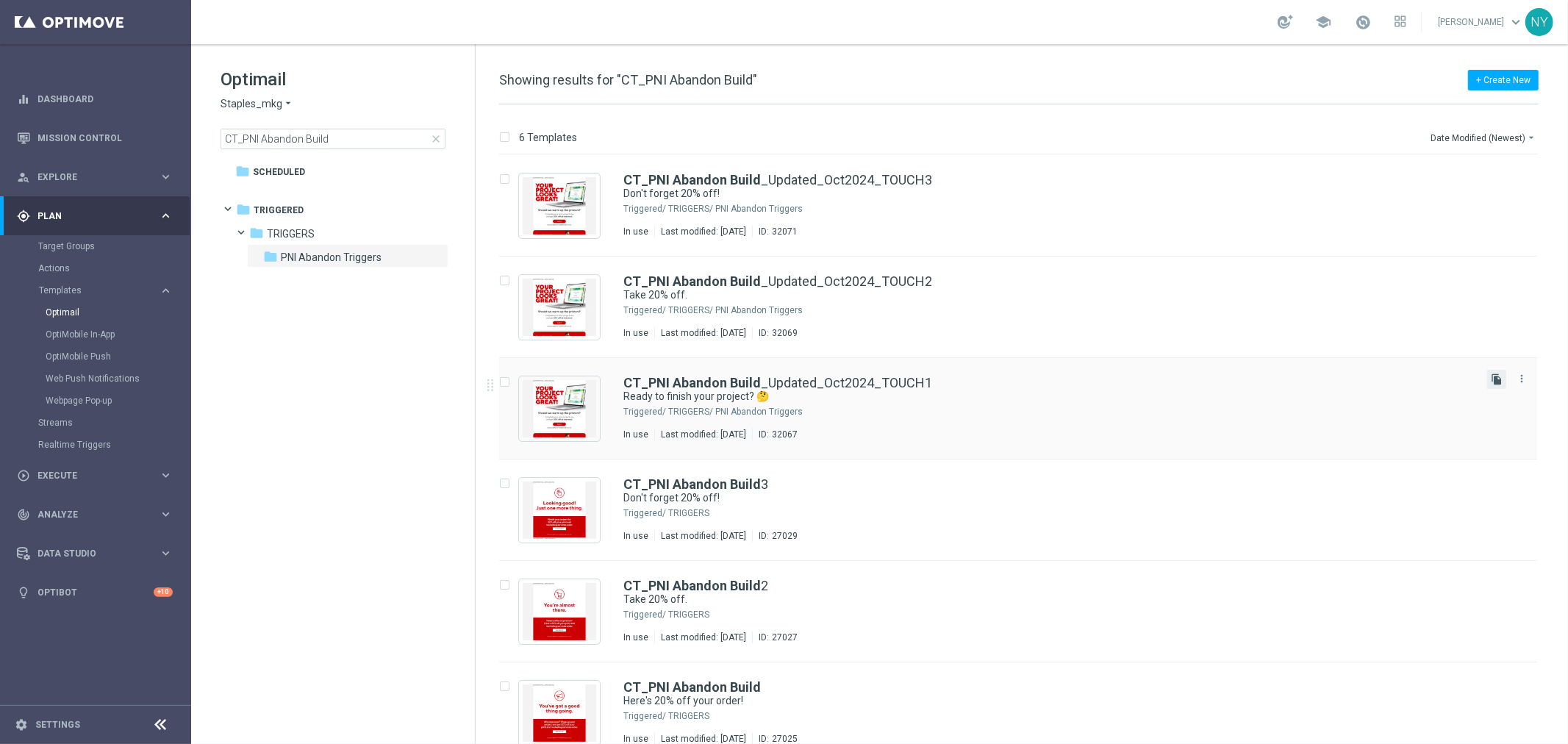
click at [1220, 382] on icon "file_copy" at bounding box center [1496, 379] width 12 height 12
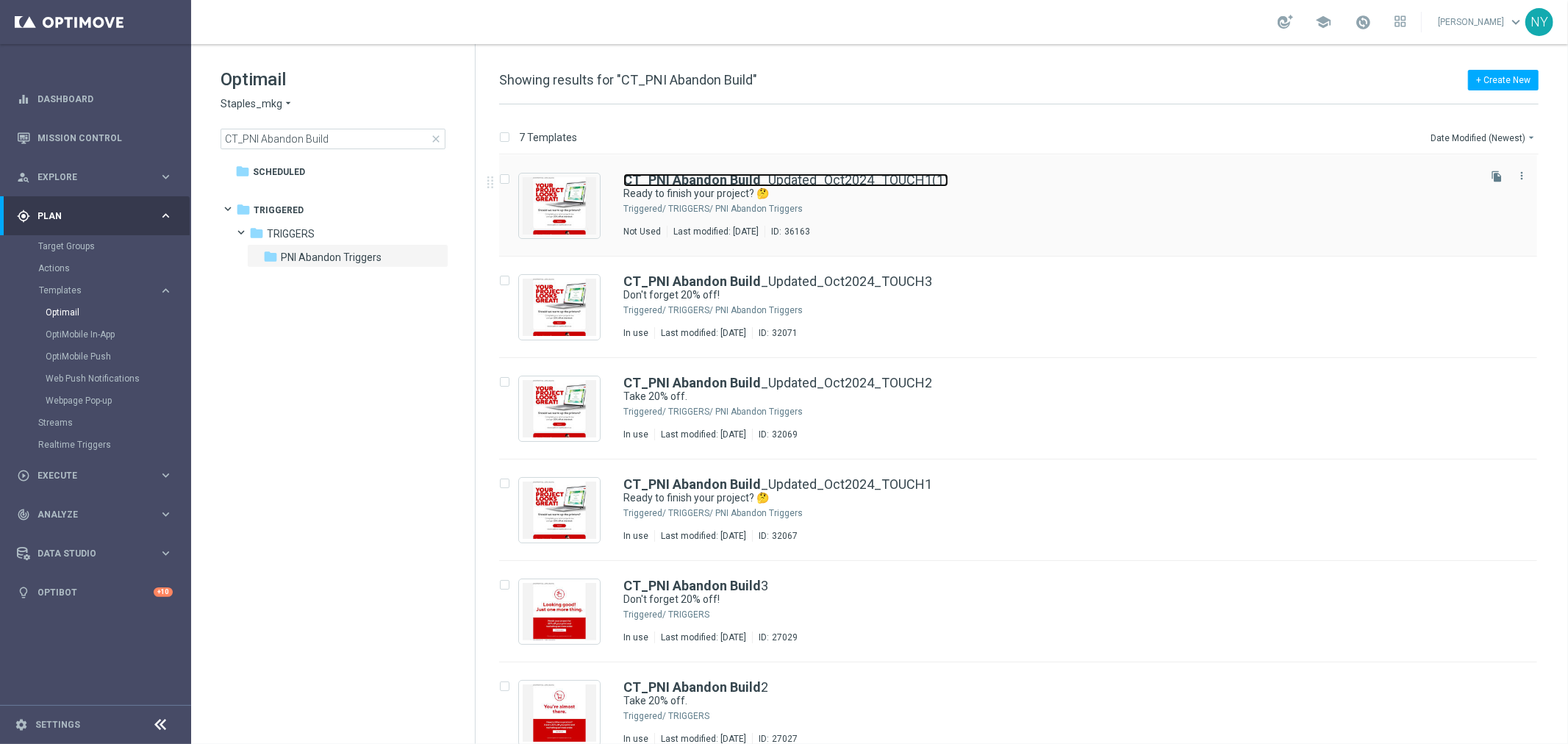
click at [879, 177] on link "CT_PNI Abandon Build _Updated_Oct2024_TOUCH1(1)" at bounding box center [786, 180] width 325 height 13
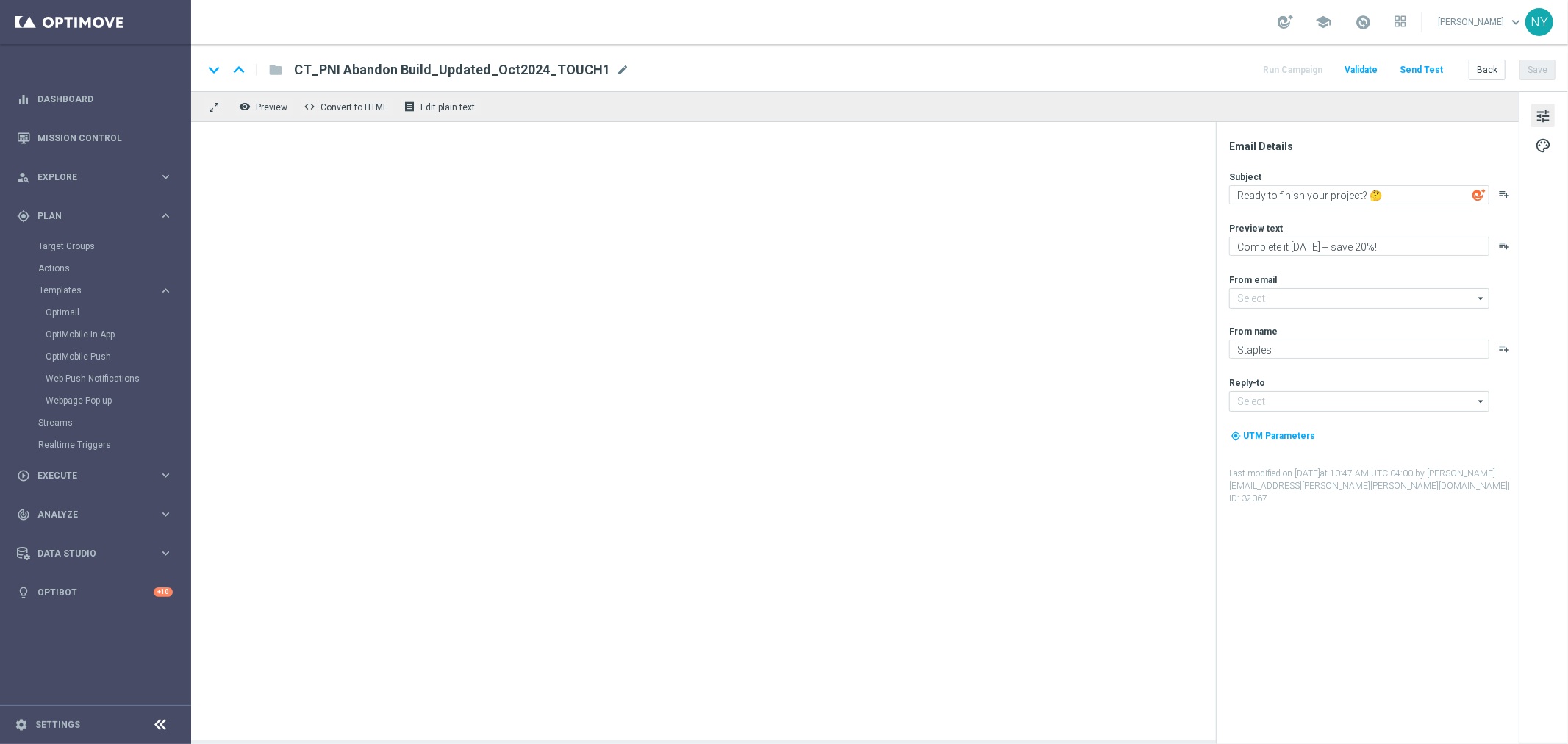
type input "[EMAIL_ADDRESS][DOMAIN_NAME]"
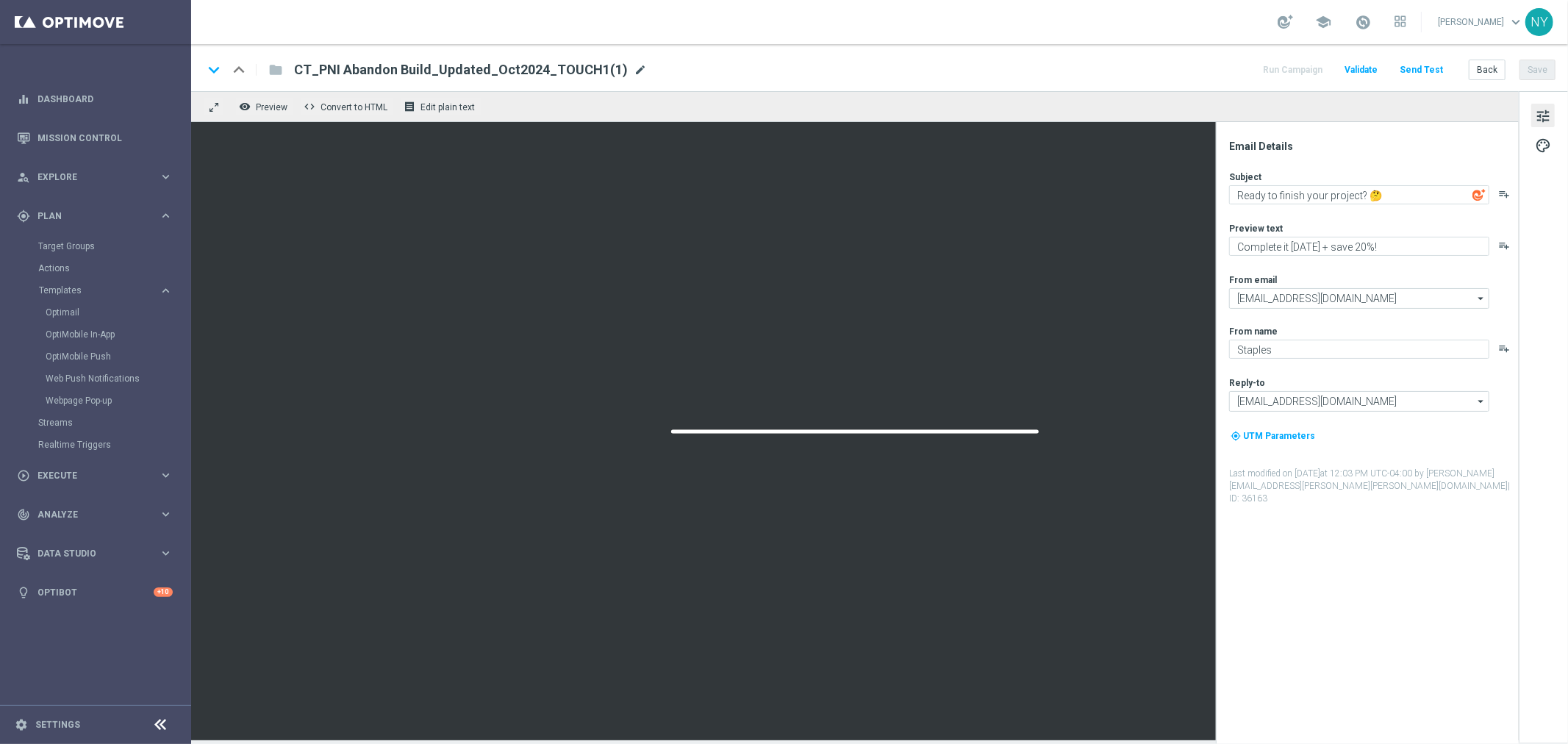
click at [634, 66] on span "mode_edit" at bounding box center [640, 70] width 13 height 13
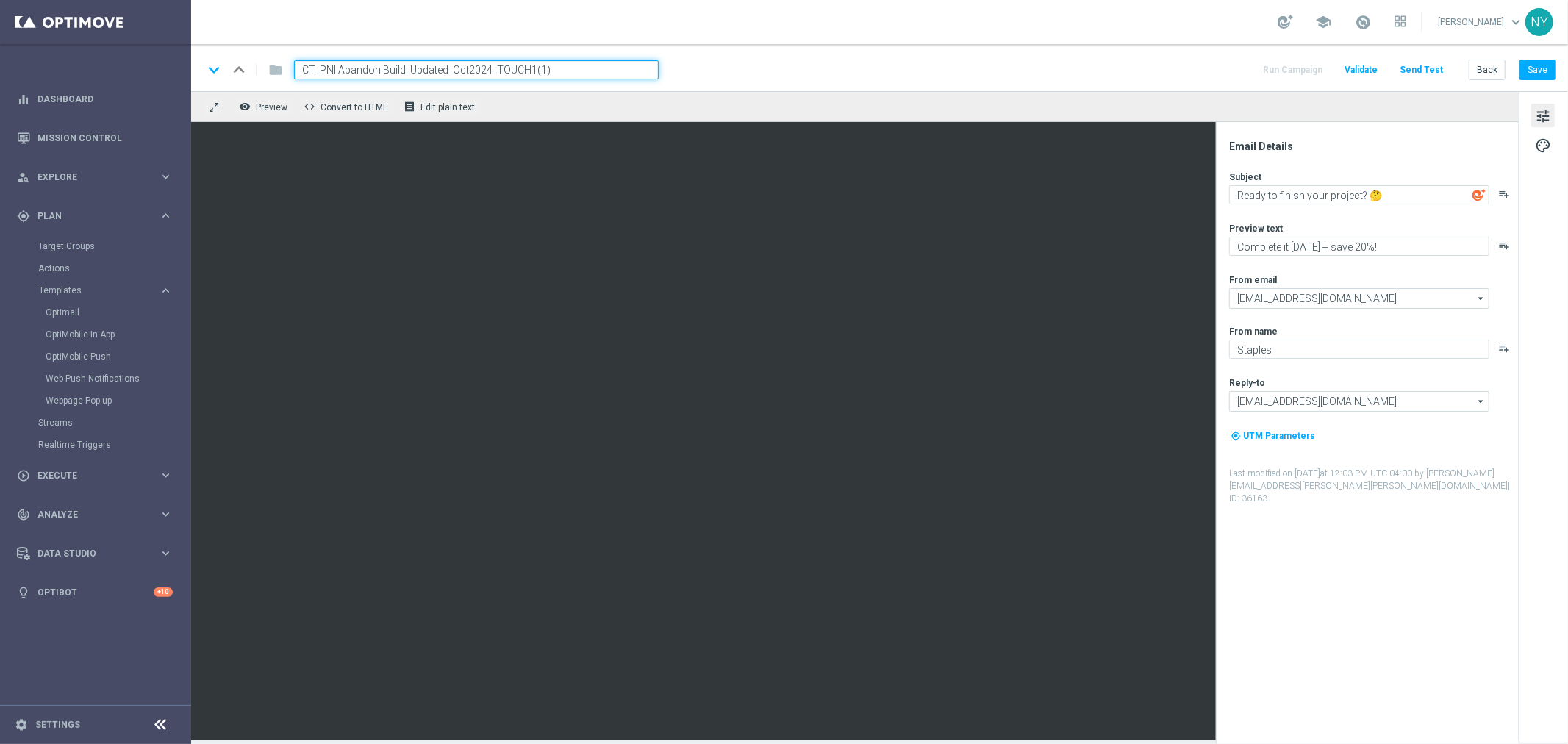
drag, startPoint x: 555, startPoint y: 70, endPoint x: 561, endPoint y: 62, distance: 10.0
click at [531, 71] on input "CT_PNI Abandon Build_Updated_Oct2024_TOUCH1(1)" at bounding box center [476, 70] width 365 height 19
click at [1220, 69] on button "Save" at bounding box center [1537, 70] width 36 height 20
click at [581, 67] on input "CT_PNI Abandon Build_Updated_Oct2024_TOUCH1_V2" at bounding box center [476, 70] width 365 height 19
drag, startPoint x: 466, startPoint y: 67, endPoint x: 450, endPoint y: 71, distance: 16.5
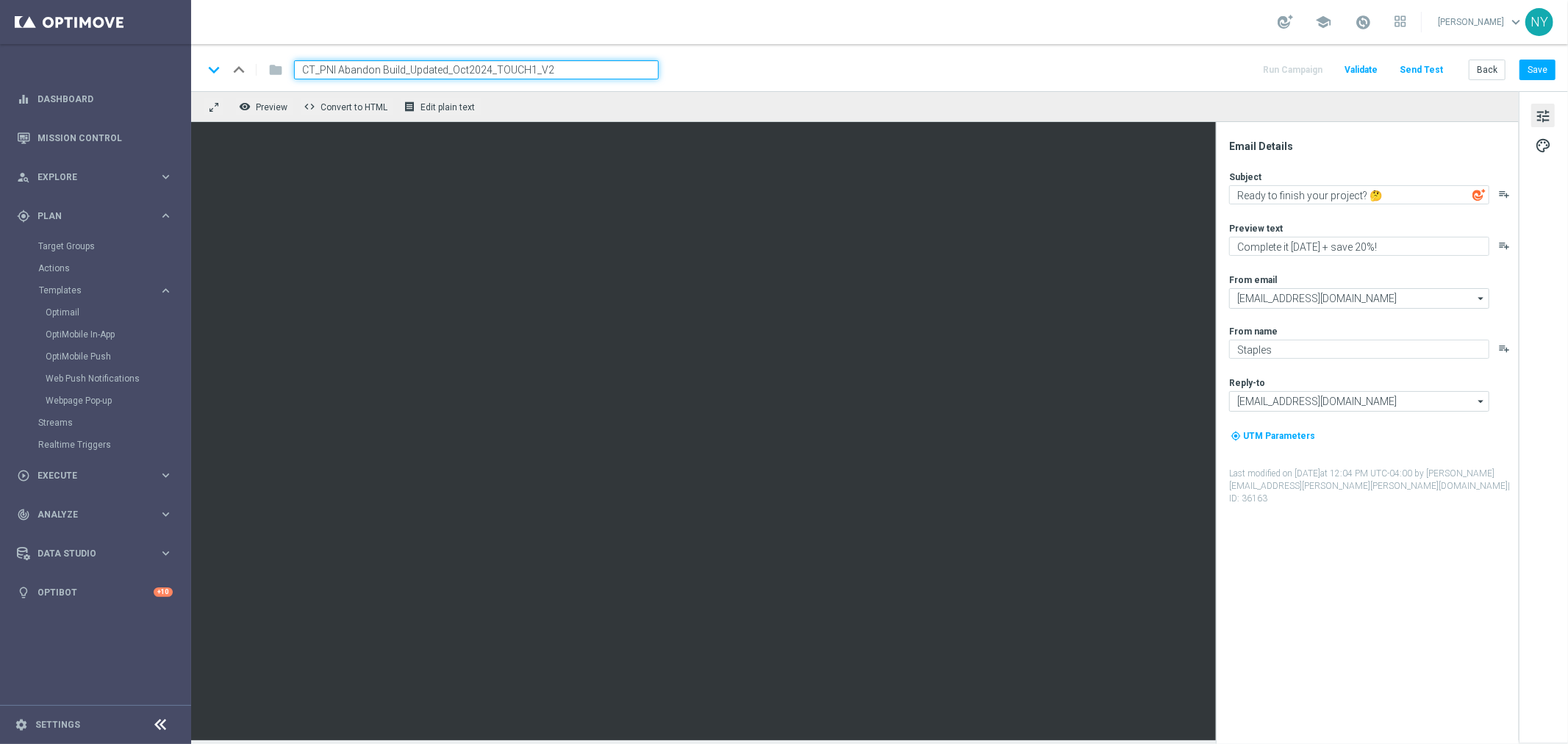
click at [450, 71] on input "CT_PNI Abandon Build_Updated_Oct2024_TOUCH1_V2" at bounding box center [476, 70] width 365 height 19
click at [463, 62] on input "CT_PNI Abandon Build_Updated_Oct2024_TOUCH1_V2" at bounding box center [476, 70] width 365 height 19
drag, startPoint x: 465, startPoint y: 67, endPoint x: 453, endPoint y: 70, distance: 12.4
click at [453, 70] on input "CT_PNI Abandon Build_Updated_Oct2024_TOUCH1_V2" at bounding box center [476, 70] width 365 height 19
click at [559, 71] on input "CT_PNI Abandon Build_Updated_Sept2025_TOUCH1_V2" at bounding box center [476, 70] width 365 height 19
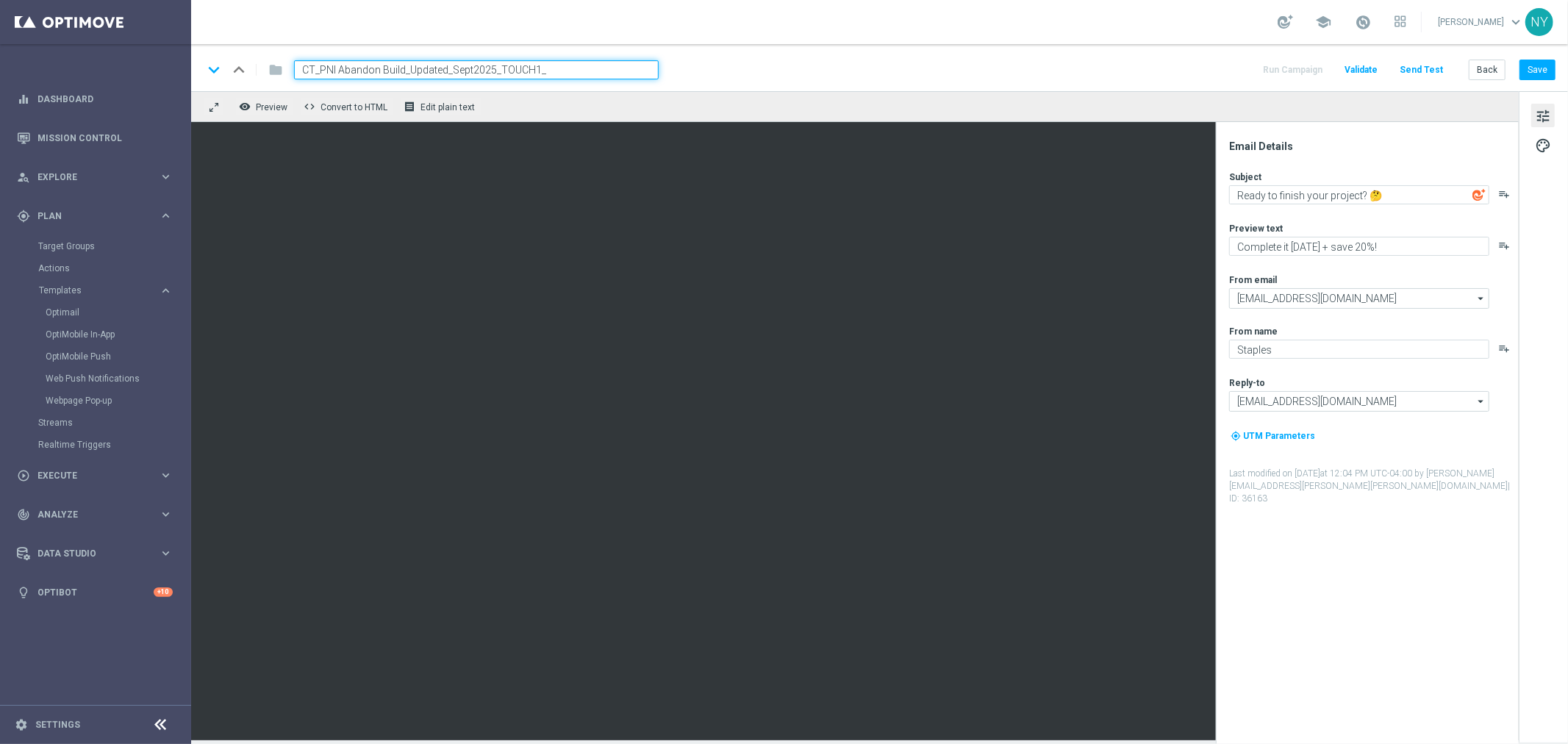
type input "CT_PNI Abandon Build_Updated_Sept2025_TOUCH1"
click at [1220, 66] on button "Save" at bounding box center [1537, 70] width 36 height 20
click at [623, 70] on span "mode_edit" at bounding box center [629, 70] width 13 height 13
drag, startPoint x: 602, startPoint y: 71, endPoint x: 187, endPoint y: 86, distance: 415.3
click at [187, 86] on main "equalizer Dashboard Mission Control" at bounding box center [784, 372] width 1568 height 744
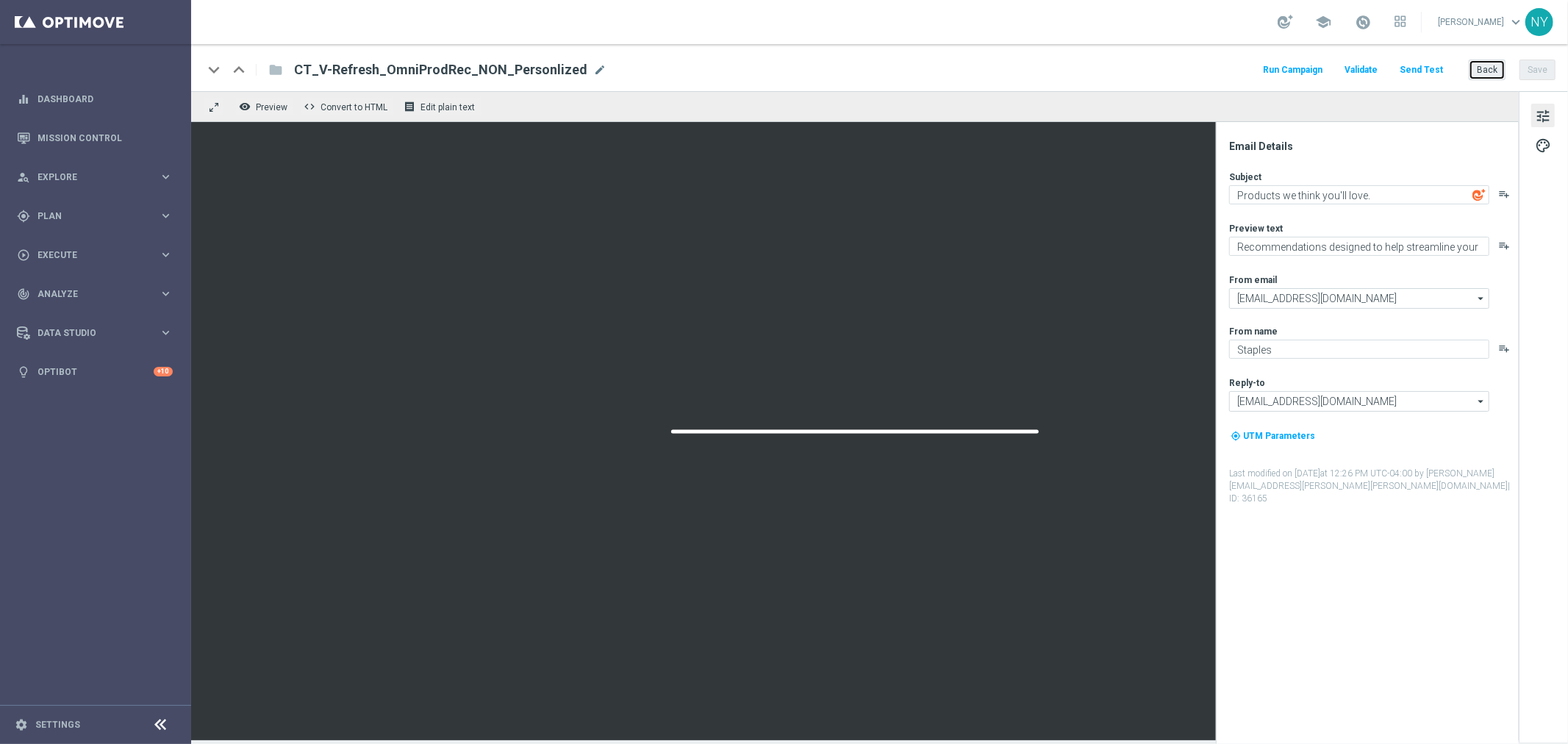
click at [1497, 68] on button "Back" at bounding box center [1486, 70] width 37 height 20
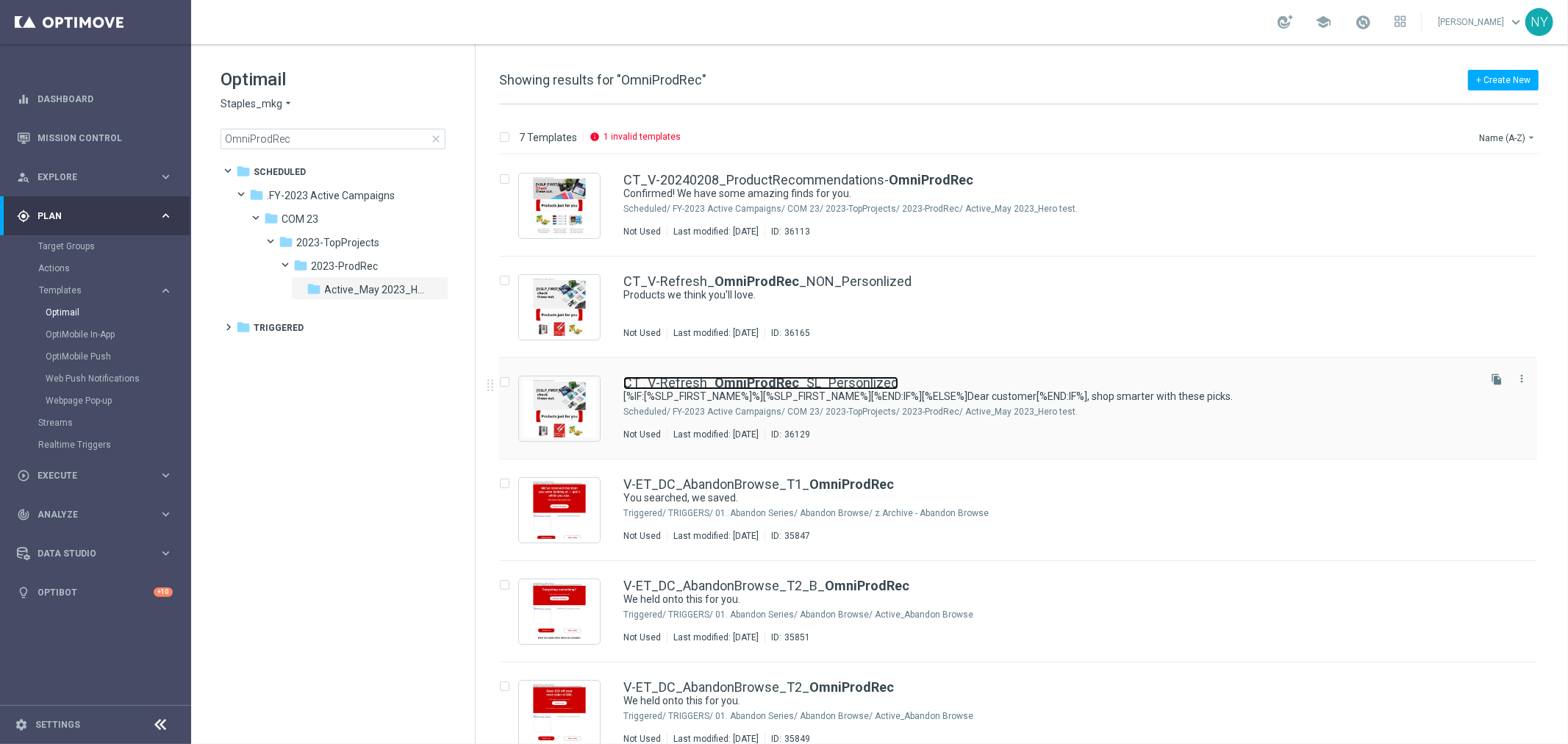
click at [791, 382] on link "CT_V-Refresh_ OmniProdRec _SL_Personlized" at bounding box center [761, 383] width 275 height 13
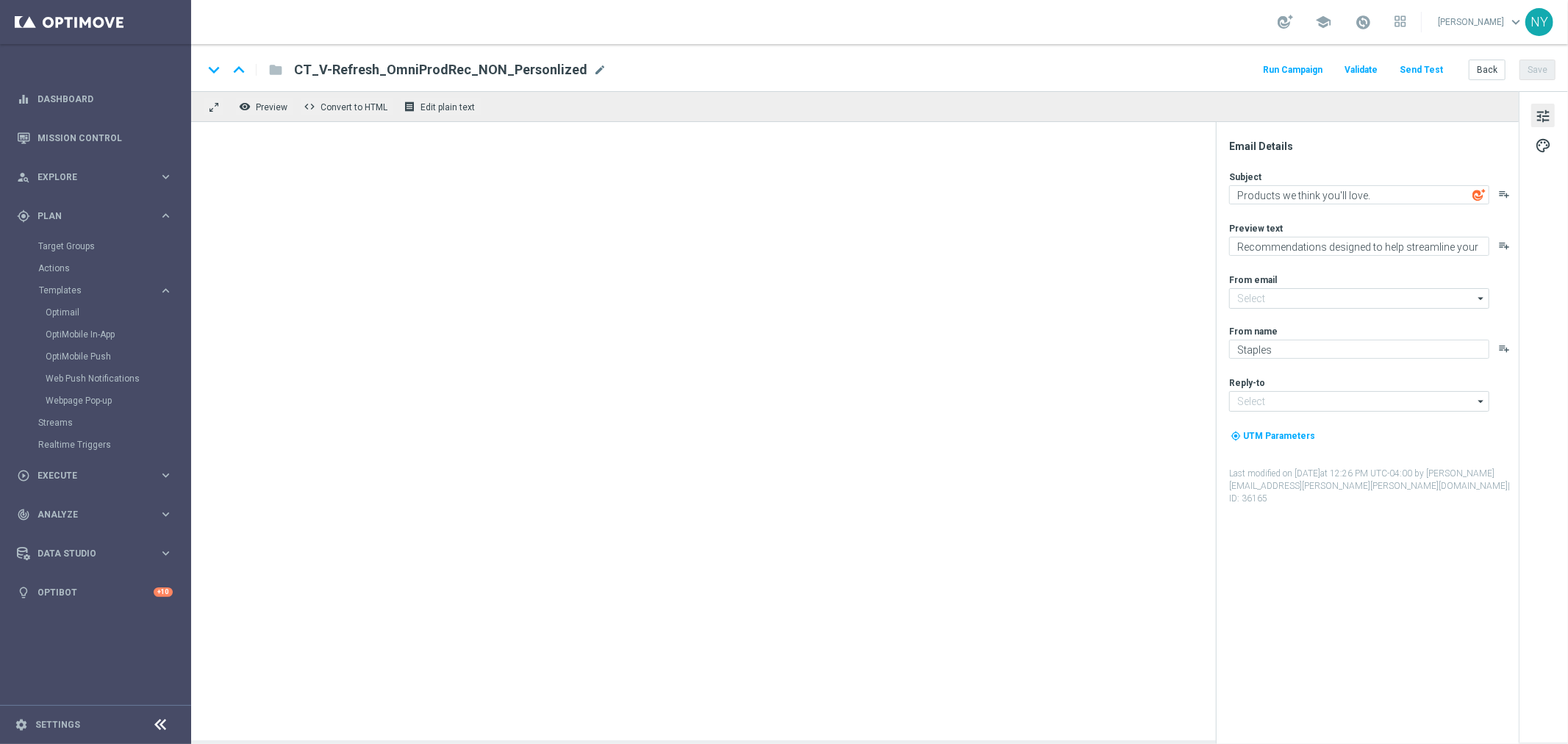
type input "CT_V-Refresh_OmniProdRec_SL_Personlized"
type textarea "[%IF:[%SLP_FIRST_NAME%]%][%SLP_FIRST_NAME%][%END:IF%][%ELSE%]Dear customer[%END…"
type textarea "Products chosen to help streamline your day."
type input "[EMAIL_ADDRESS][DOMAIN_NAME]"
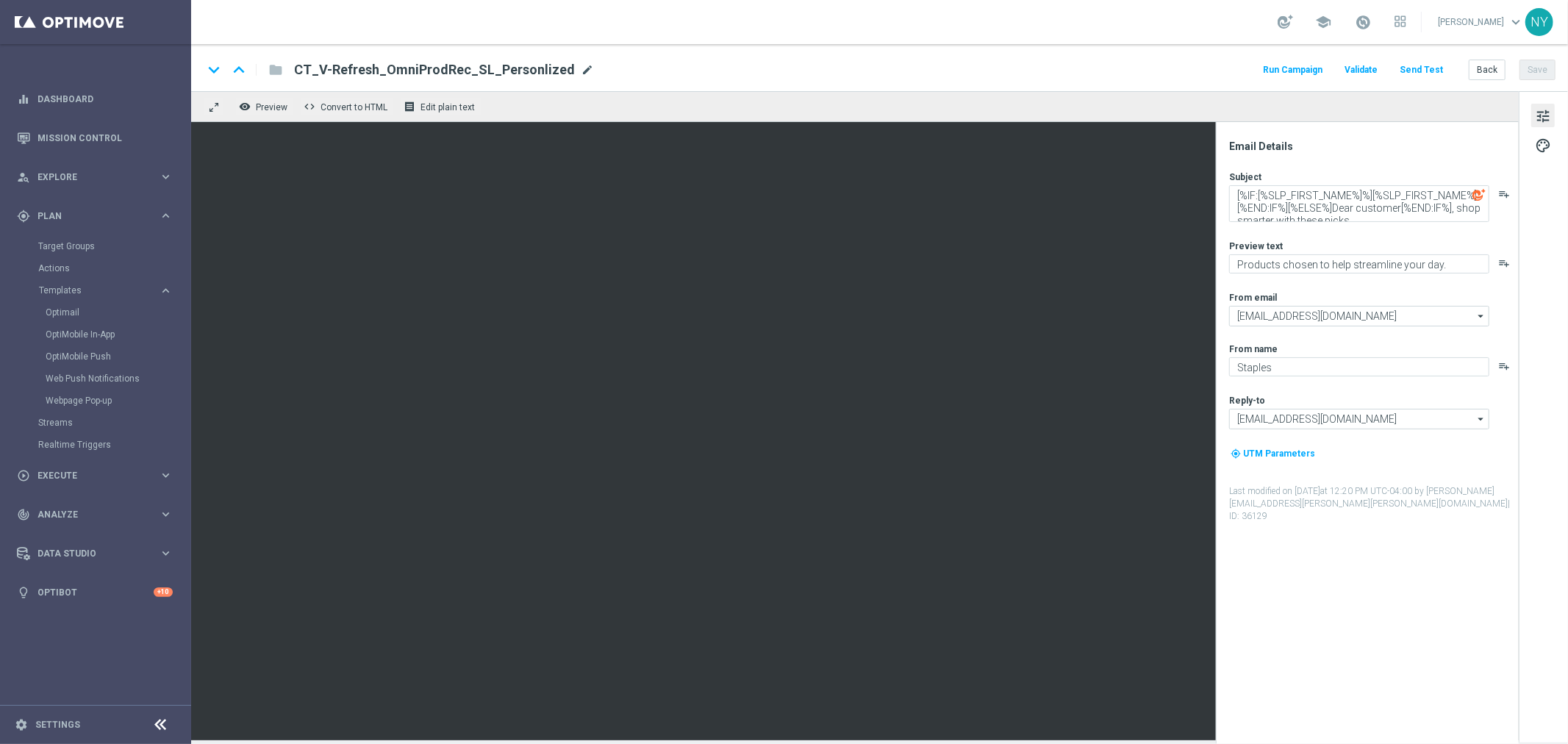
click at [580, 66] on span "mode_edit" at bounding box center [587, 70] width 13 height 13
drag, startPoint x: 453, startPoint y: 71, endPoint x: 435, endPoint y: 71, distance: 18.0
click at [435, 71] on input "CT_V-Refresh_OmniProdRec_SL_Personlized" at bounding box center [476, 70] width 365 height 19
type input "CT_V-Refresh_OmniProdRec_Personlized"
click at [1541, 71] on button "Save" at bounding box center [1537, 70] width 36 height 20
